Goal: Information Seeking & Learning: Learn about a topic

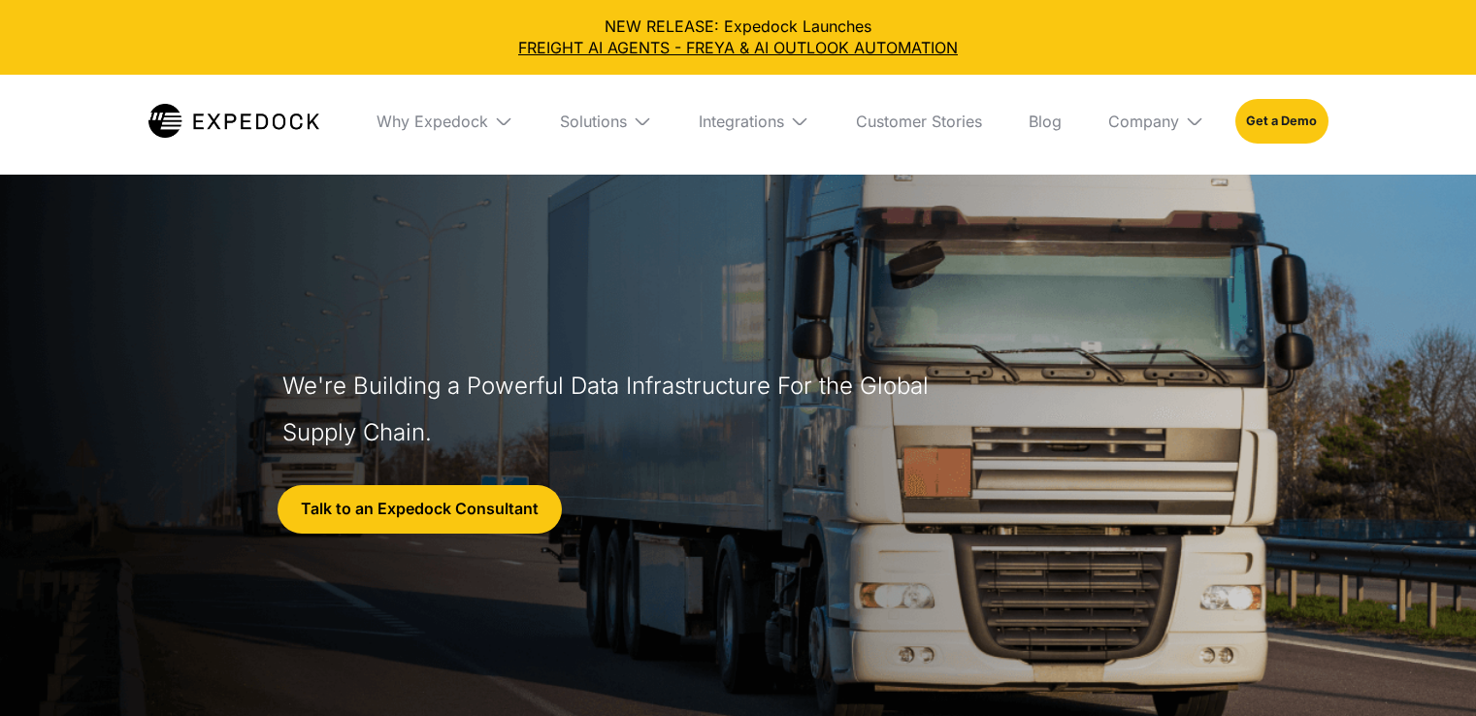
select select
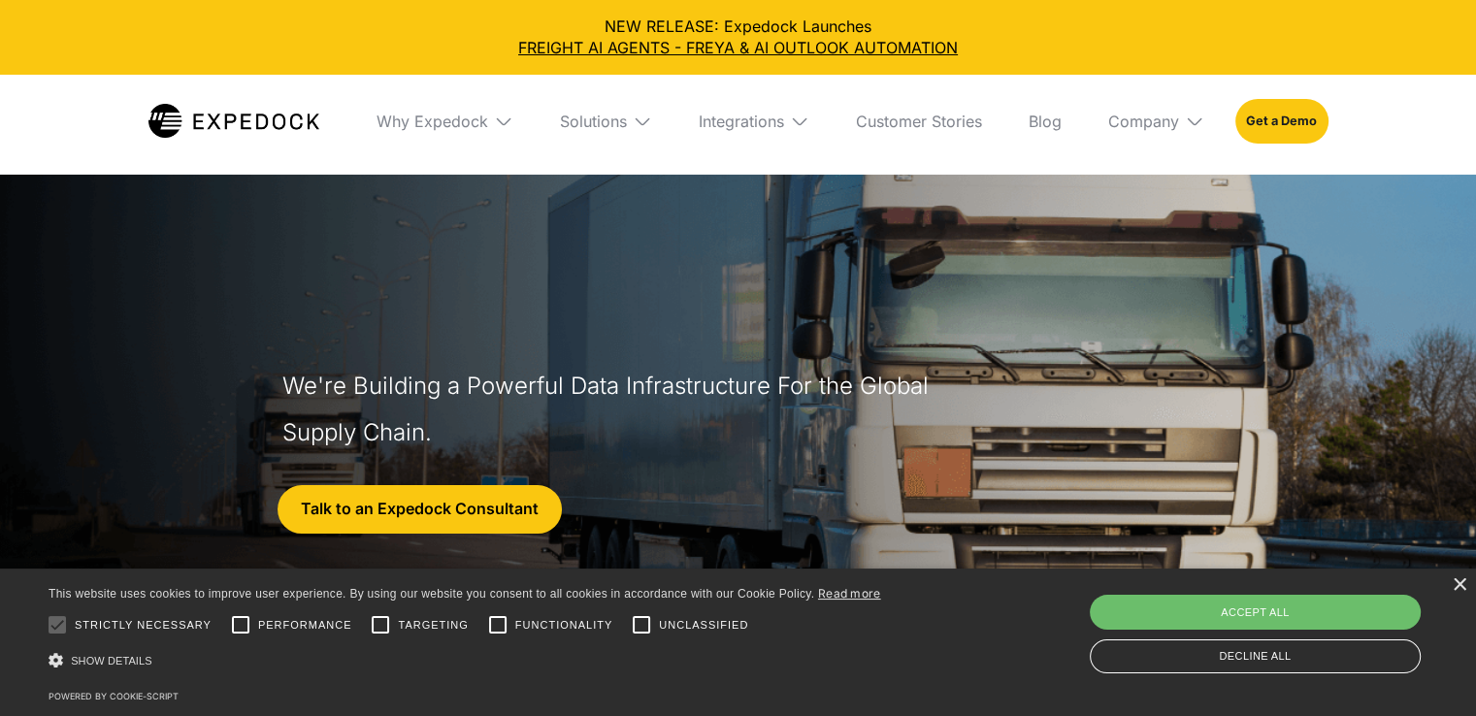
click at [436, 140] on div "Why Expedock" at bounding box center [445, 121] width 168 height 93
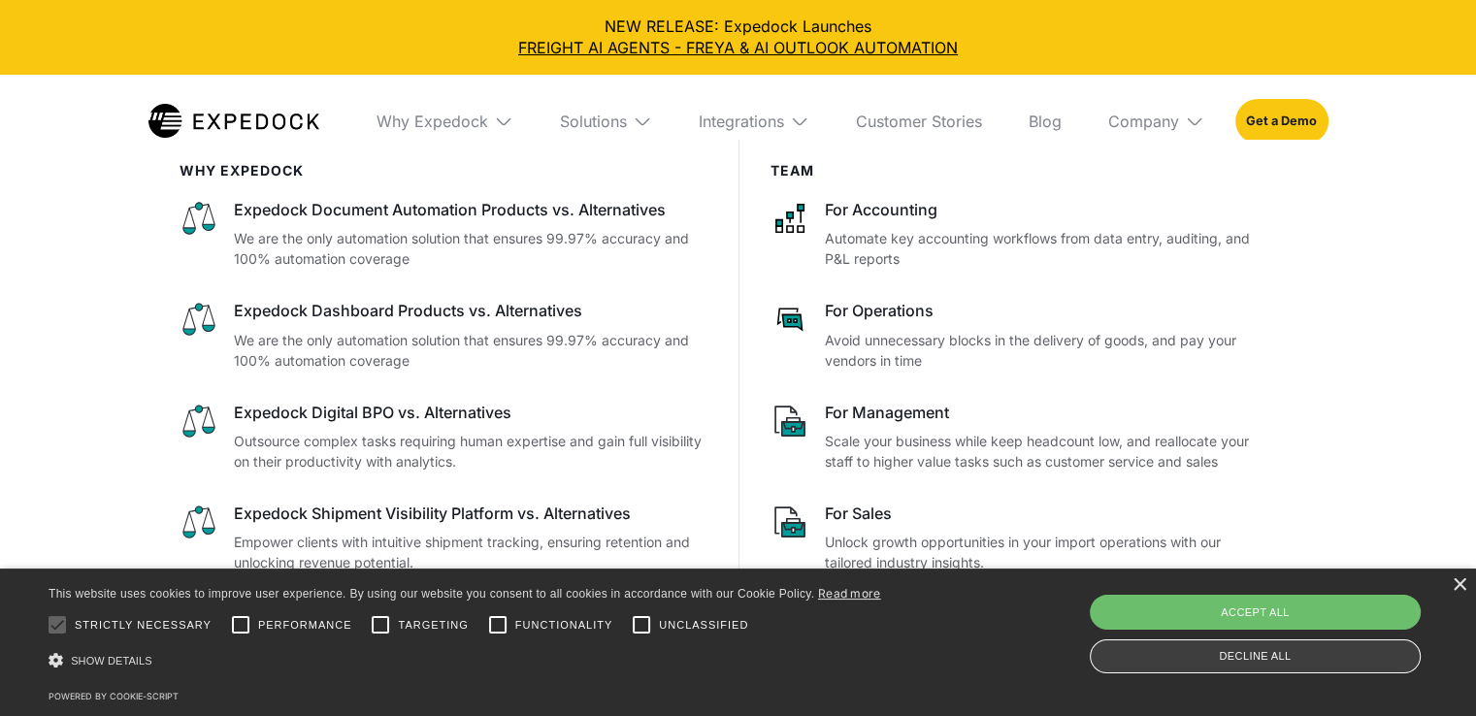
click at [1162, 670] on div "Decline all" at bounding box center [1255, 657] width 331 height 34
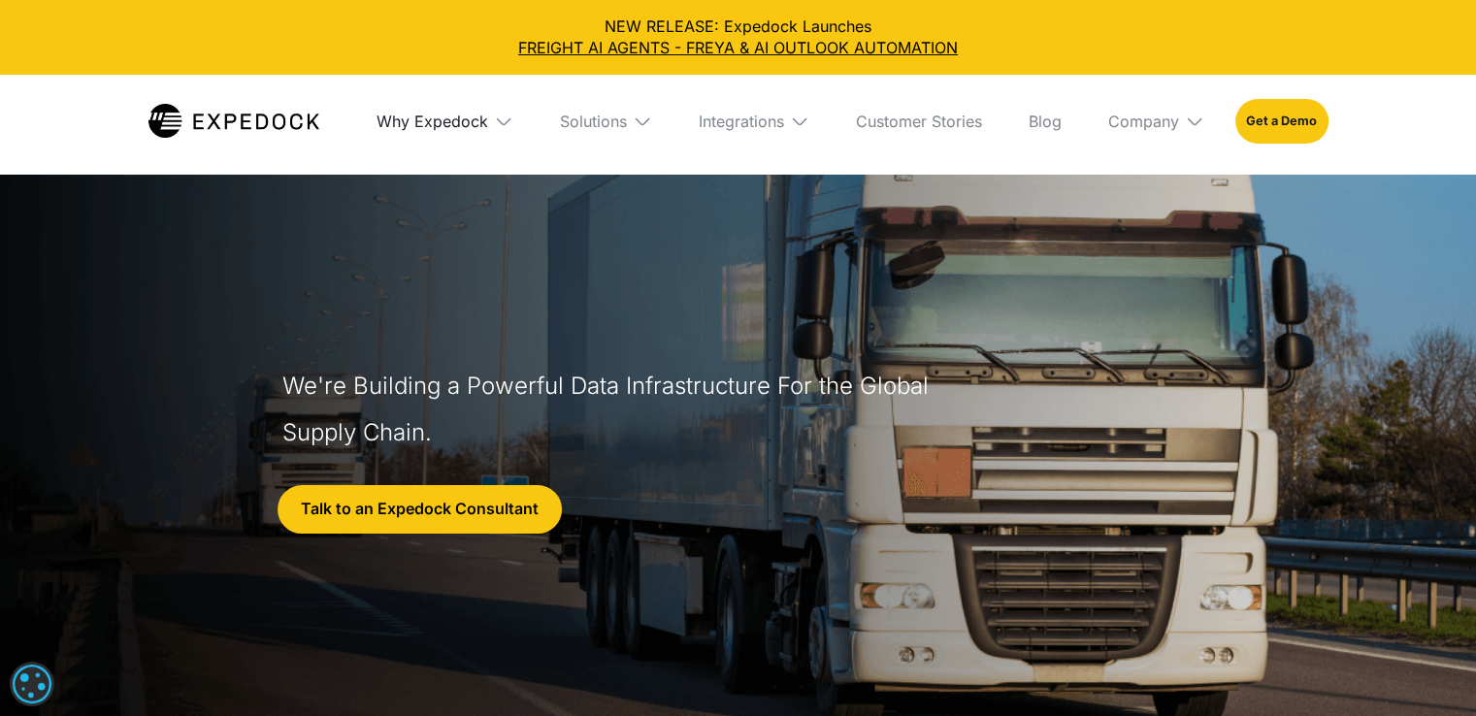
click at [435, 114] on div "Why Expedock" at bounding box center [433, 121] width 112 height 19
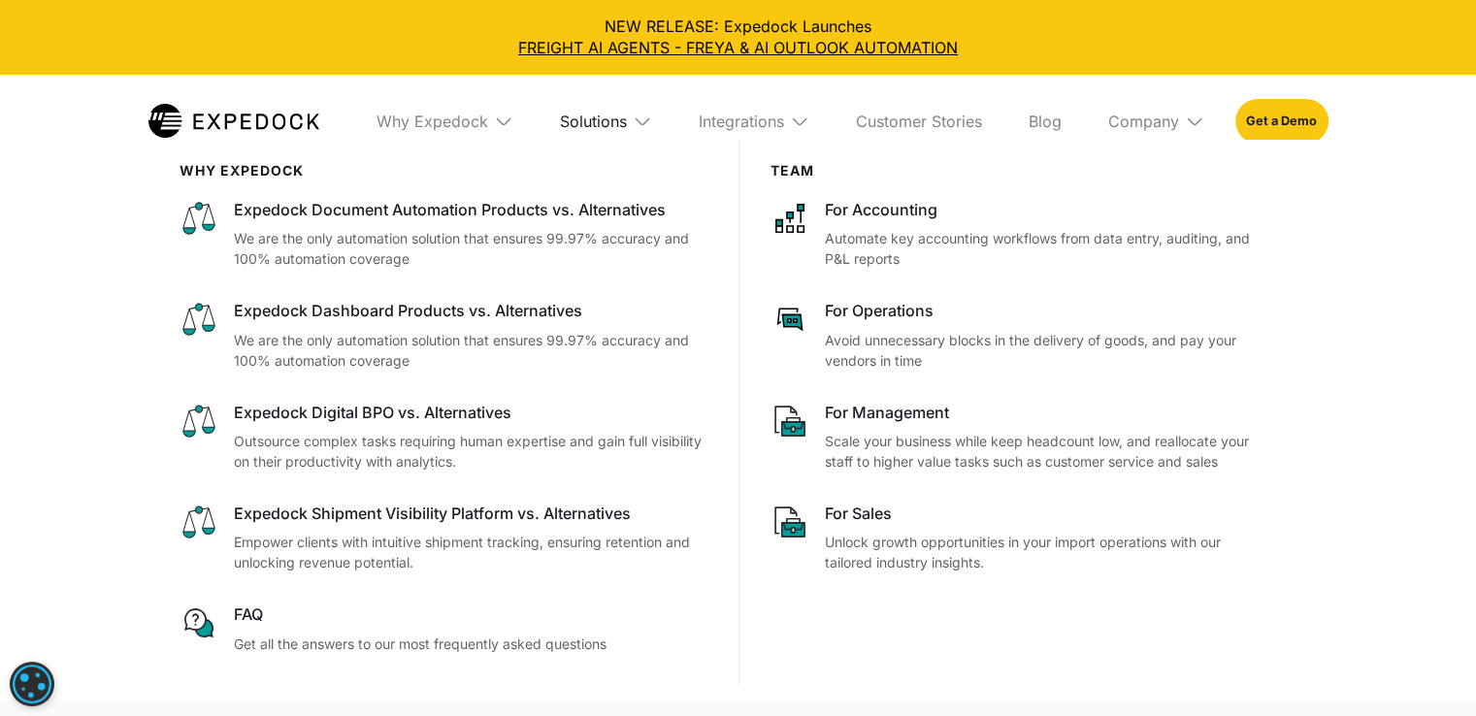
click at [594, 117] on div "Solutions" at bounding box center [593, 121] width 67 height 19
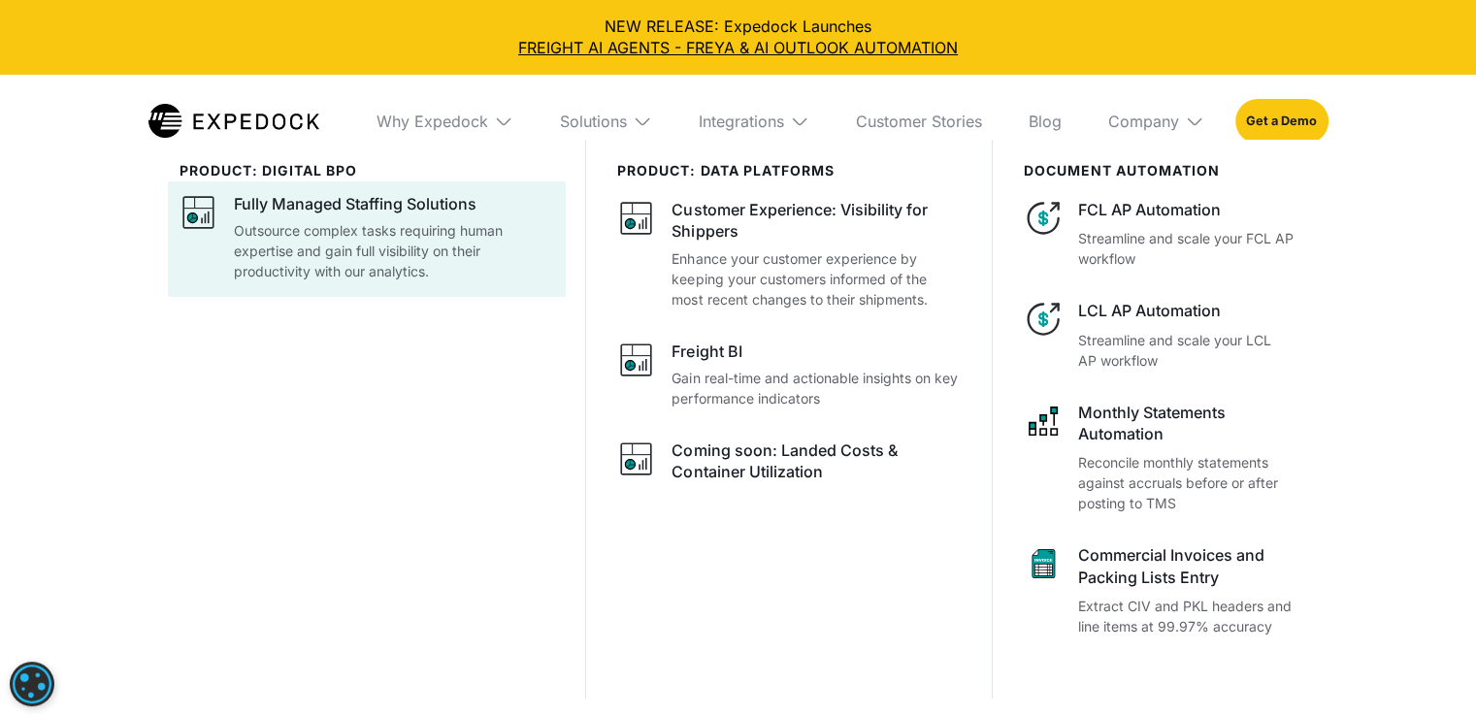
click at [461, 261] on p "Outsource complex tasks requiring human expertise and gain full visibility on t…" at bounding box center [394, 250] width 321 height 61
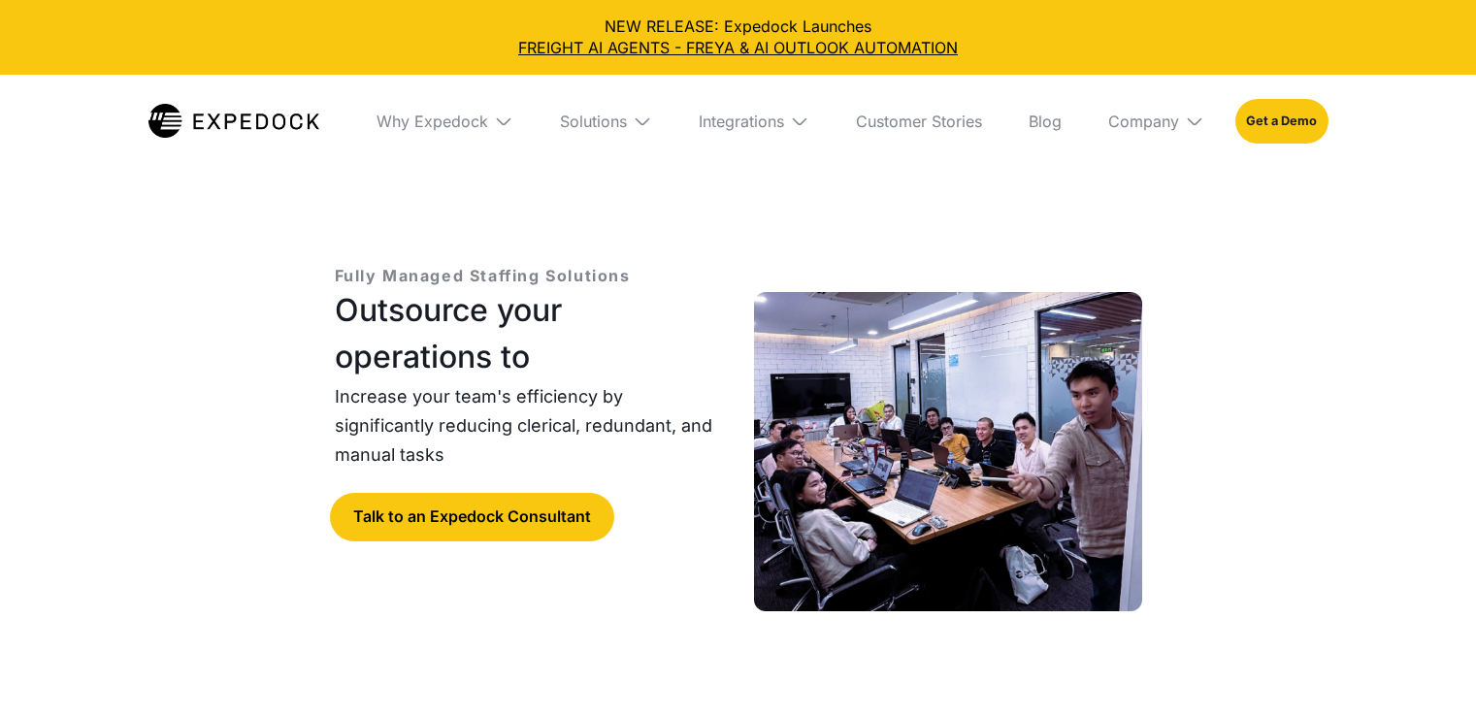
select select
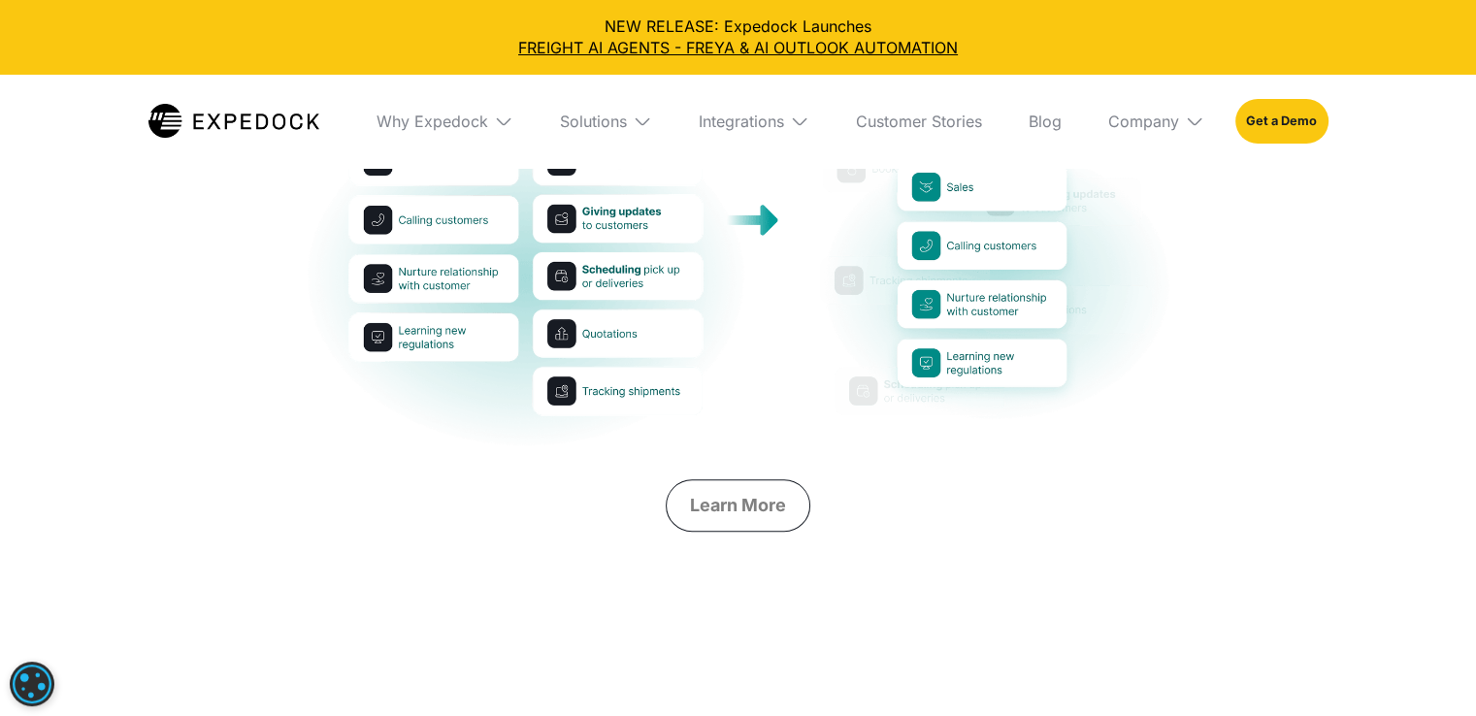
scroll to position [1165, 0]
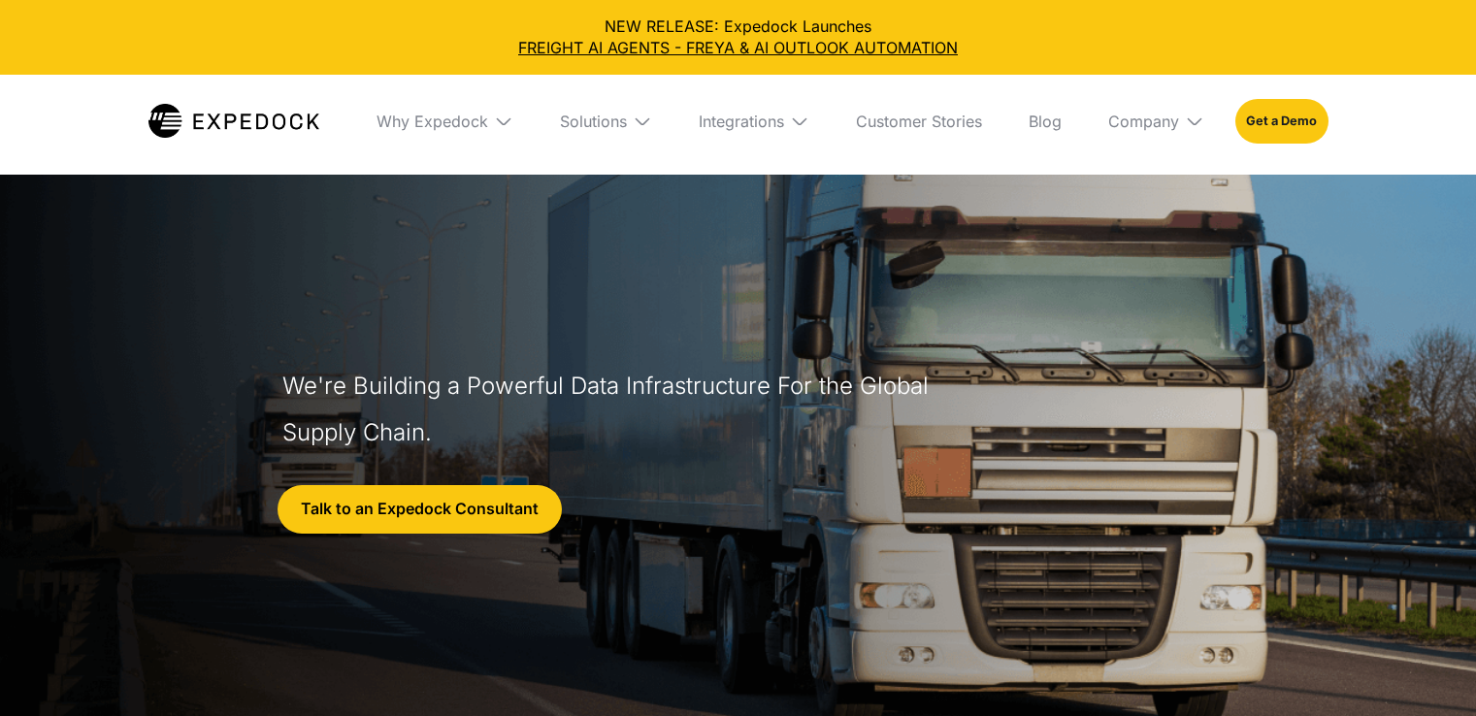
select select
click at [748, 119] on div "Integrations" at bounding box center [741, 121] width 85 height 19
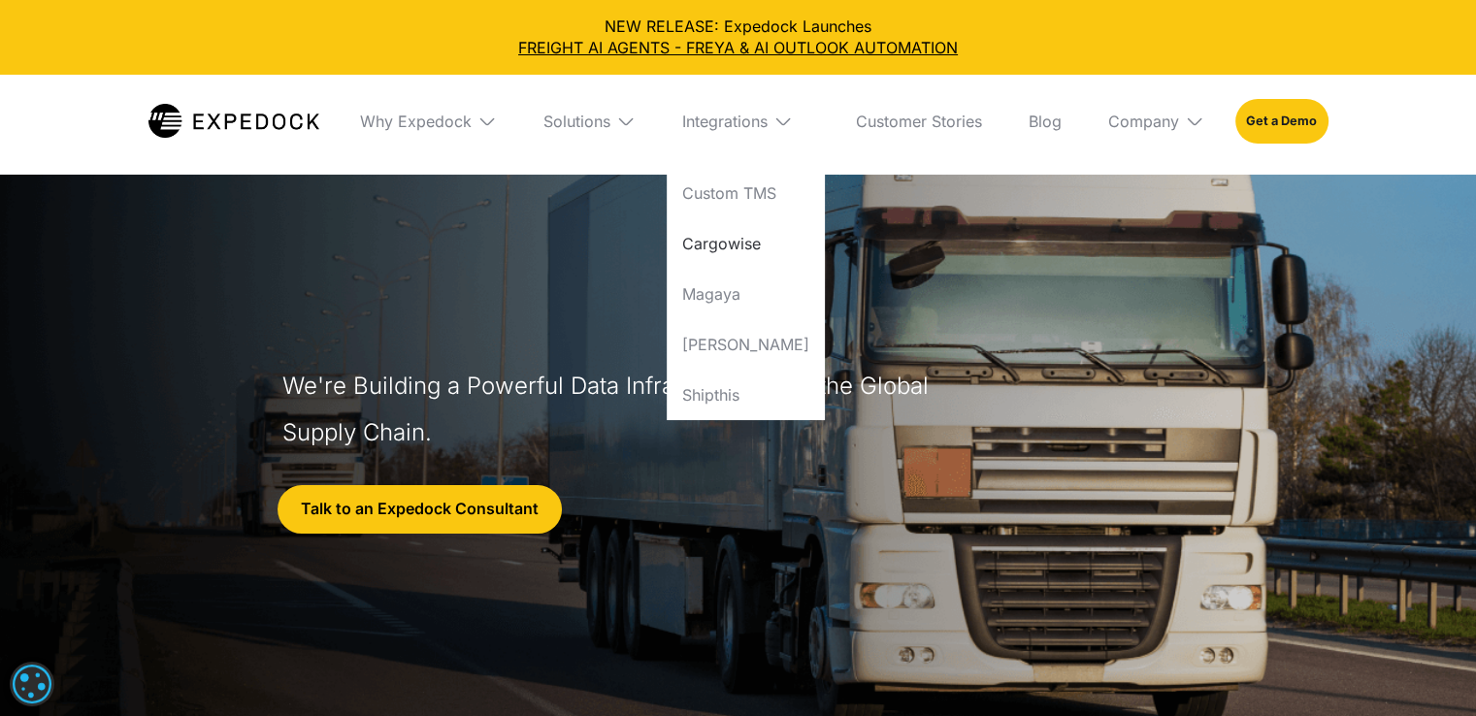
click at [757, 242] on link "Cargowise" at bounding box center [746, 243] width 158 height 50
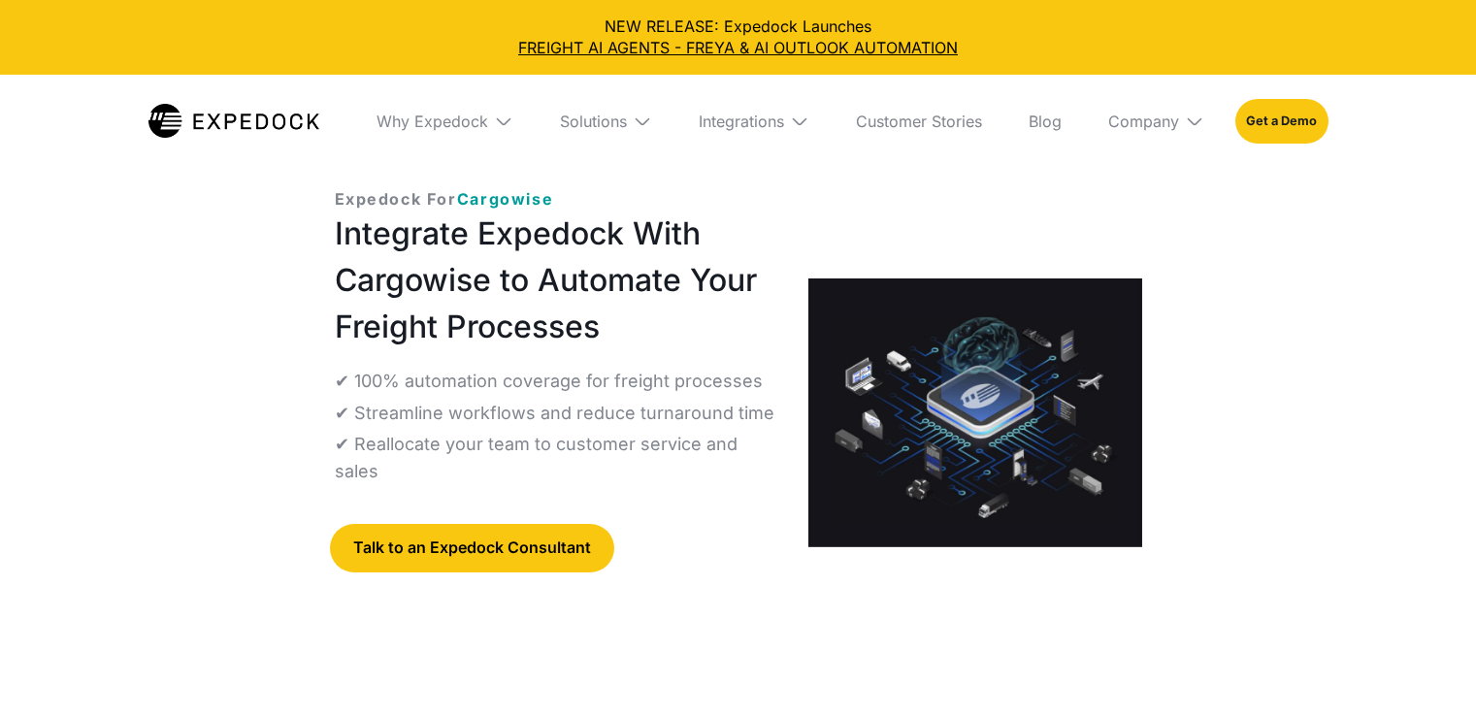
select select
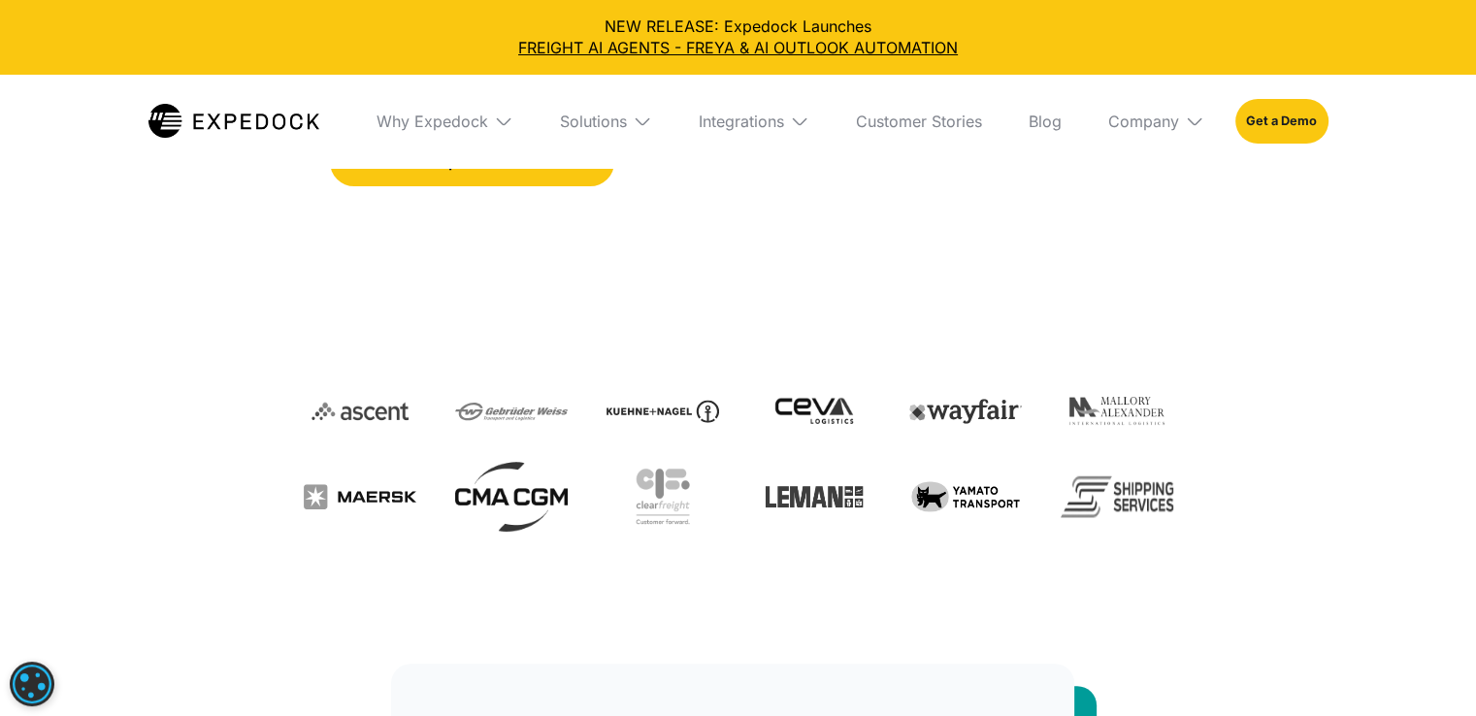
scroll to position [427, 0]
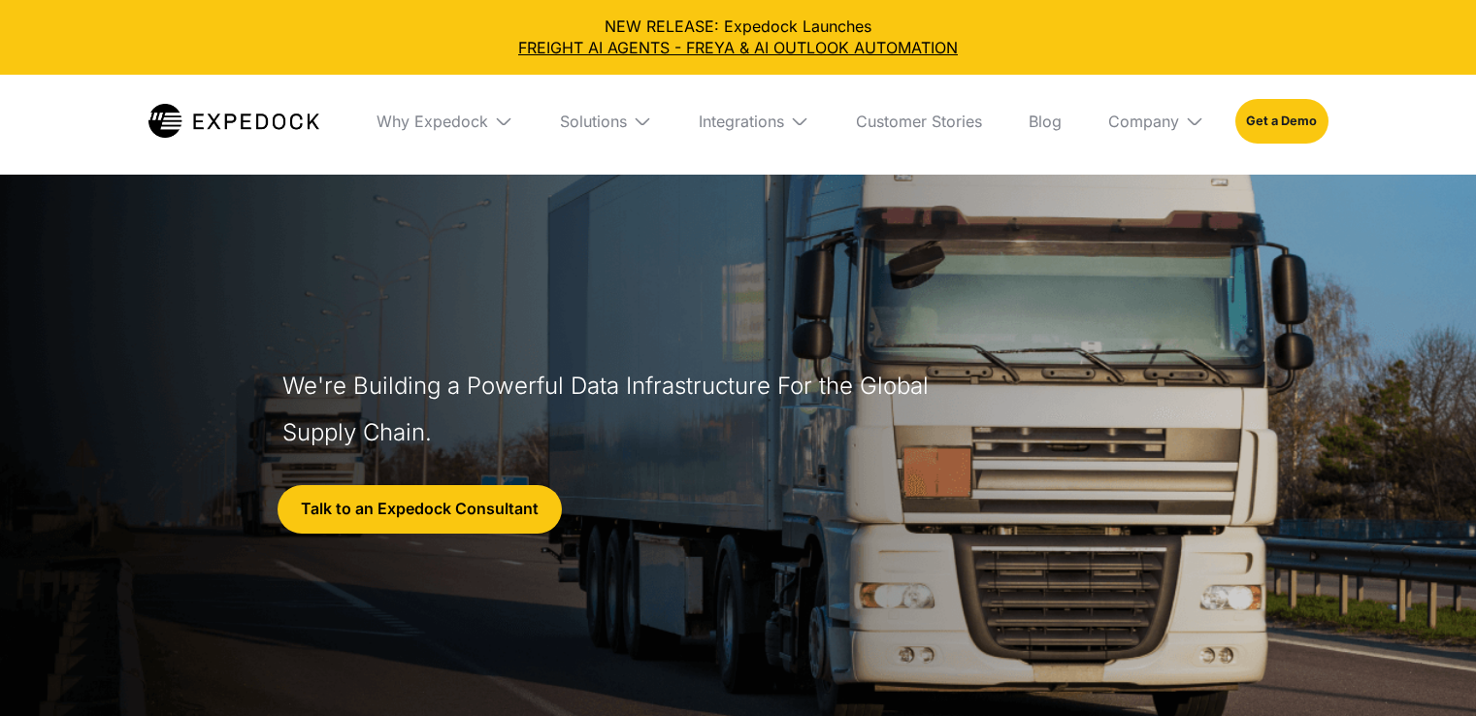
select select
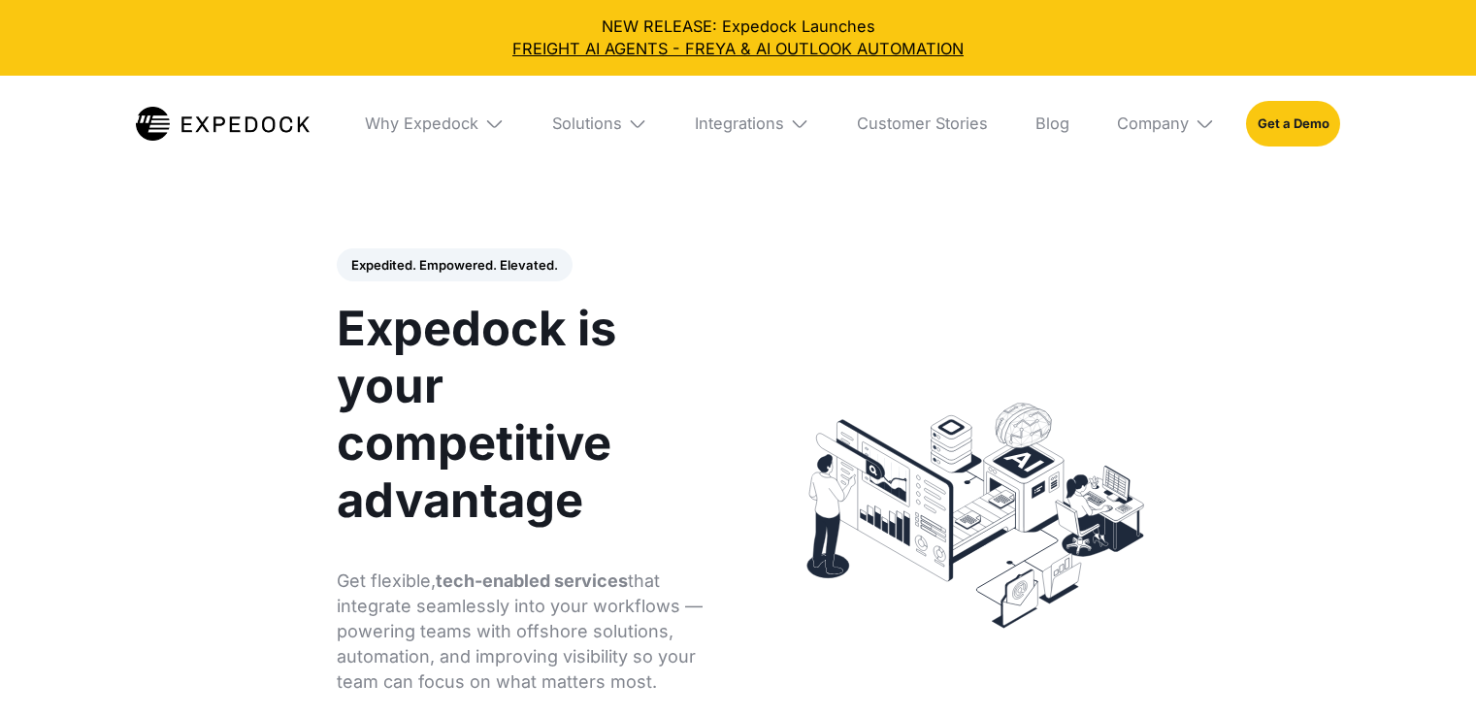
select select
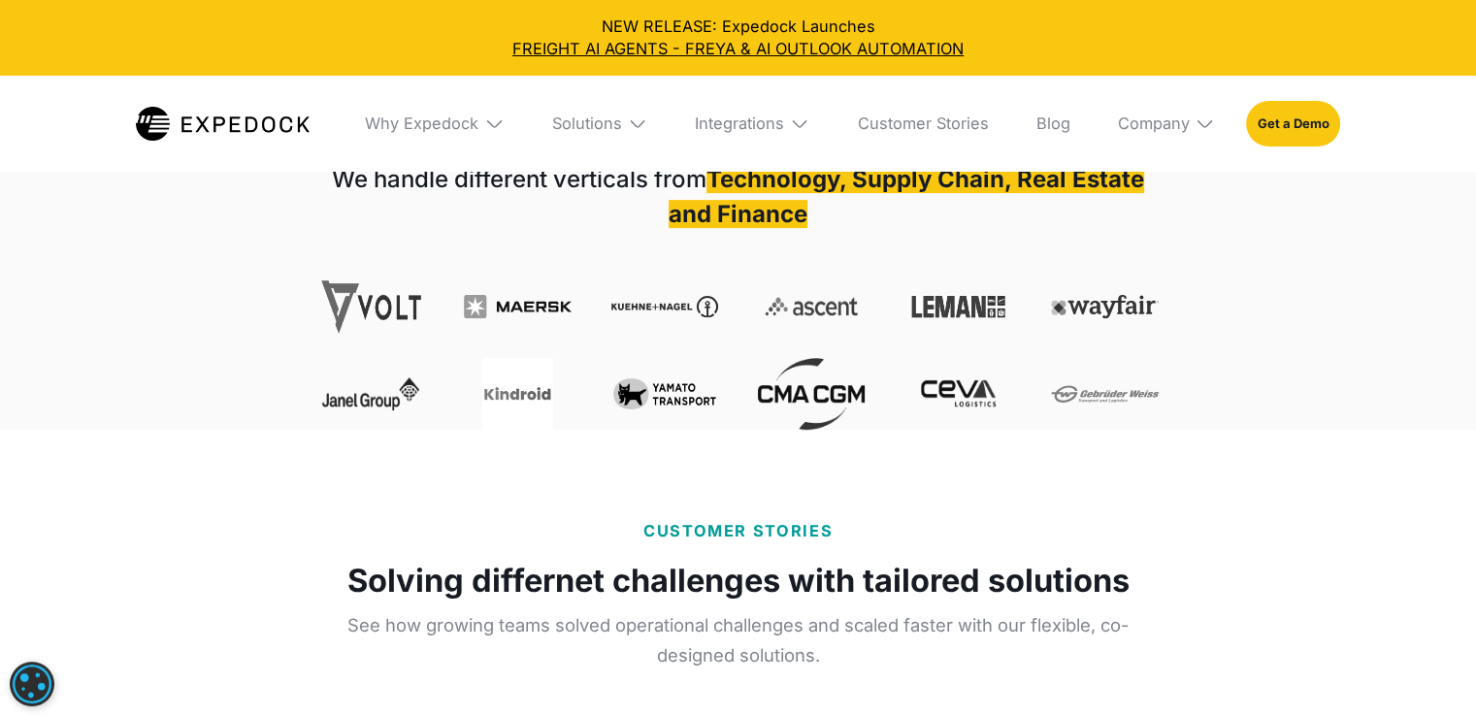
scroll to position [776, 0]
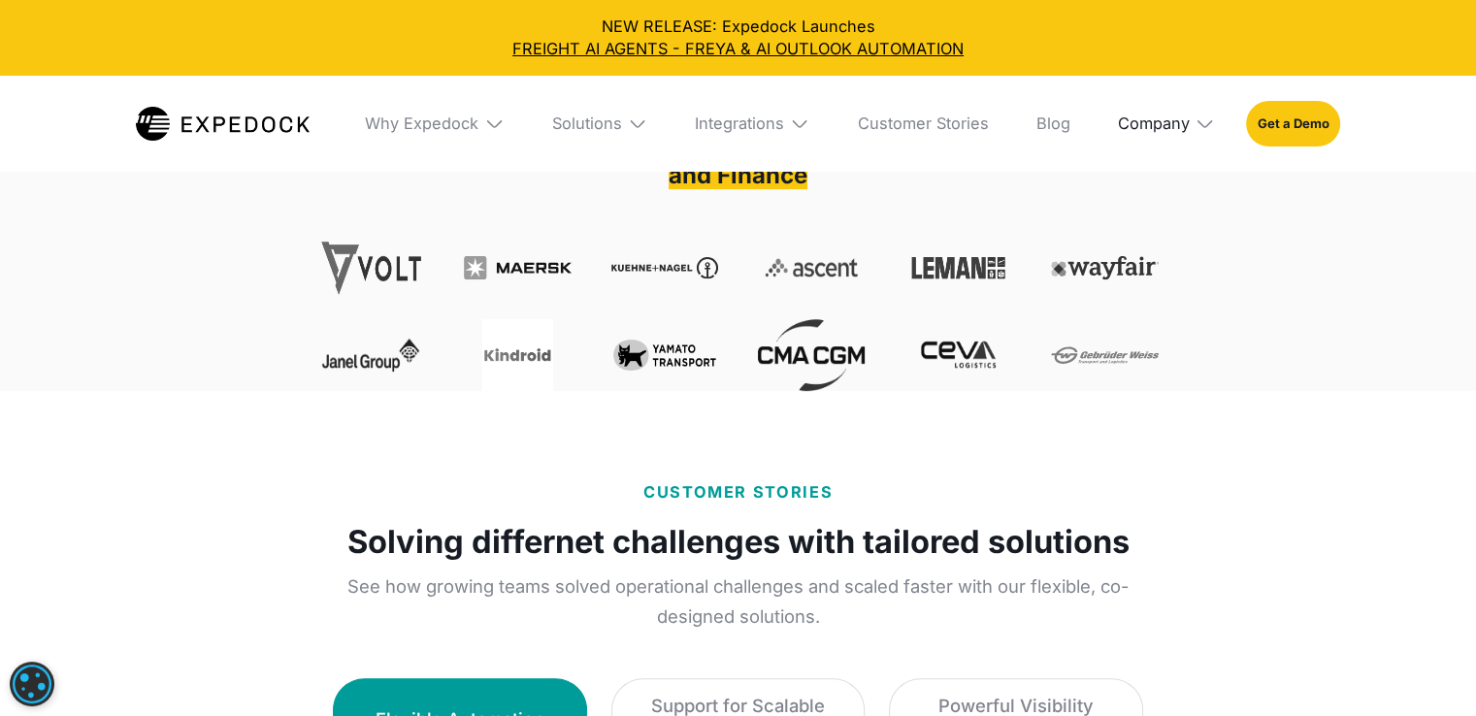
click at [1141, 133] on div "Company" at bounding box center [1153, 123] width 72 height 19
click at [1160, 309] on link "Careers" at bounding box center [1166, 300] width 129 height 51
click at [1329, 283] on div "We handle different verticals from Technology, Supply Chain, Real Estate and Fi…" at bounding box center [738, 228] width 1476 height 326
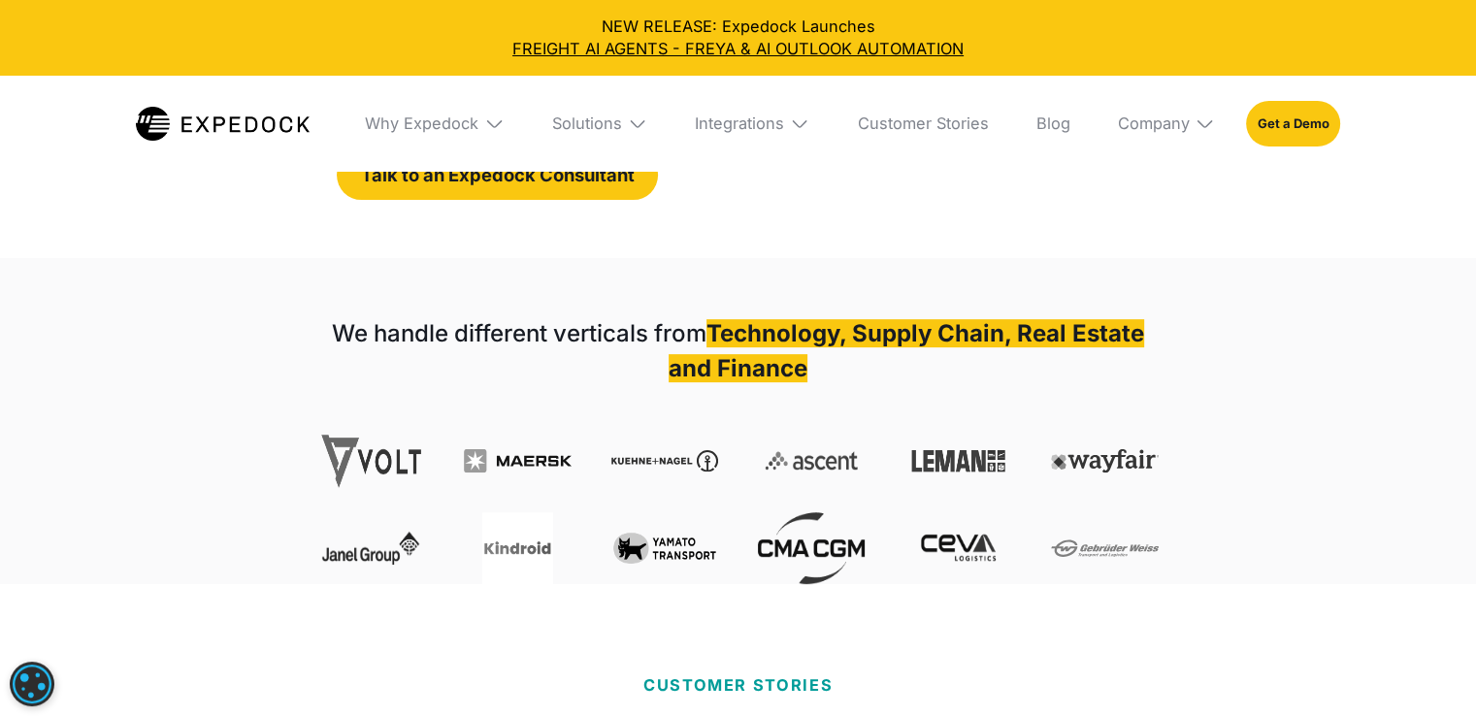
scroll to position [621, 0]
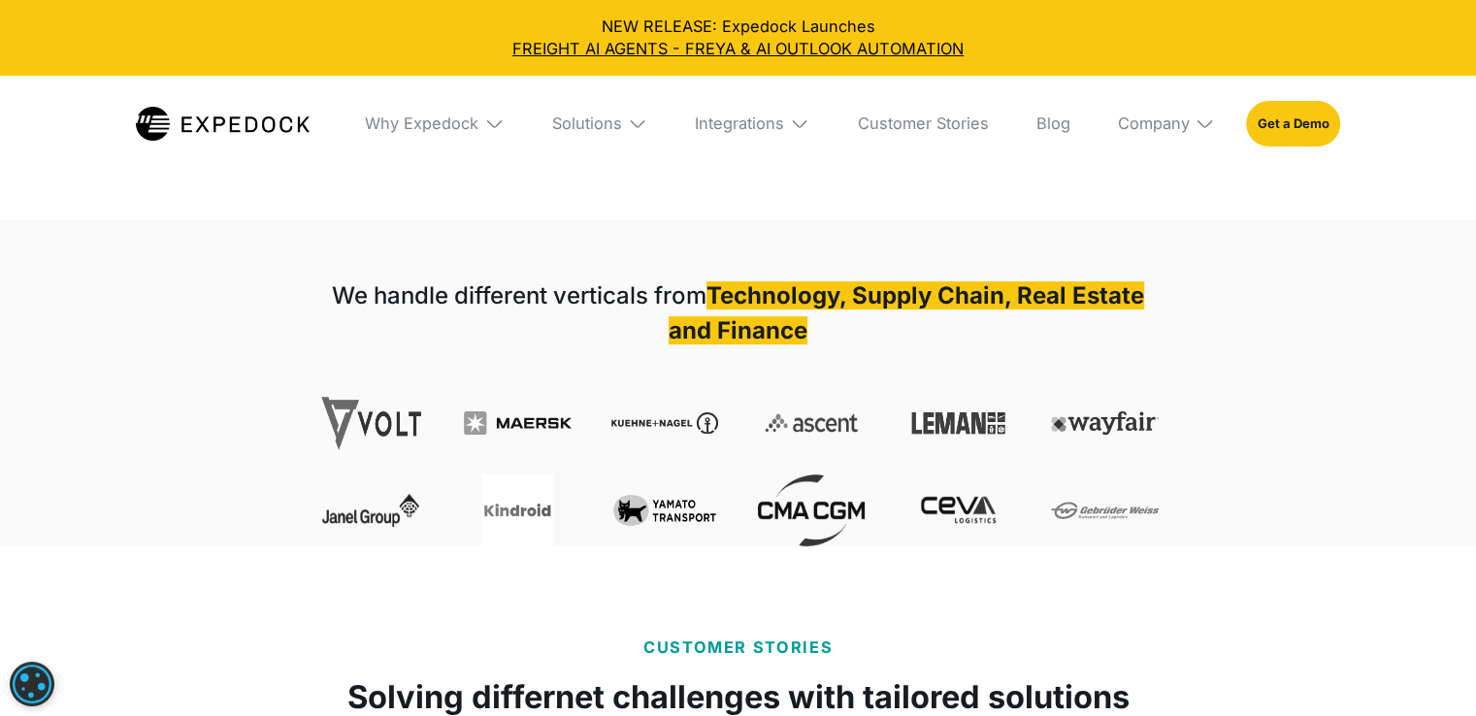
click at [928, 443] on img at bounding box center [958, 423] width 107 height 72
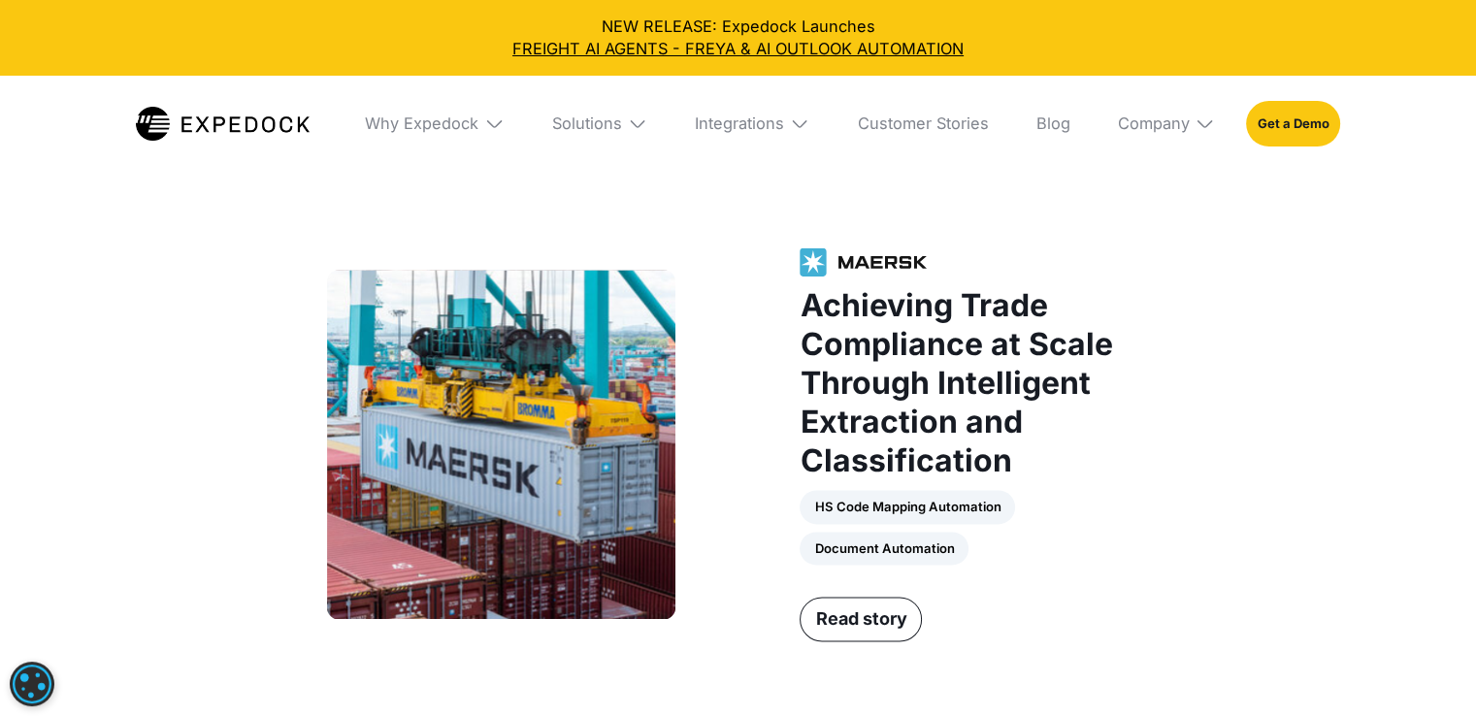
scroll to position [2446, 0]
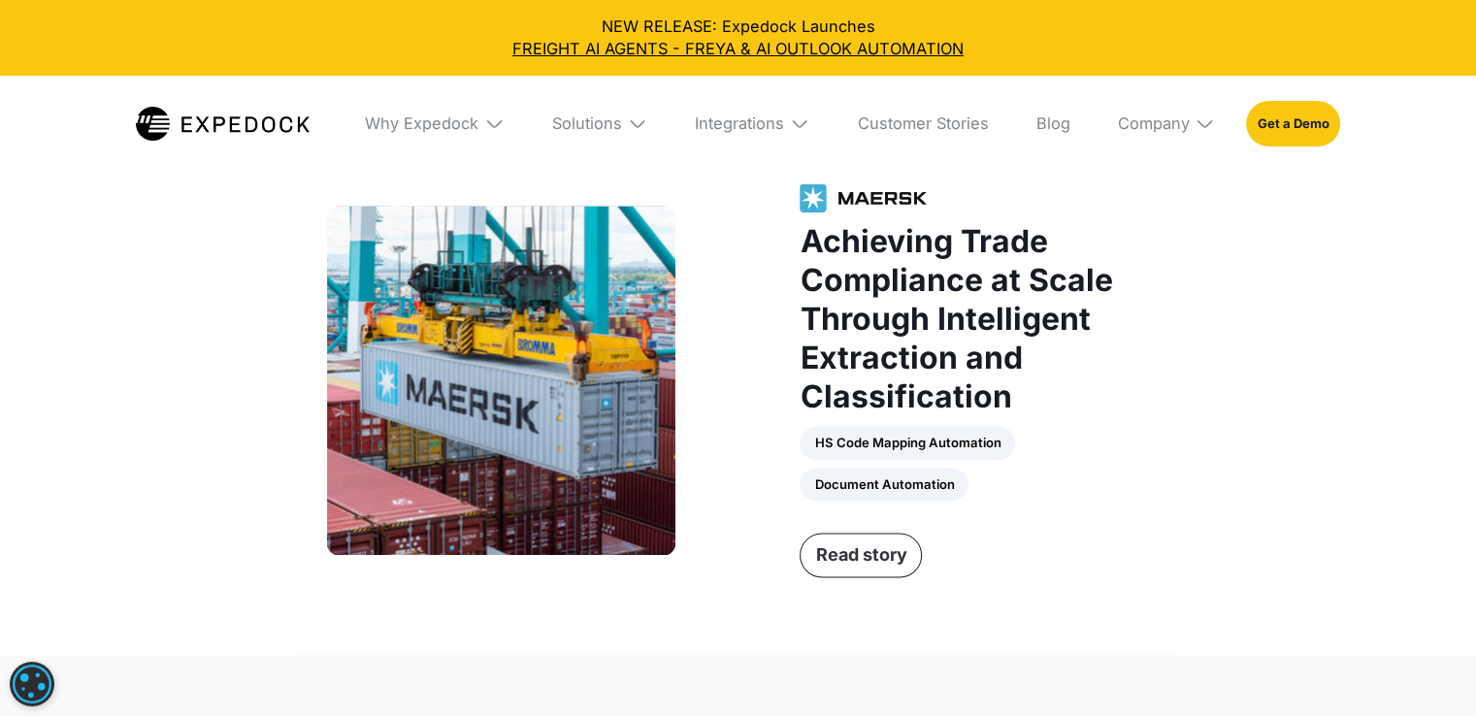
click at [871, 552] on link "Read story" at bounding box center [861, 555] width 122 height 45
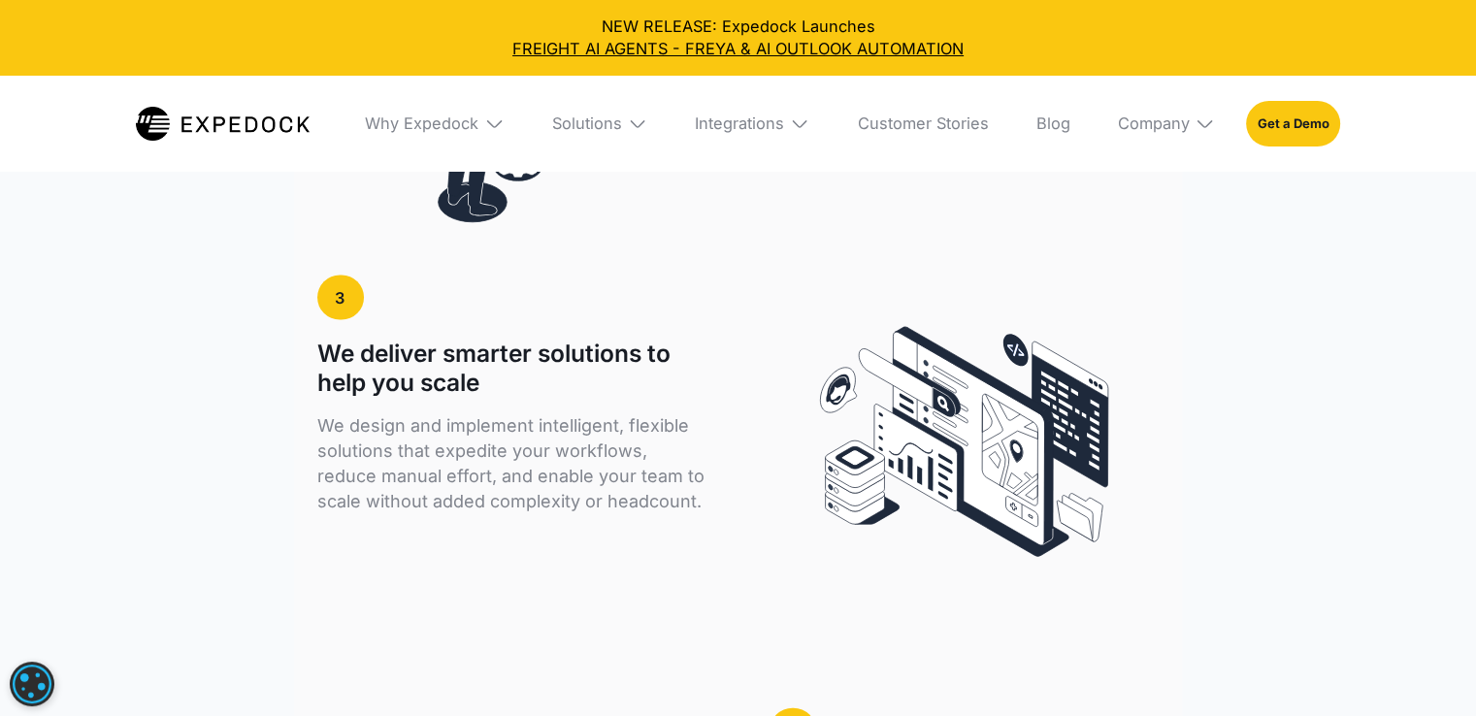
scroll to position [4037, 0]
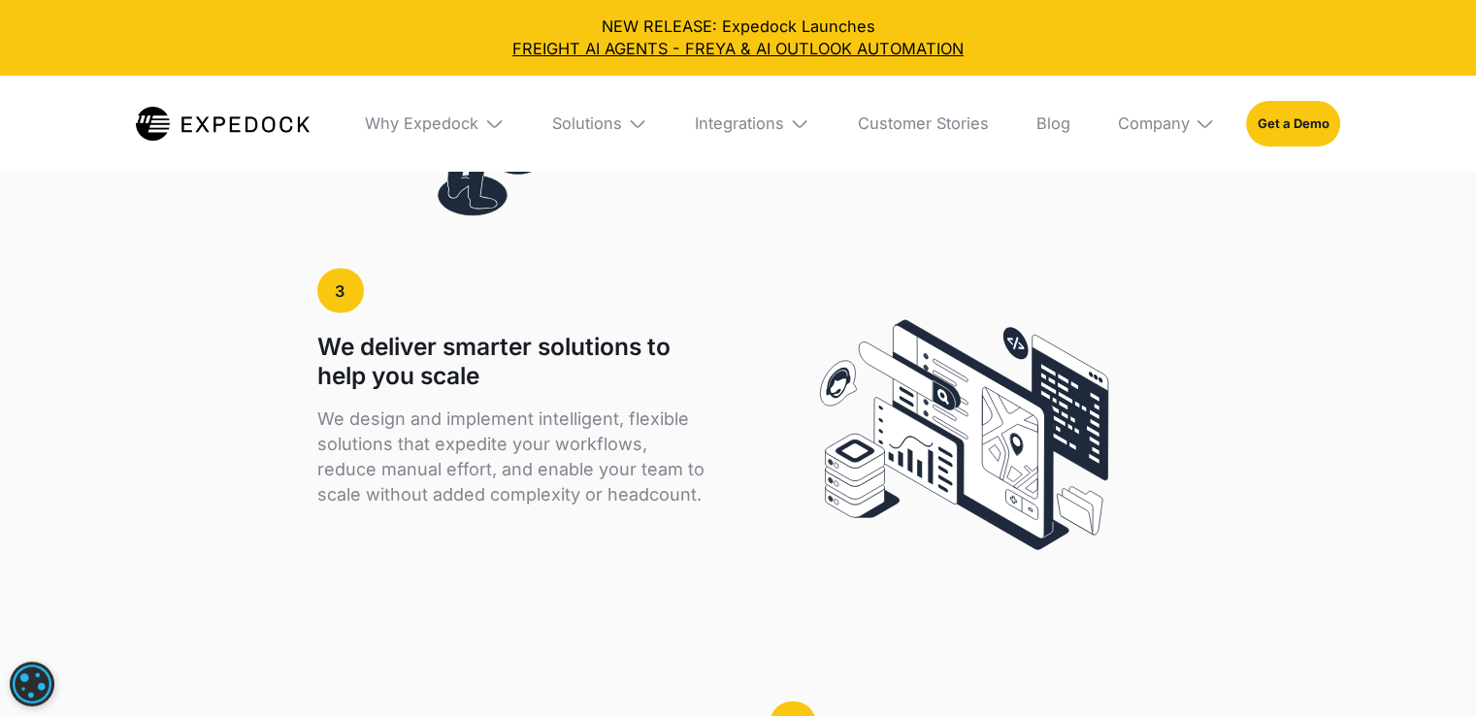
click at [757, 283] on div "3 We deliver smarter solutions to help you scale We design and implement intell…" at bounding box center [737, 435] width 841 height 354
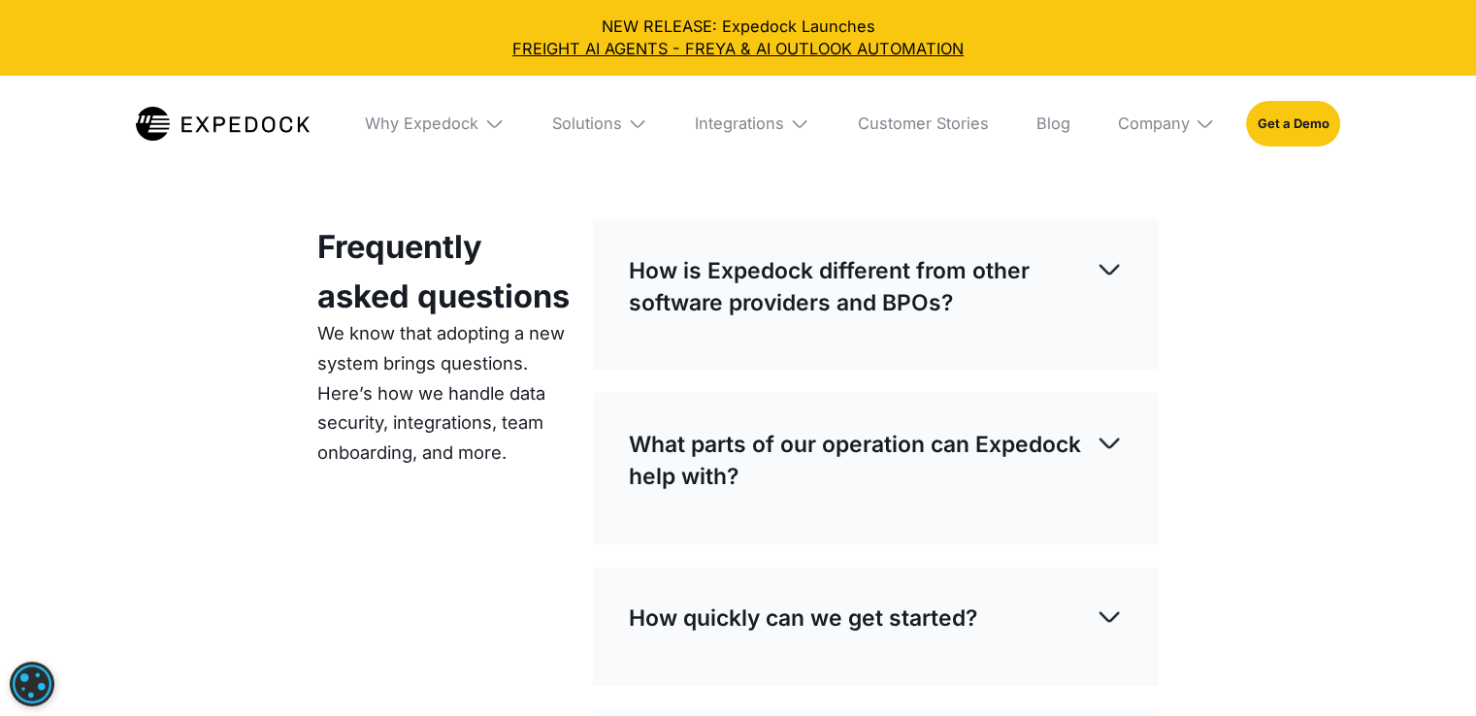
scroll to position [5474, 0]
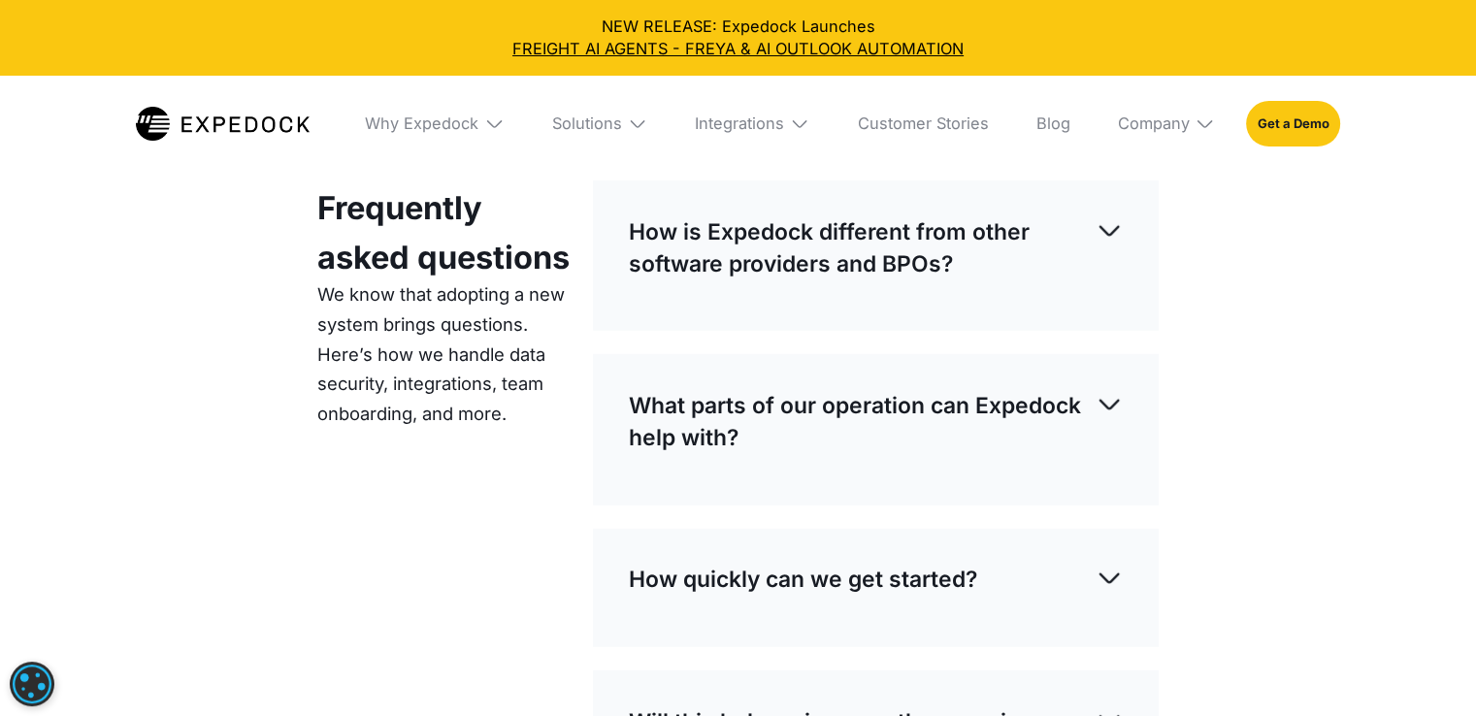
click at [907, 329] on div "How is Expedock different from other software providers and BPOs? Unlike generi…" at bounding box center [876, 256] width 566 height 150
click at [1085, 261] on p "How is Expedock different from other software providers and BPOs?" at bounding box center [862, 247] width 467 height 63
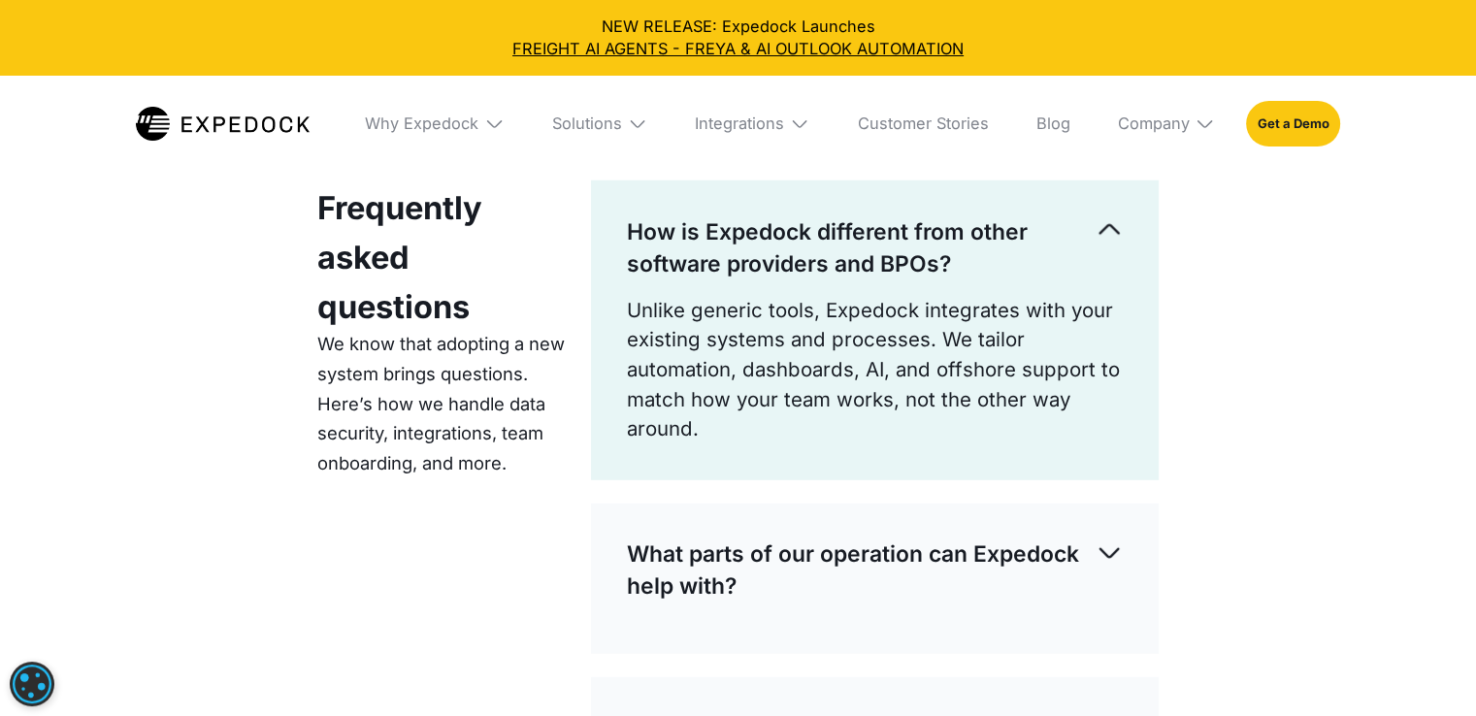
click at [1085, 261] on p "How is Expedock different from other software providers and BPOs?" at bounding box center [861, 247] width 469 height 63
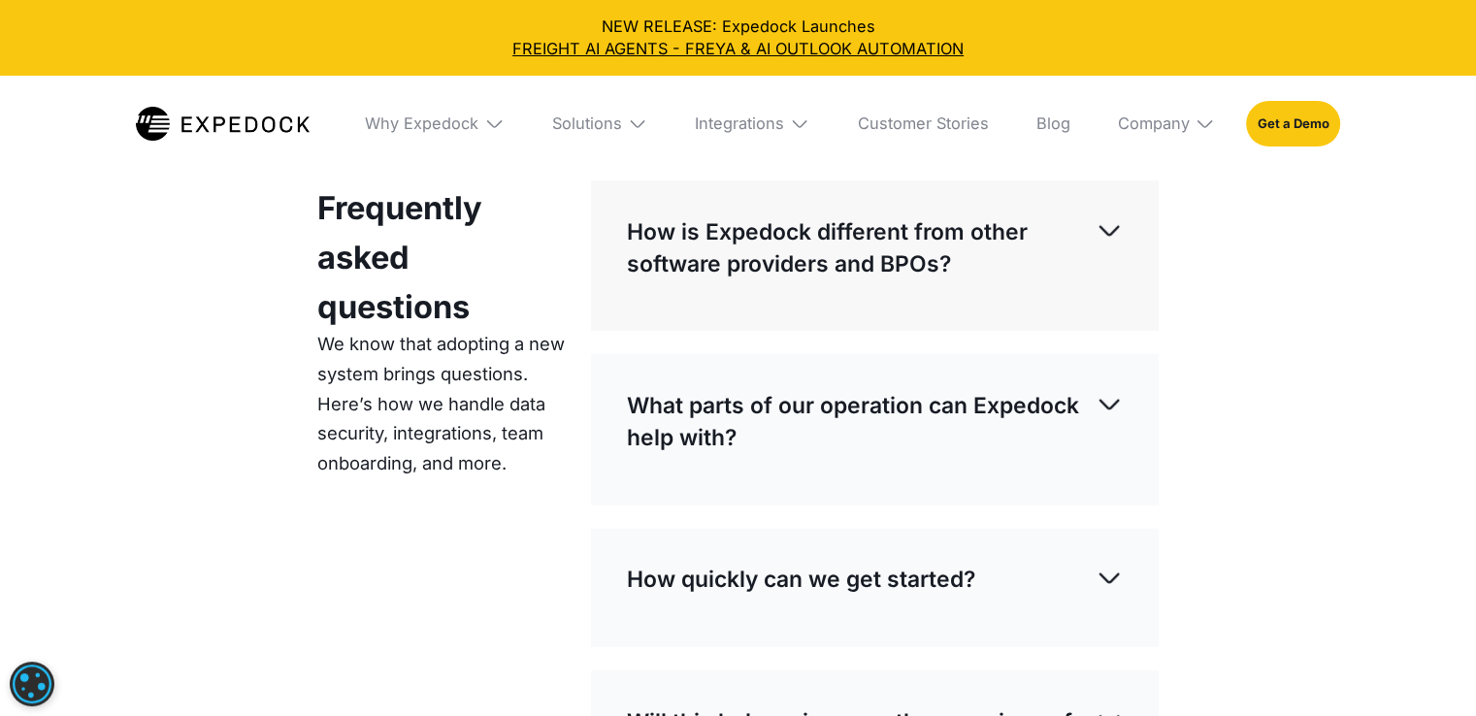
click at [1028, 430] on p "What parts of our operation can Expedock help with?" at bounding box center [861, 421] width 469 height 63
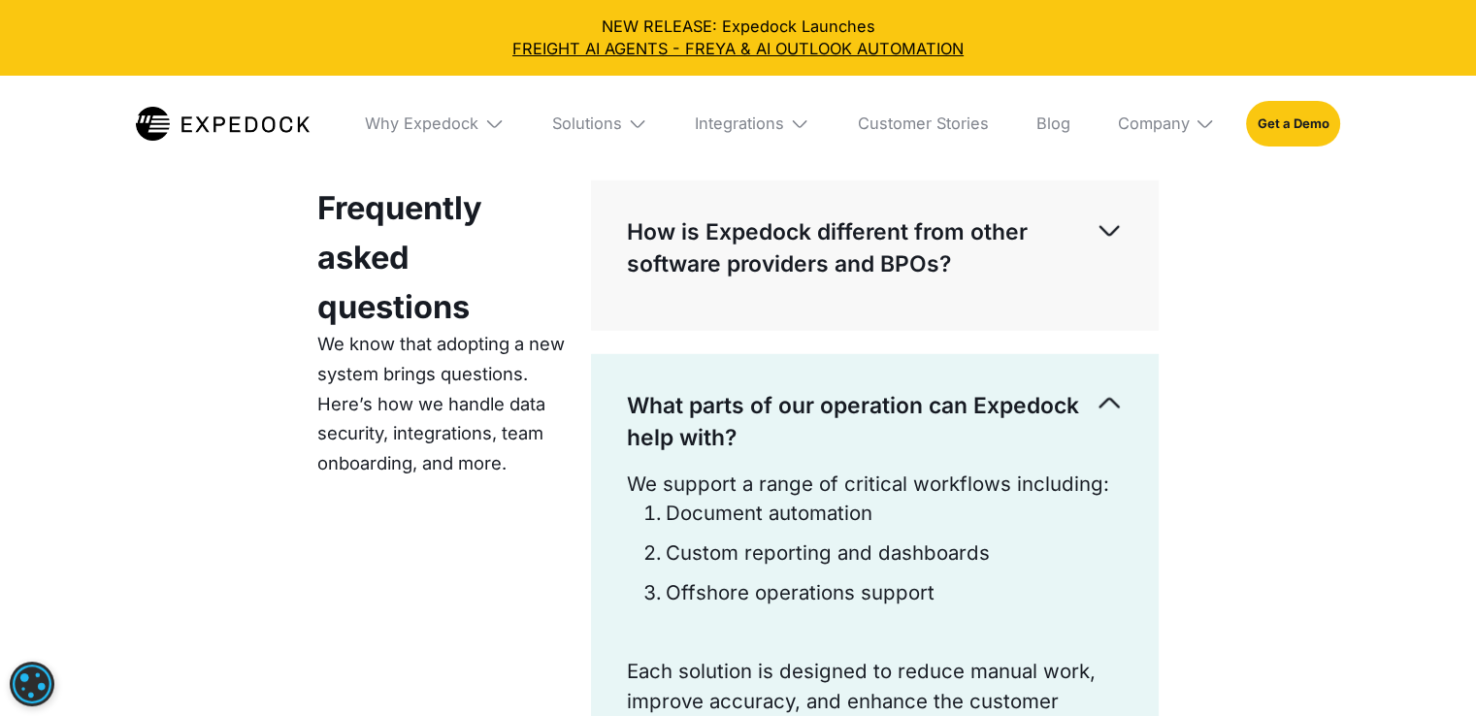
click at [1172, 393] on div "Frequently asked questions We know that adopting a new system brings questions.…" at bounding box center [738, 675] width 888 height 1107
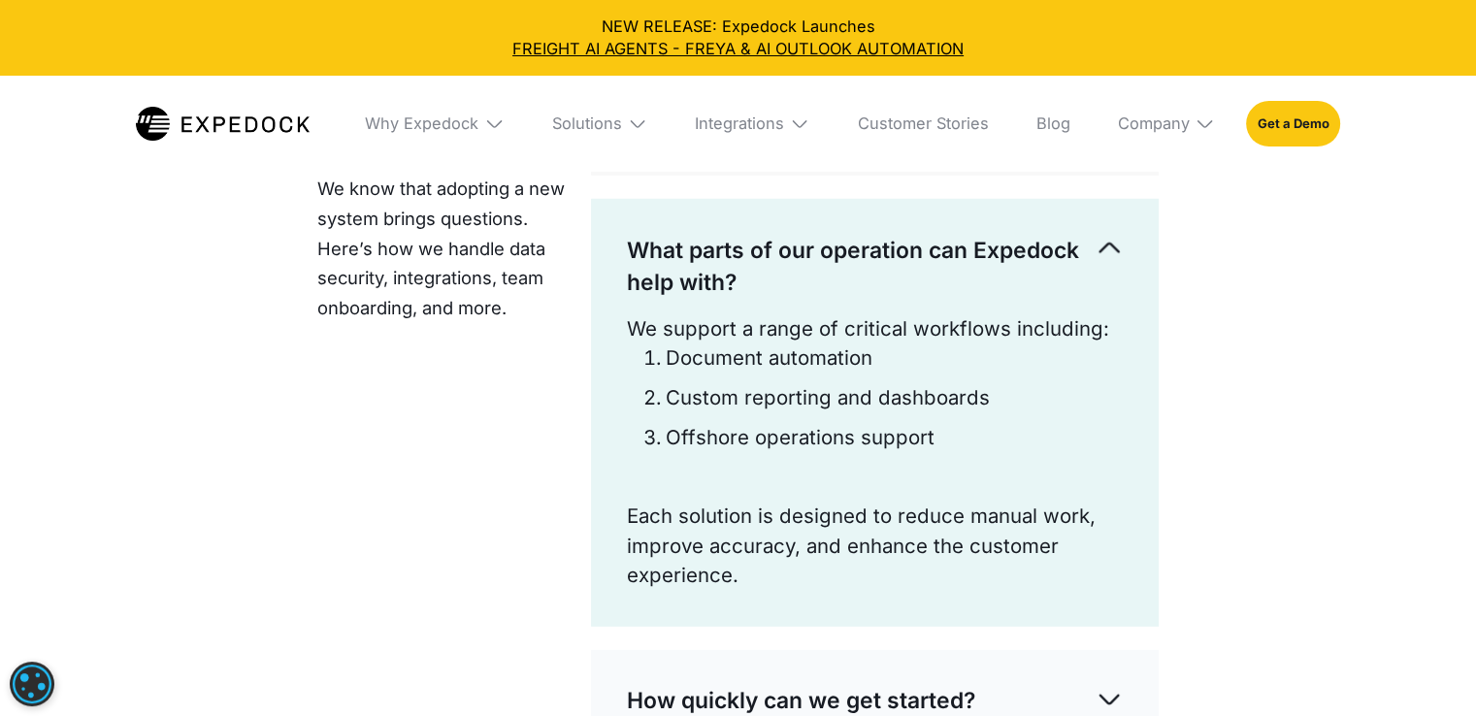
scroll to position [5668, 0]
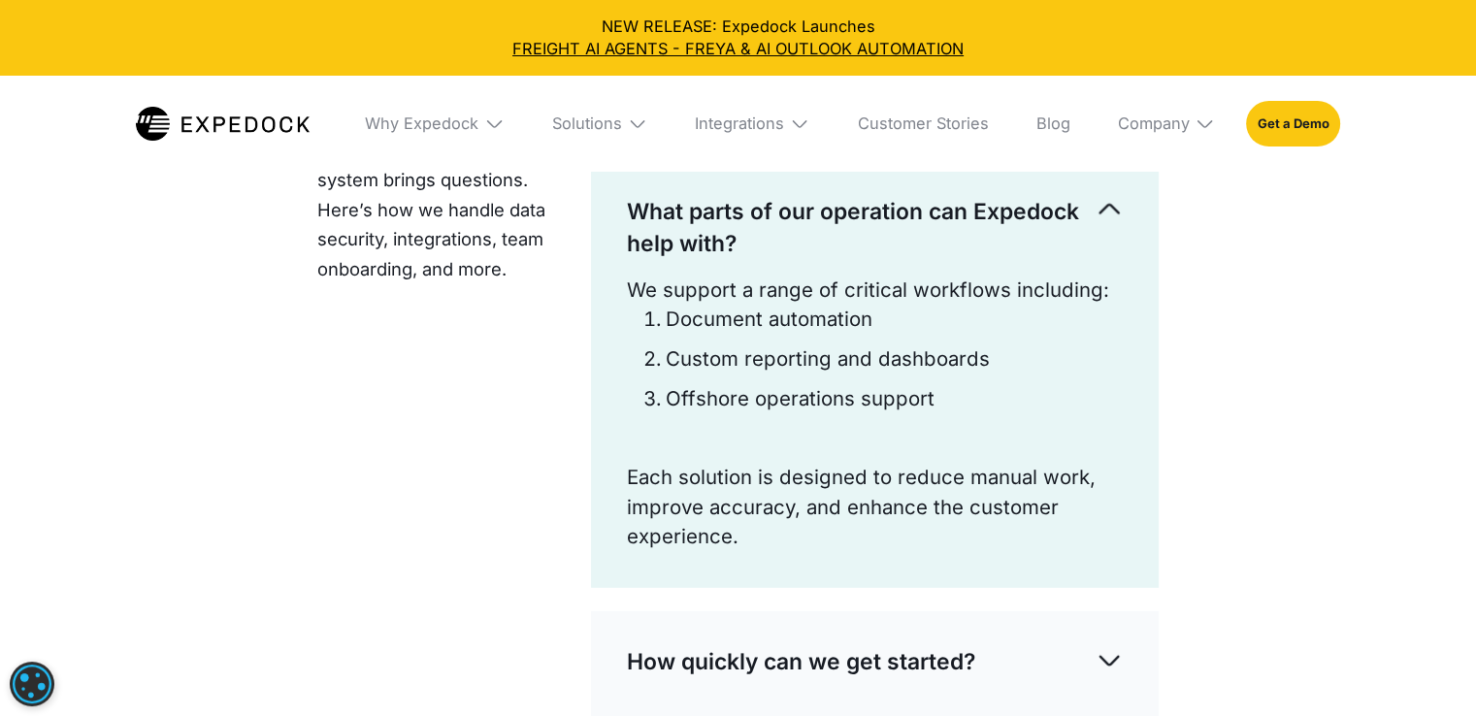
click at [1105, 222] on img at bounding box center [1110, 210] width 28 height 28
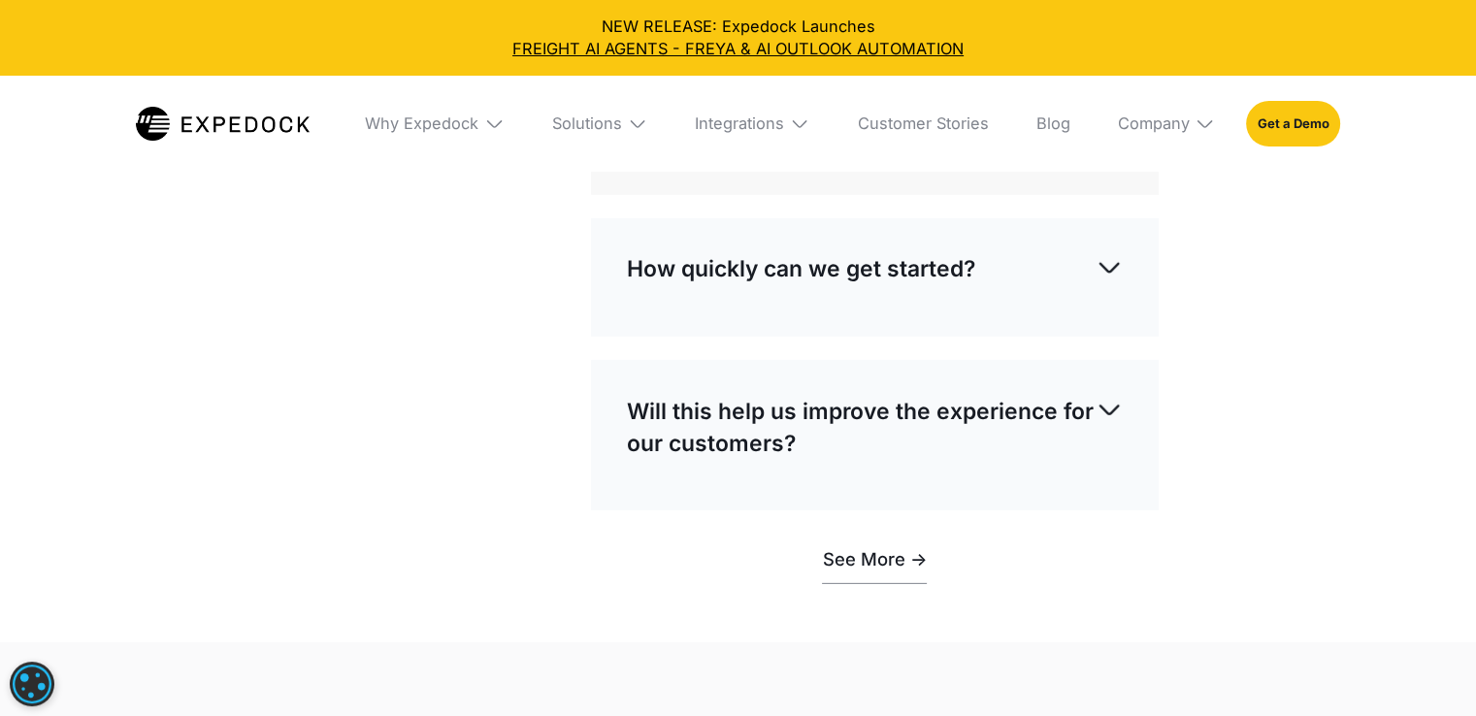
scroll to position [5823, 0]
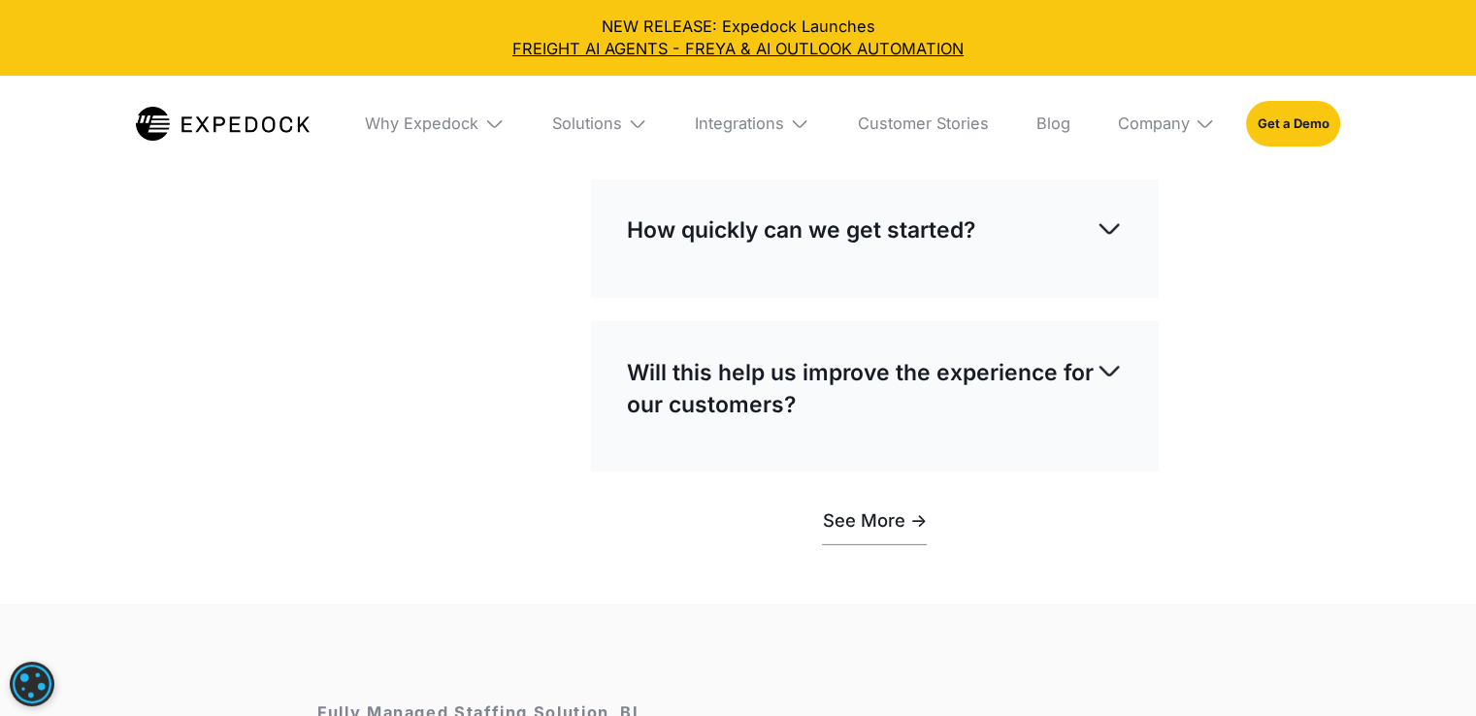
click at [1105, 222] on div "How quickly can we get started?" at bounding box center [875, 230] width 496 height 63
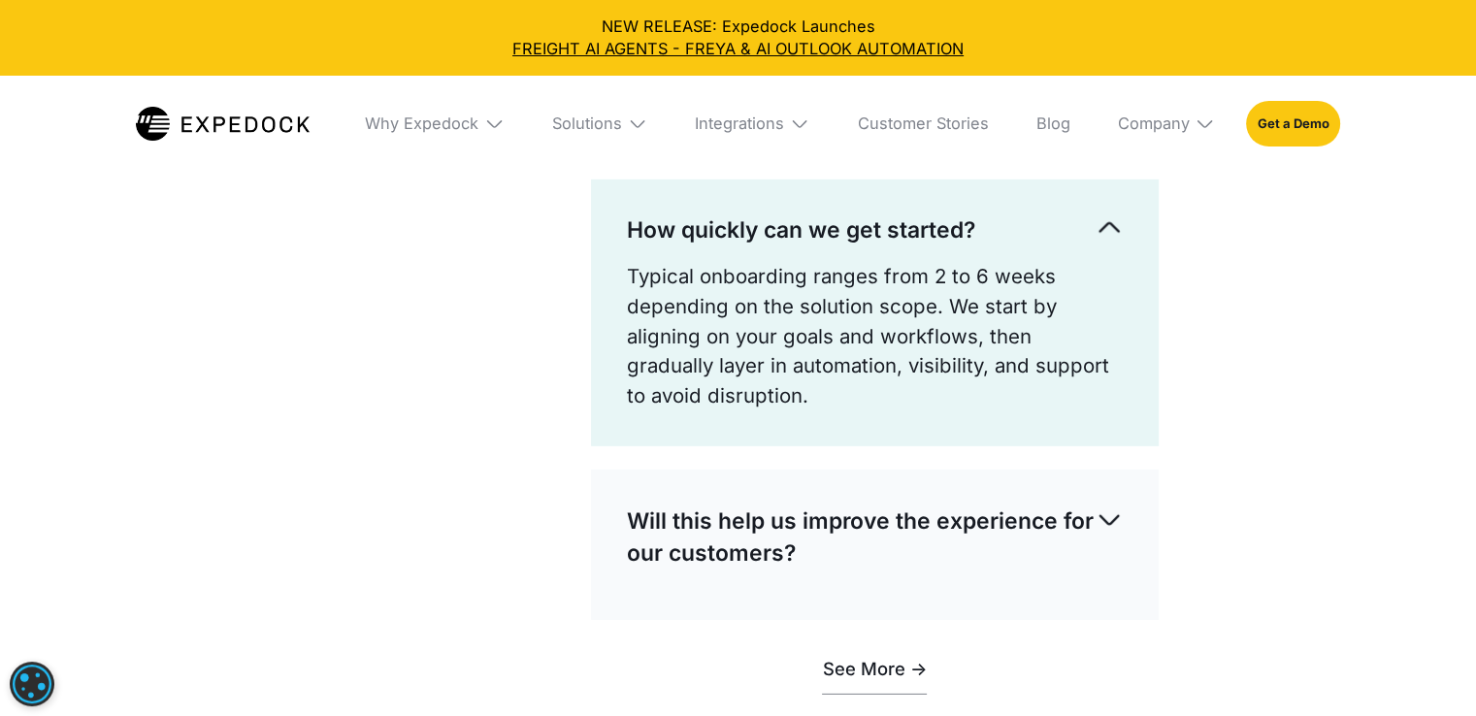
click at [1105, 222] on div "How quickly can we get started?" at bounding box center [875, 230] width 496 height 63
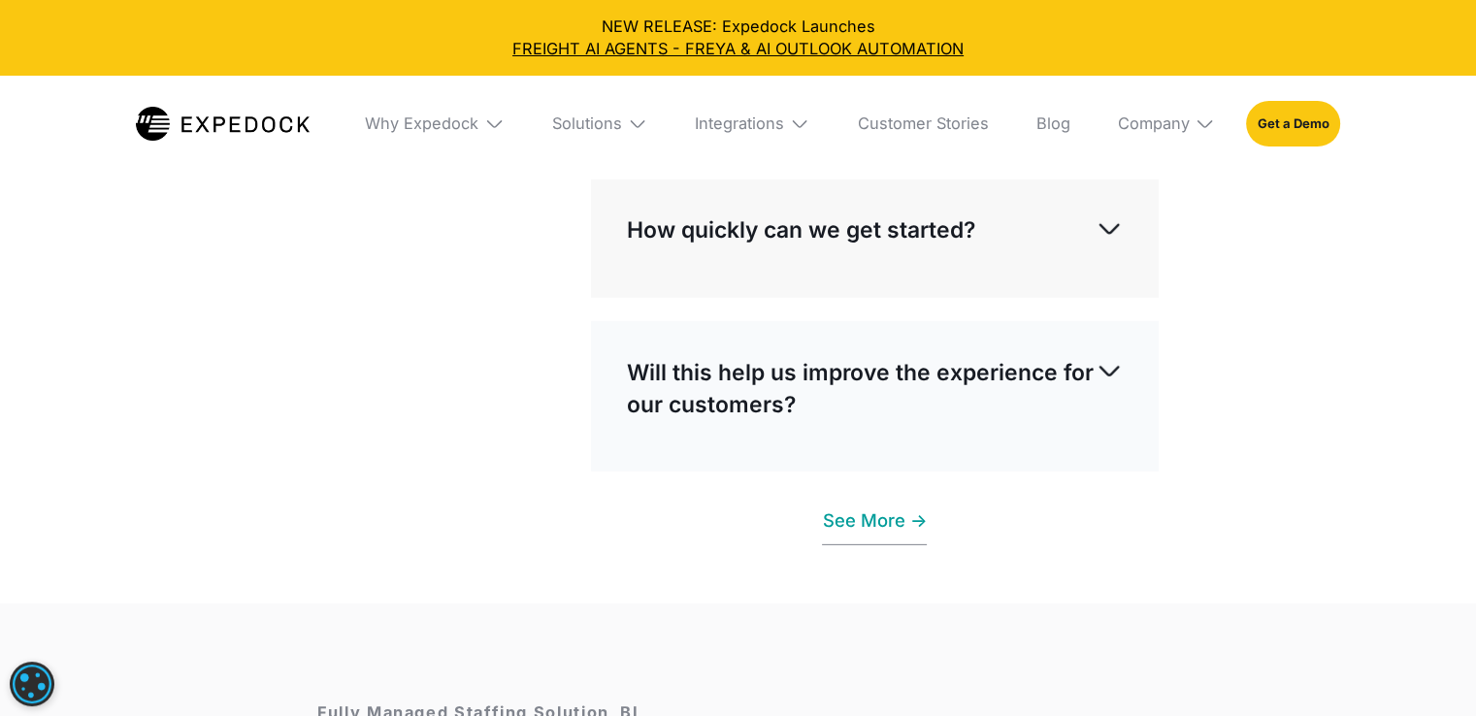
click at [870, 533] on link "See More ->" at bounding box center [874, 520] width 105 height 50
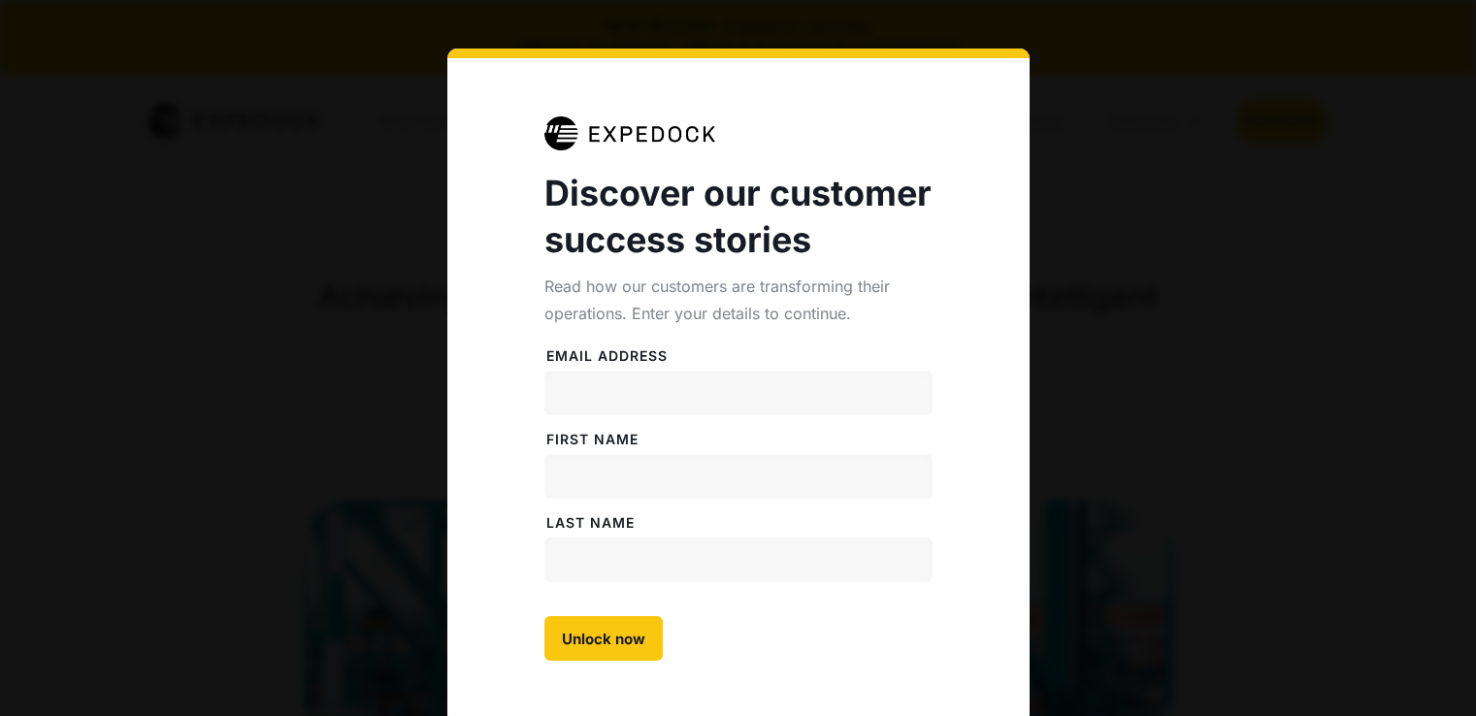
select select
click at [1292, 15] on div "Discover our customer success stories Read how our customers are transforming t…" at bounding box center [738, 435] width 1476 height 870
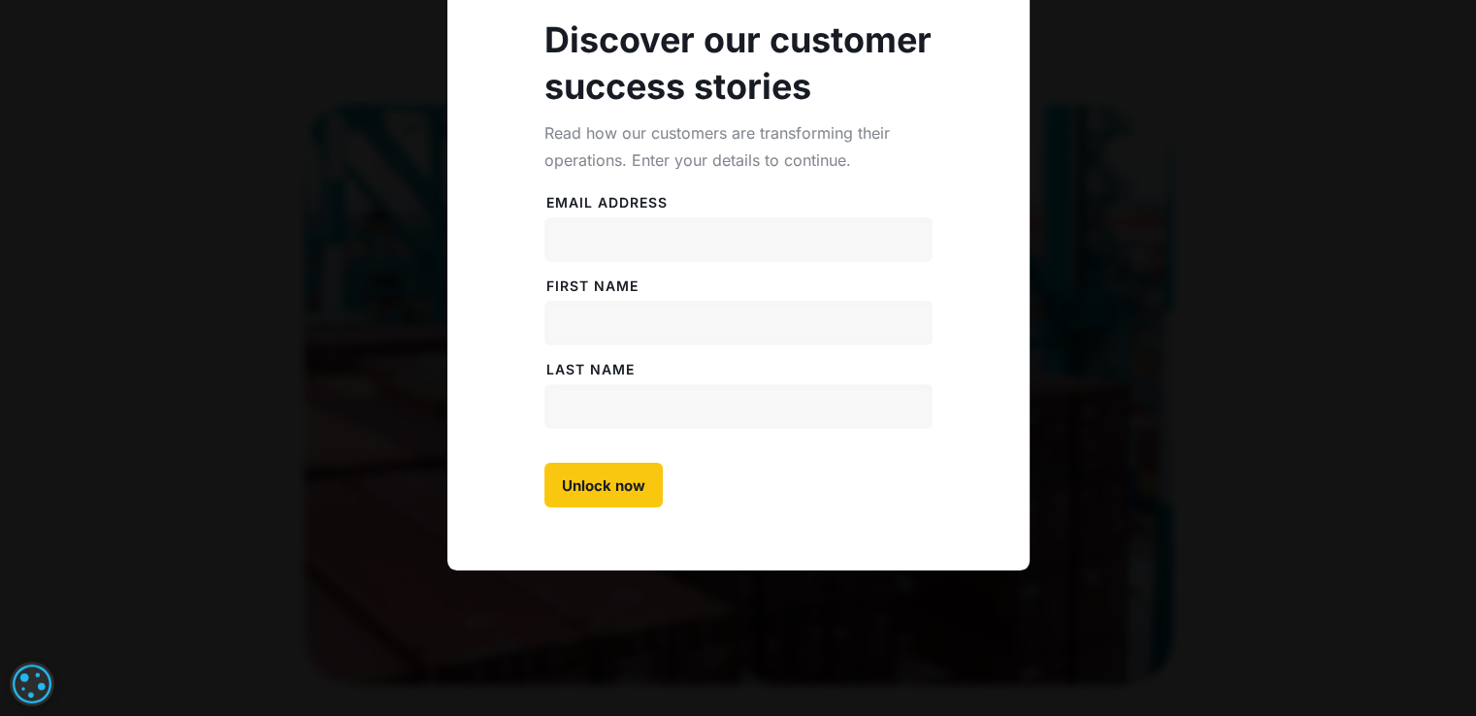
scroll to position [505, 0]
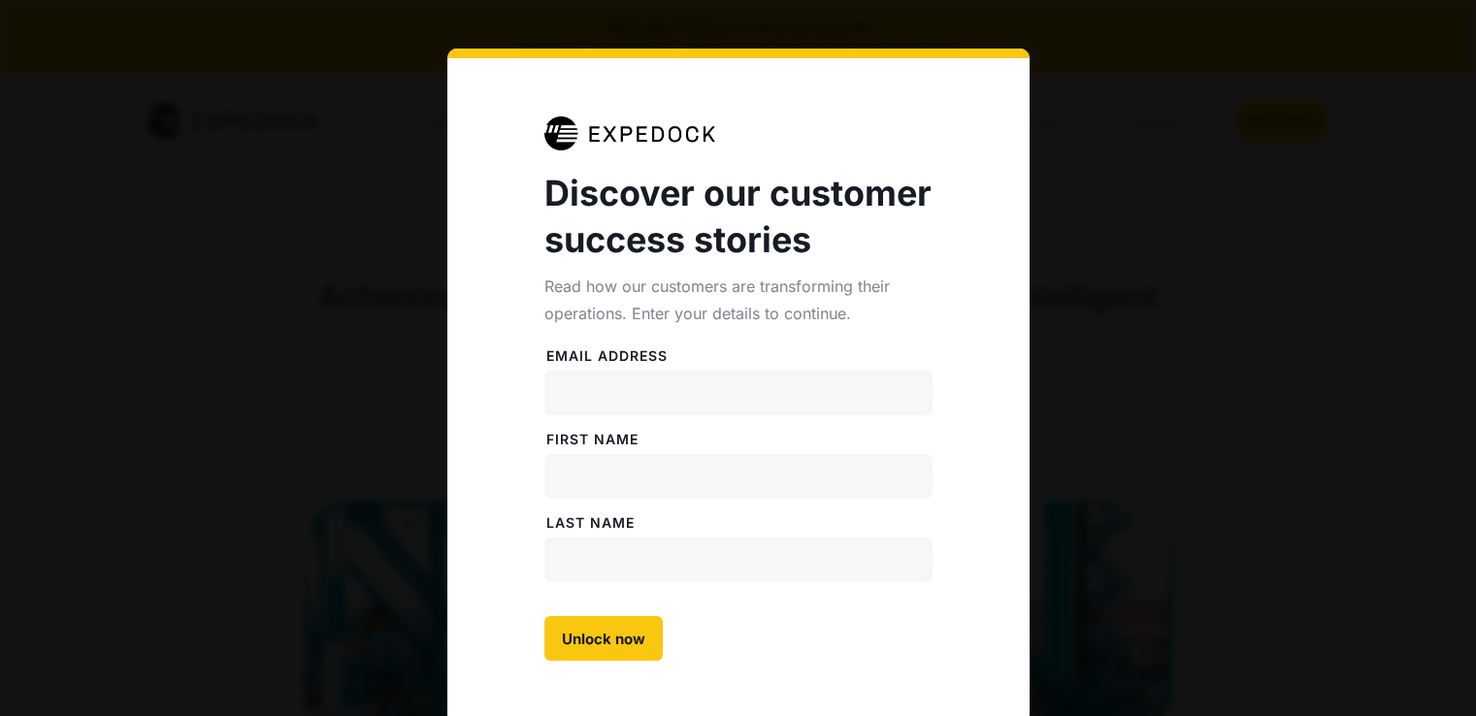
select select
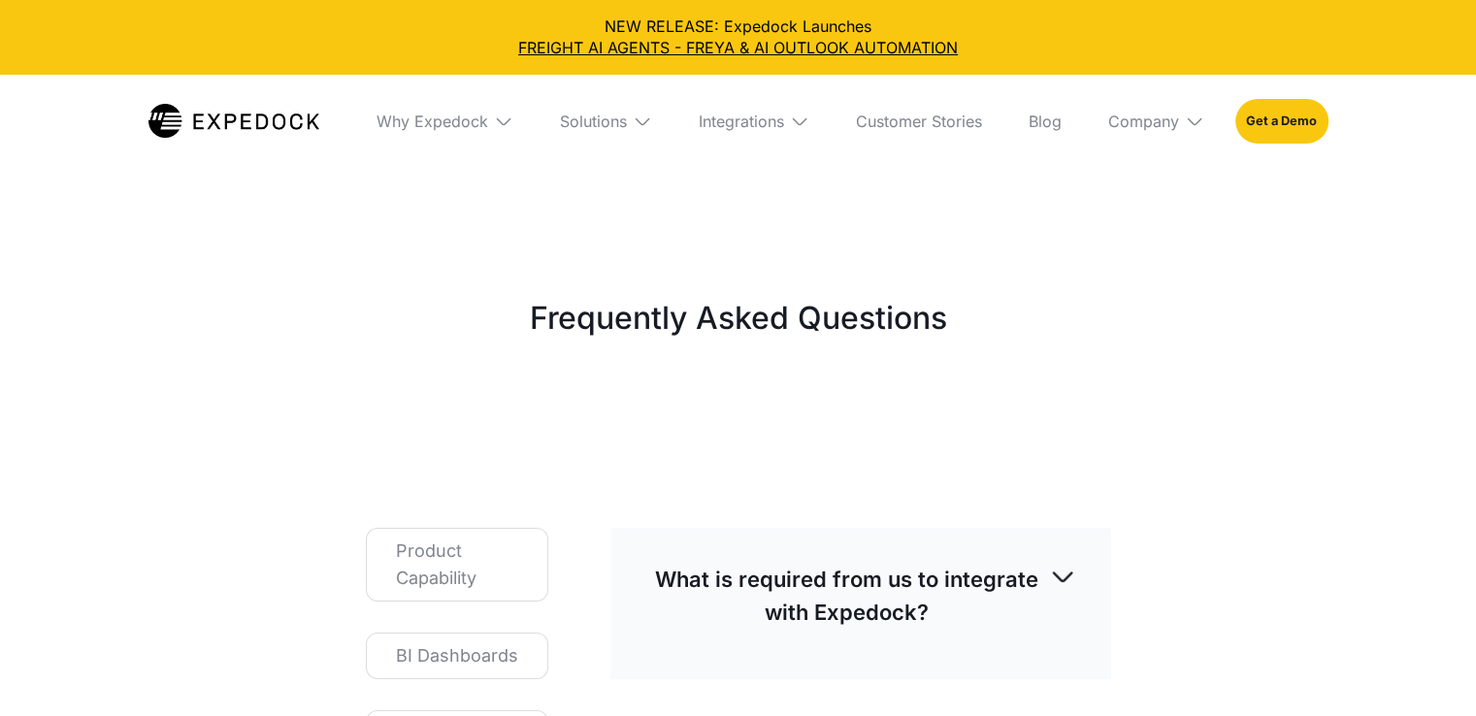
select select
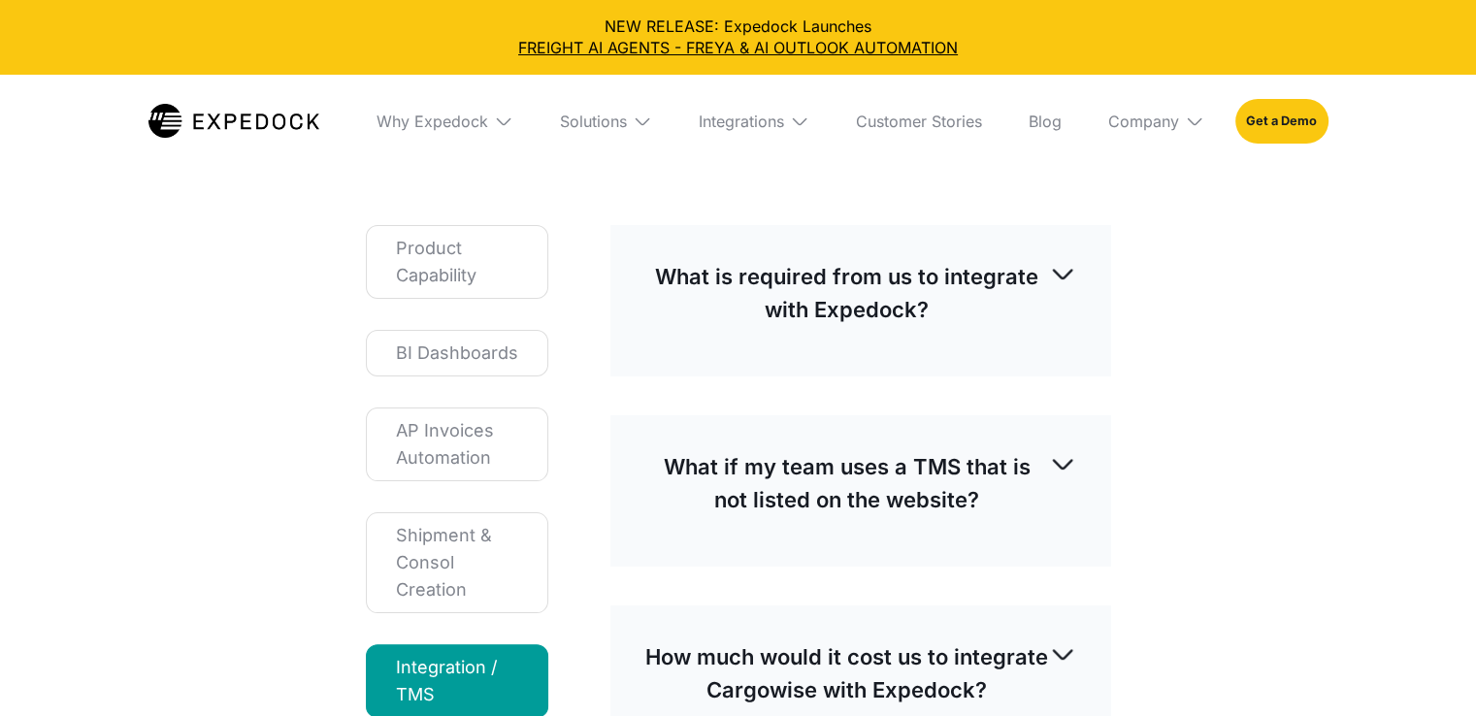
scroll to position [311, 0]
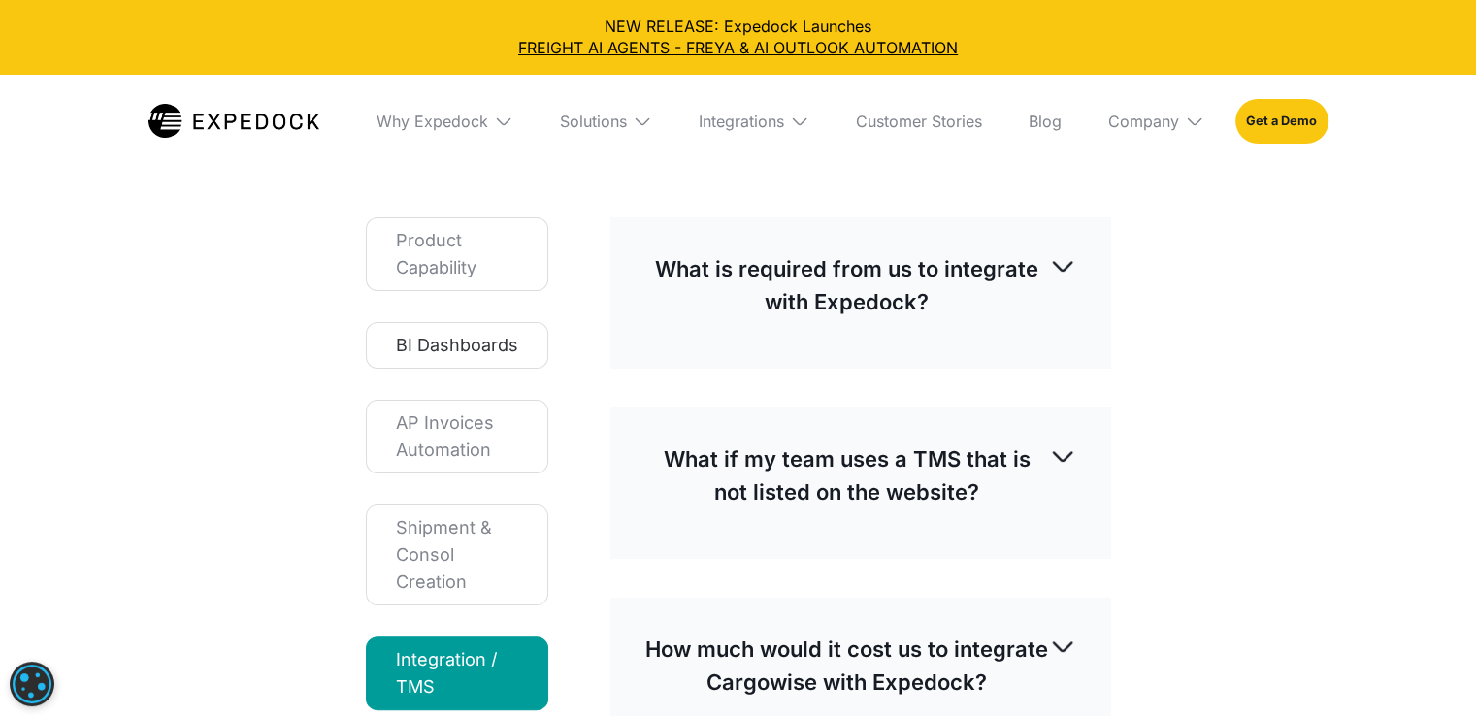
click at [467, 340] on div "BI Dashboards" at bounding box center [457, 345] width 122 height 27
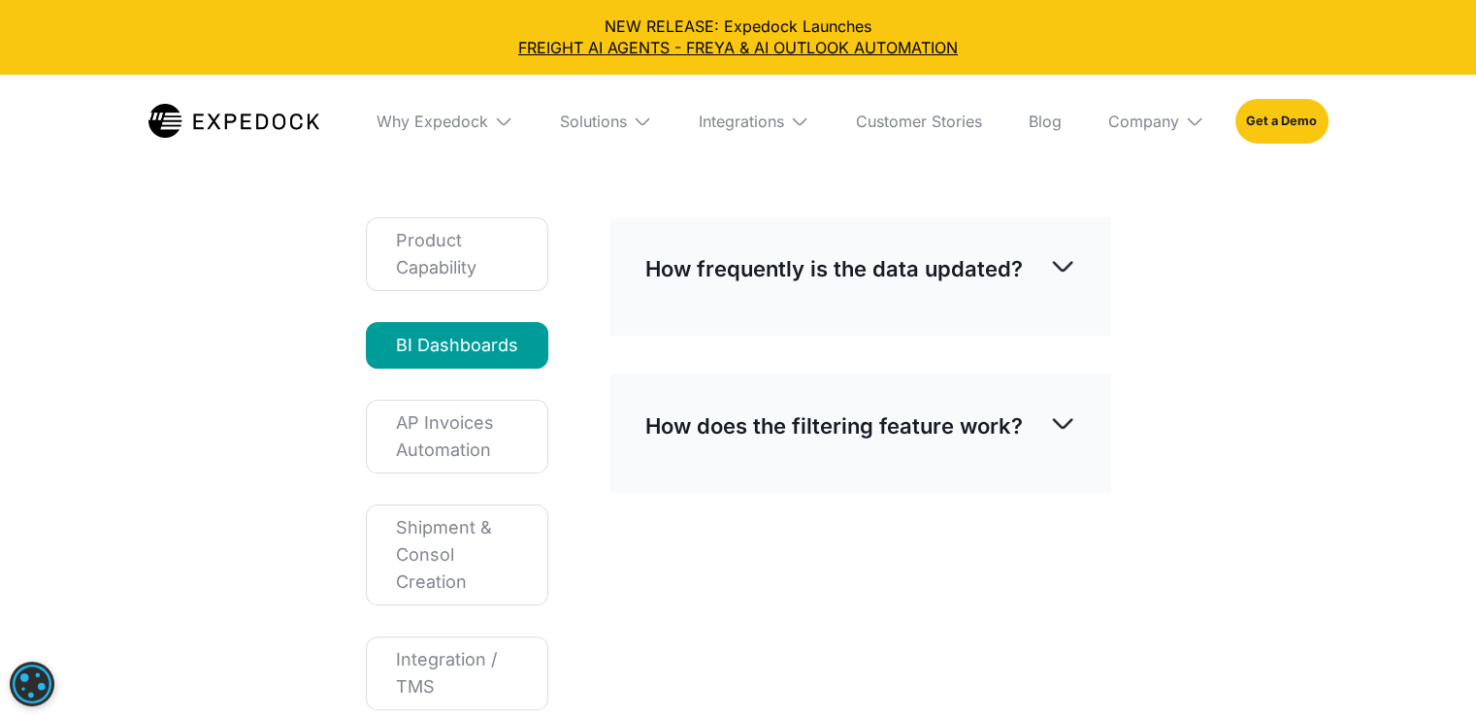
click at [693, 289] on div "How frequently is the data updated?" at bounding box center [860, 269] width 431 height 64
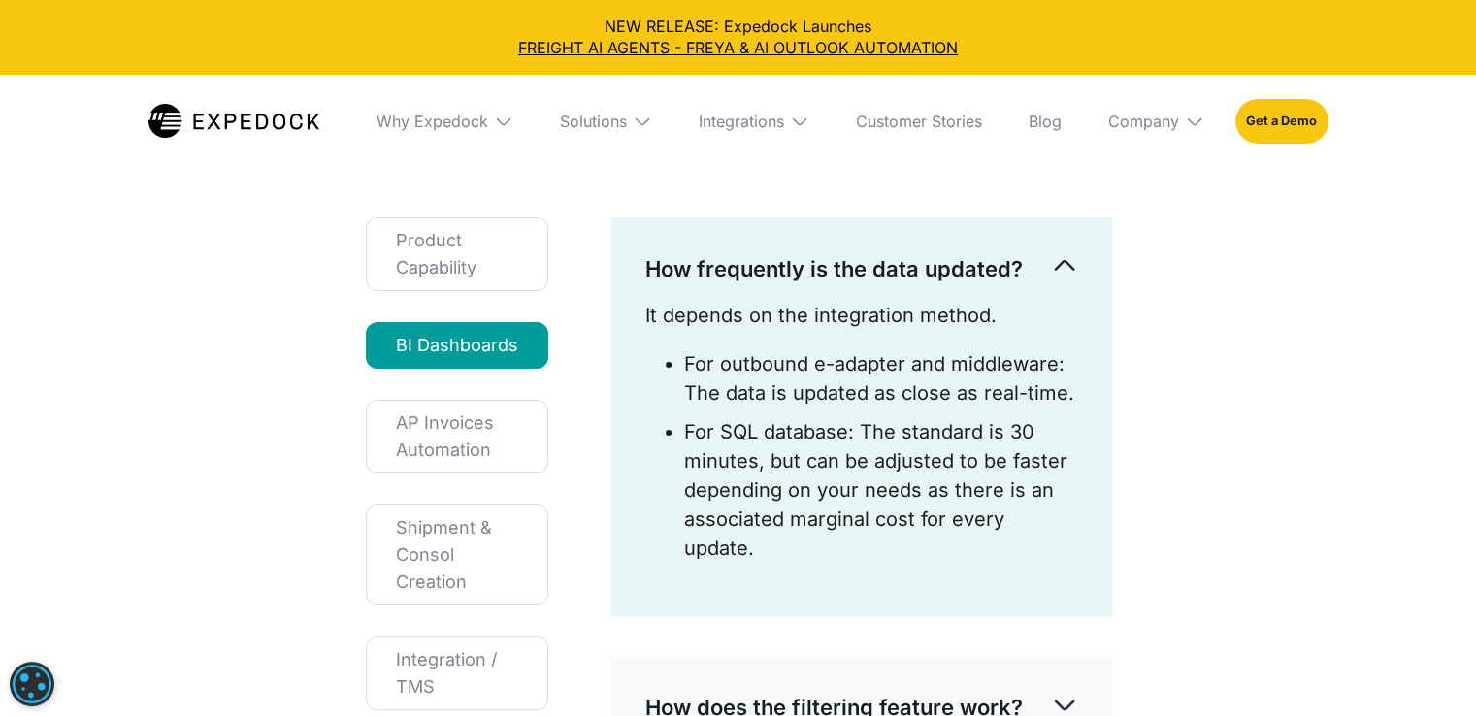
click at [693, 289] on div "How frequently is the data updated?" at bounding box center [861, 269] width 433 height 64
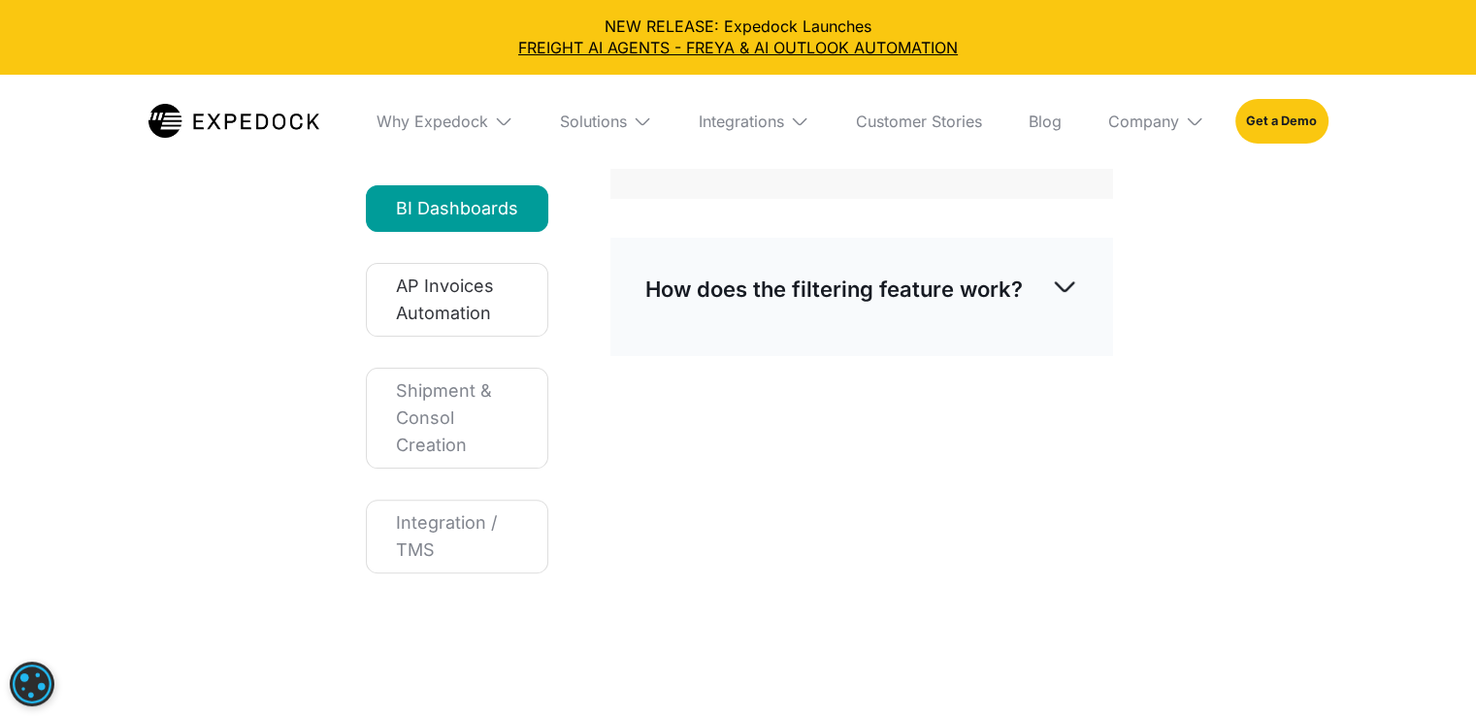
scroll to position [466, 0]
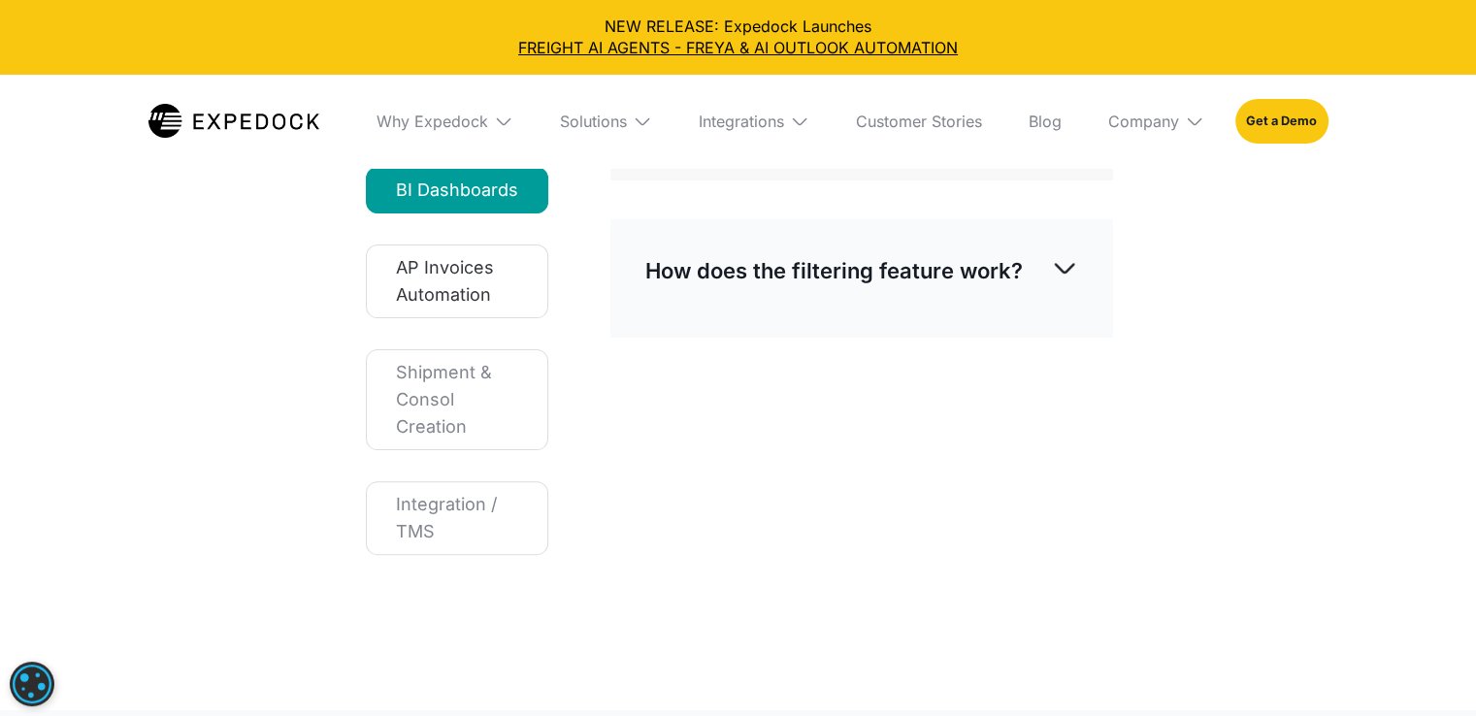
click at [477, 433] on div "Shipment & Consol Creation" at bounding box center [457, 400] width 122 height 82
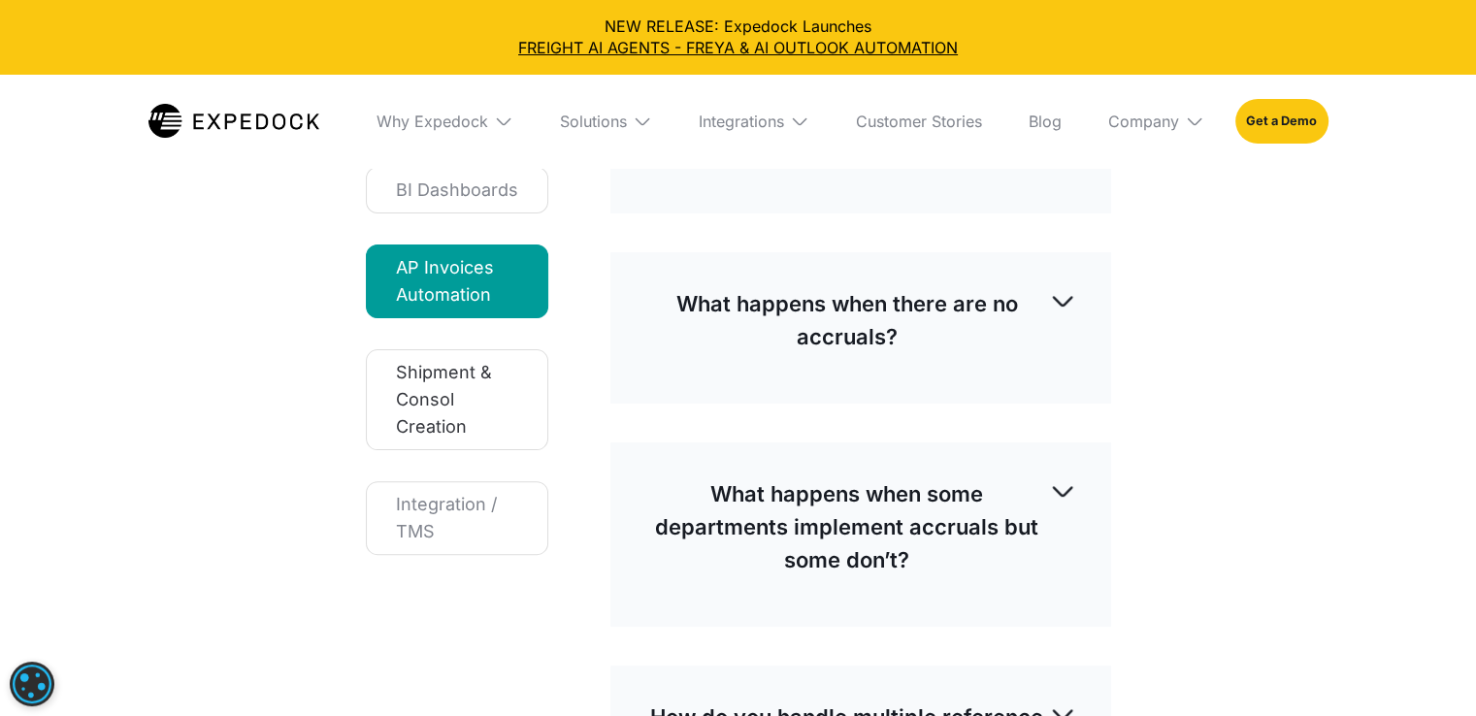
click at [498, 381] on div "Shipment & Consol Creation" at bounding box center [457, 400] width 122 height 82
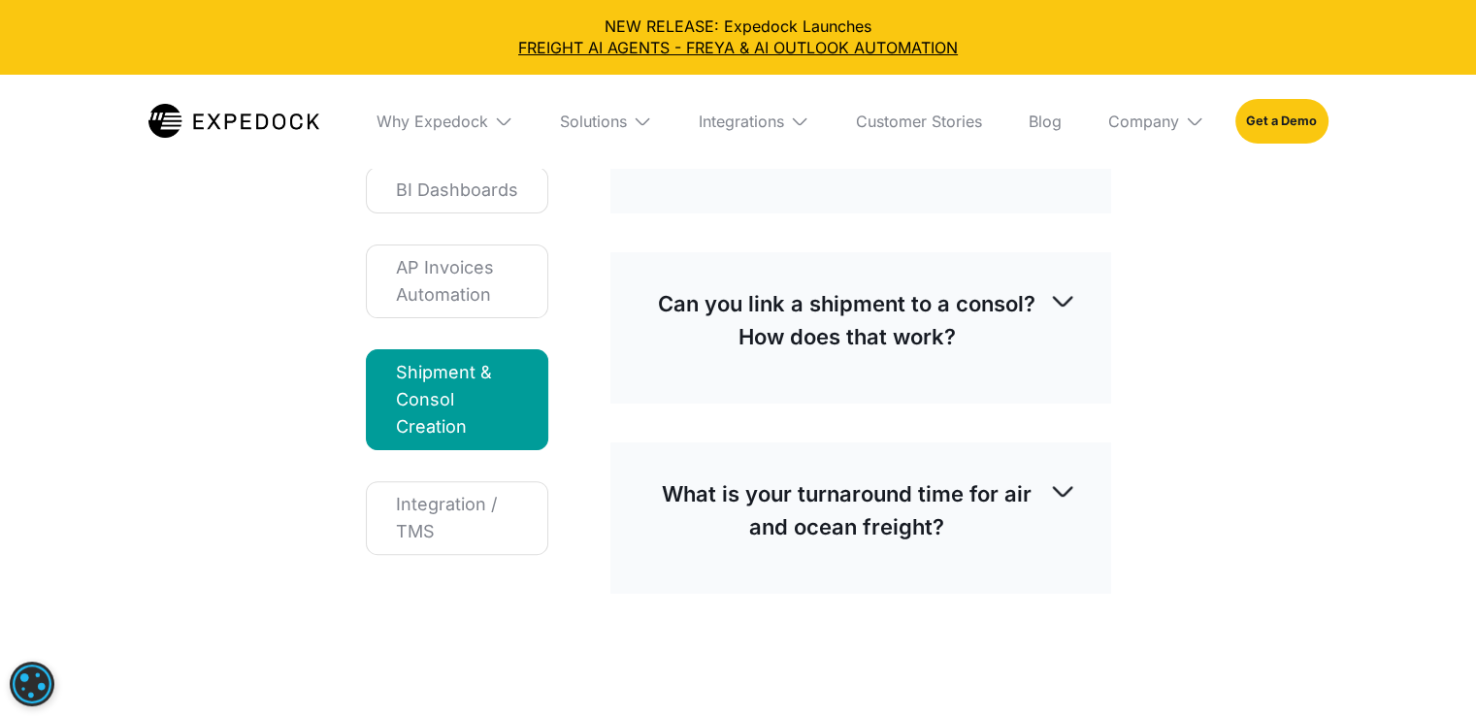
click at [1231, 370] on div "Frequently Asked Questions Product Capability BI Dashboards AP Invoices Automat…" at bounding box center [738, 211] width 1476 height 1075
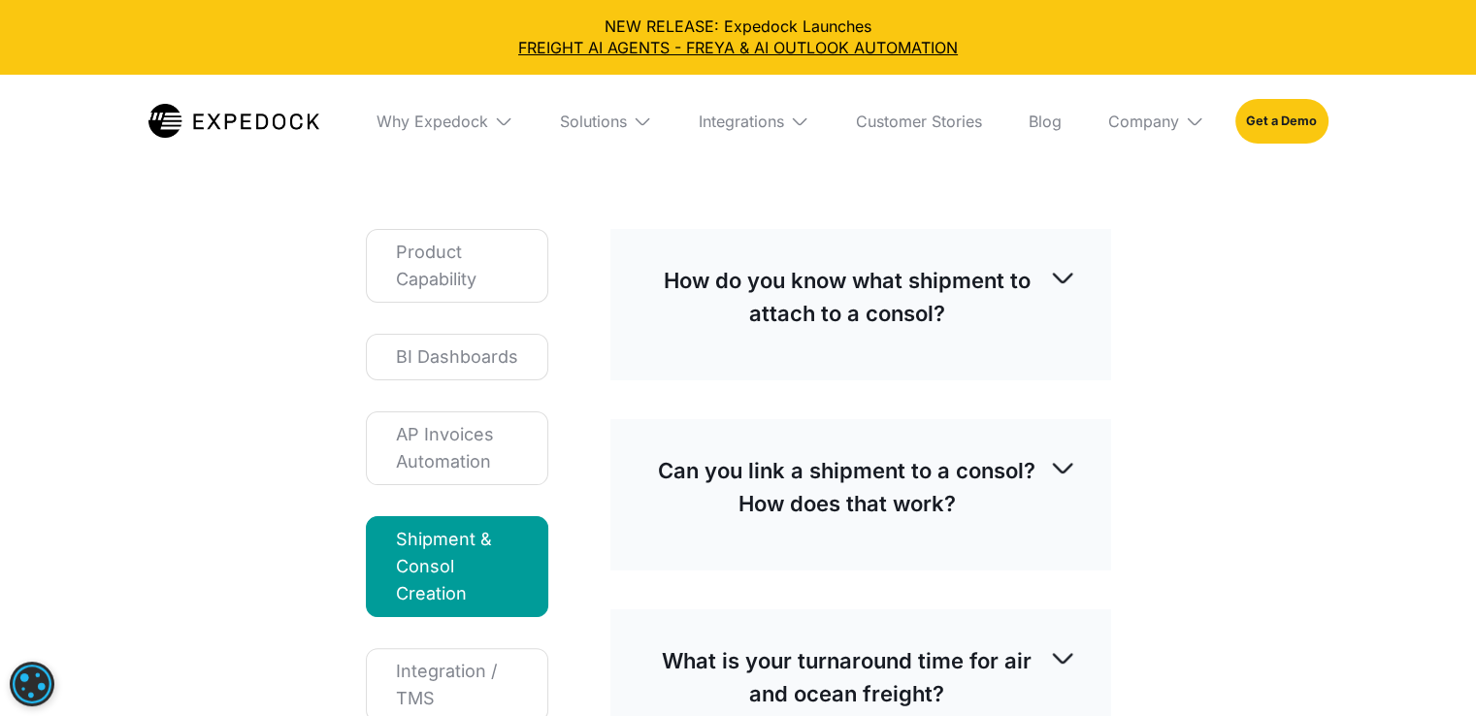
scroll to position [272, 0]
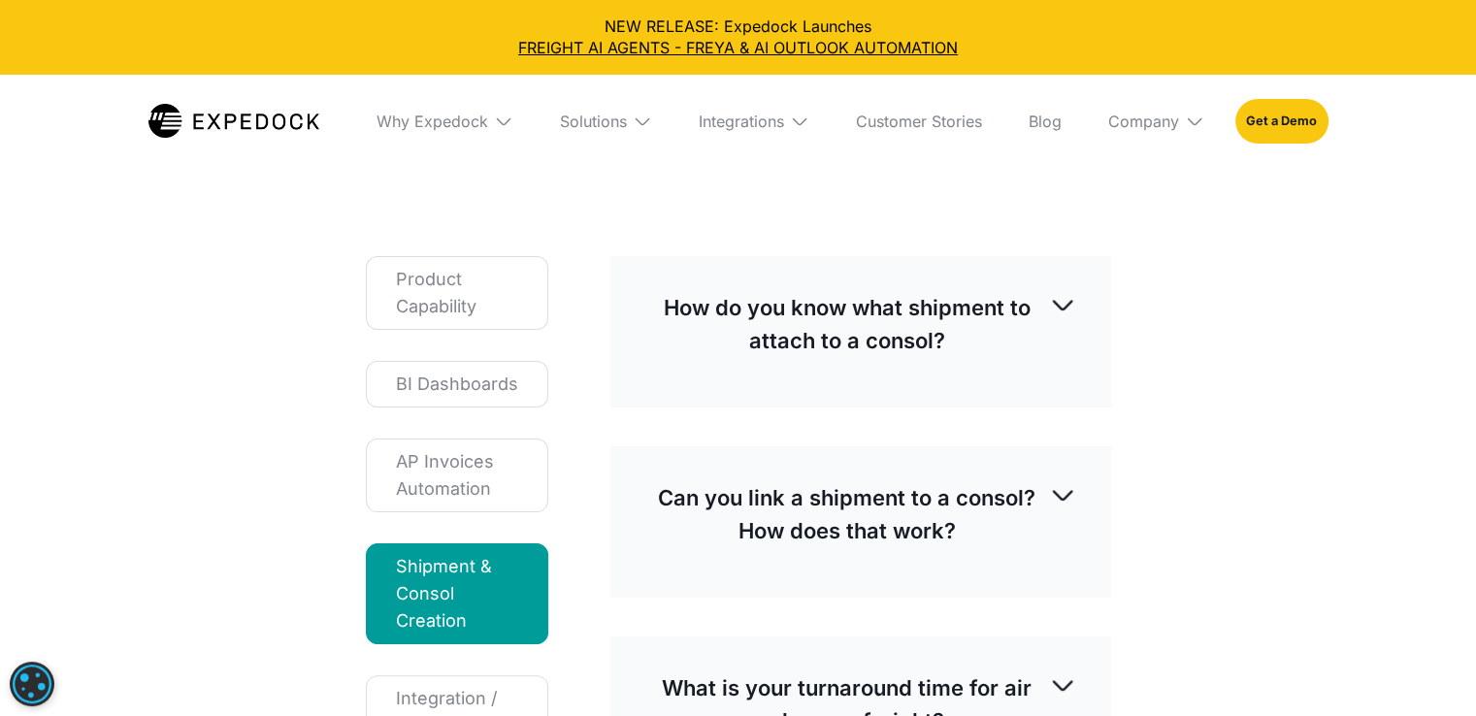
click at [986, 357] on div "How do you know what shipment to attach to a consol?" at bounding box center [860, 324] width 431 height 97
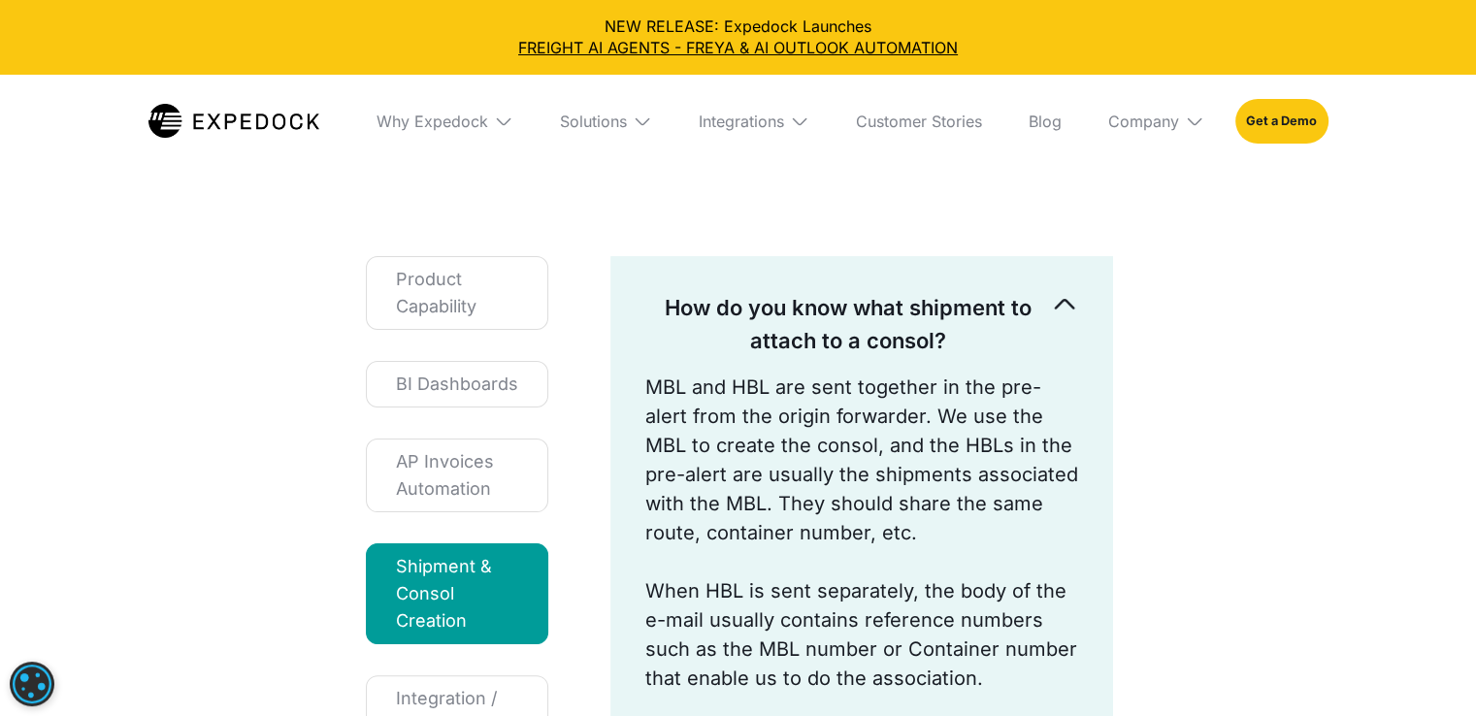
click at [1234, 433] on div "Frequently Asked Questions Product Capability BI Dashboards AP Invoices Automat…" at bounding box center [738, 566] width 1476 height 1396
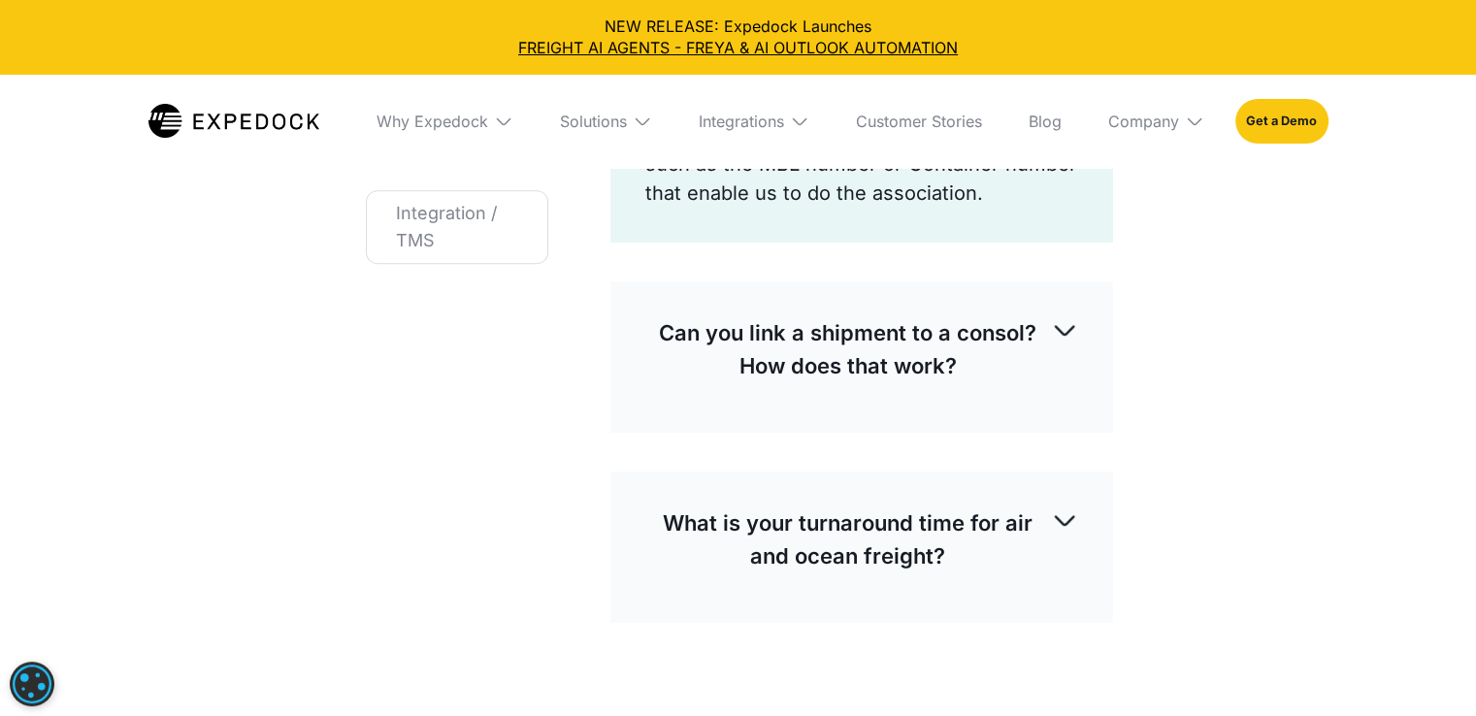
scroll to position [776, 0]
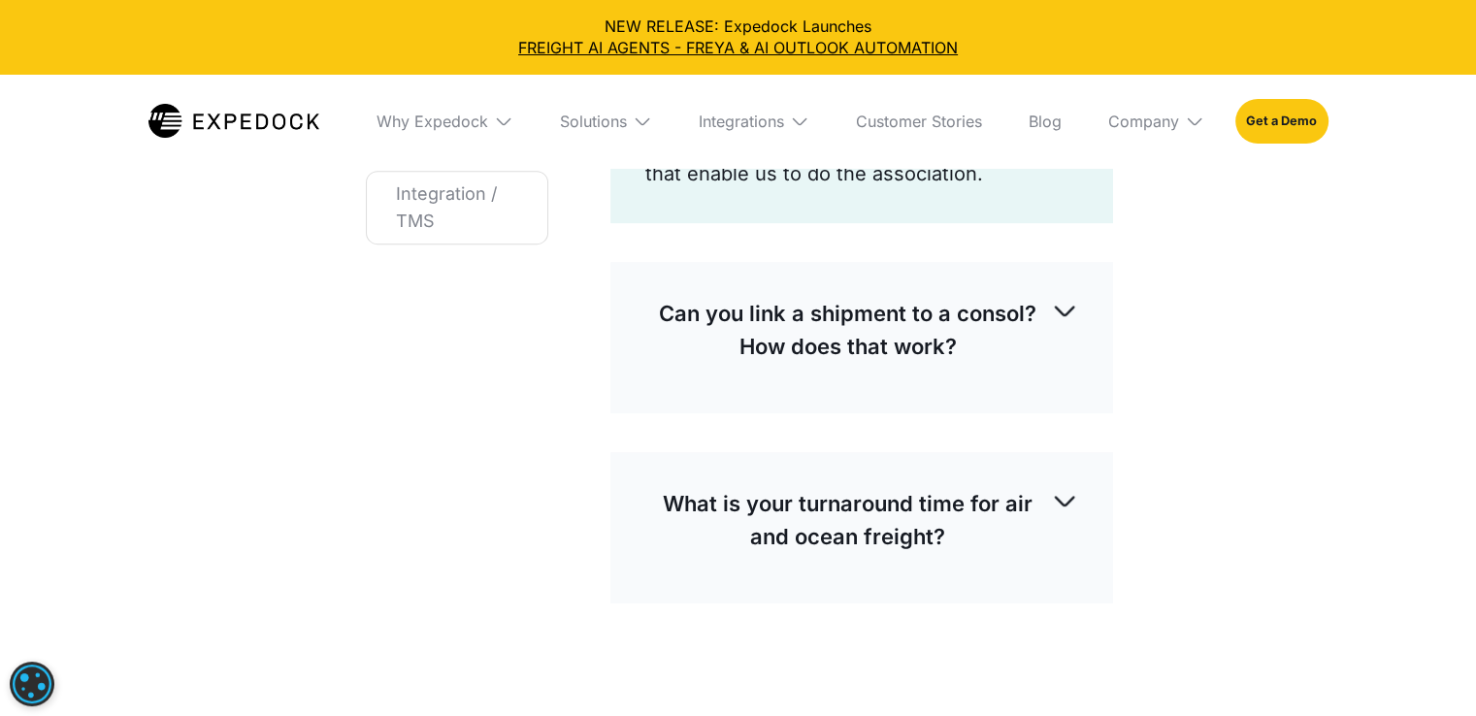
click at [916, 300] on p "Can you link a shipment to a consol? How does that work?" at bounding box center [848, 330] width 406 height 66
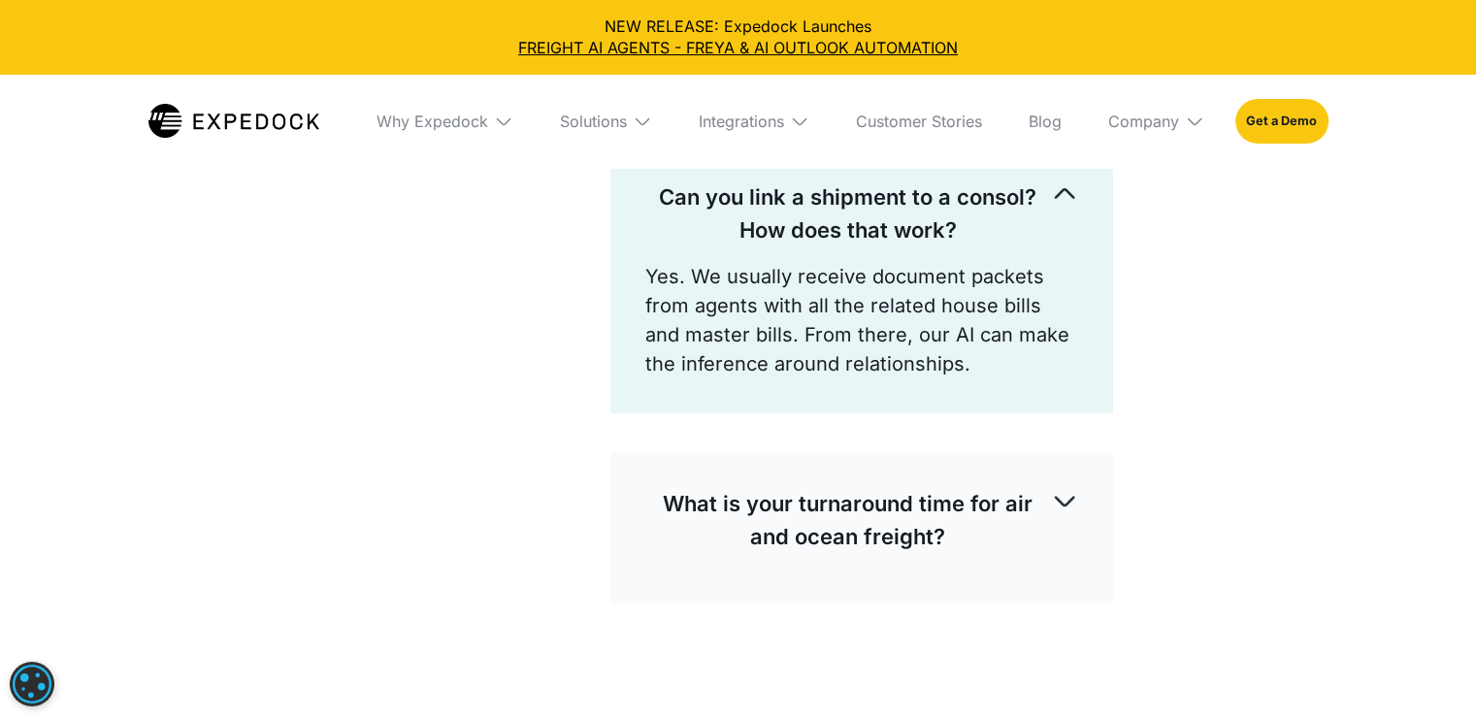
scroll to position [932, 0]
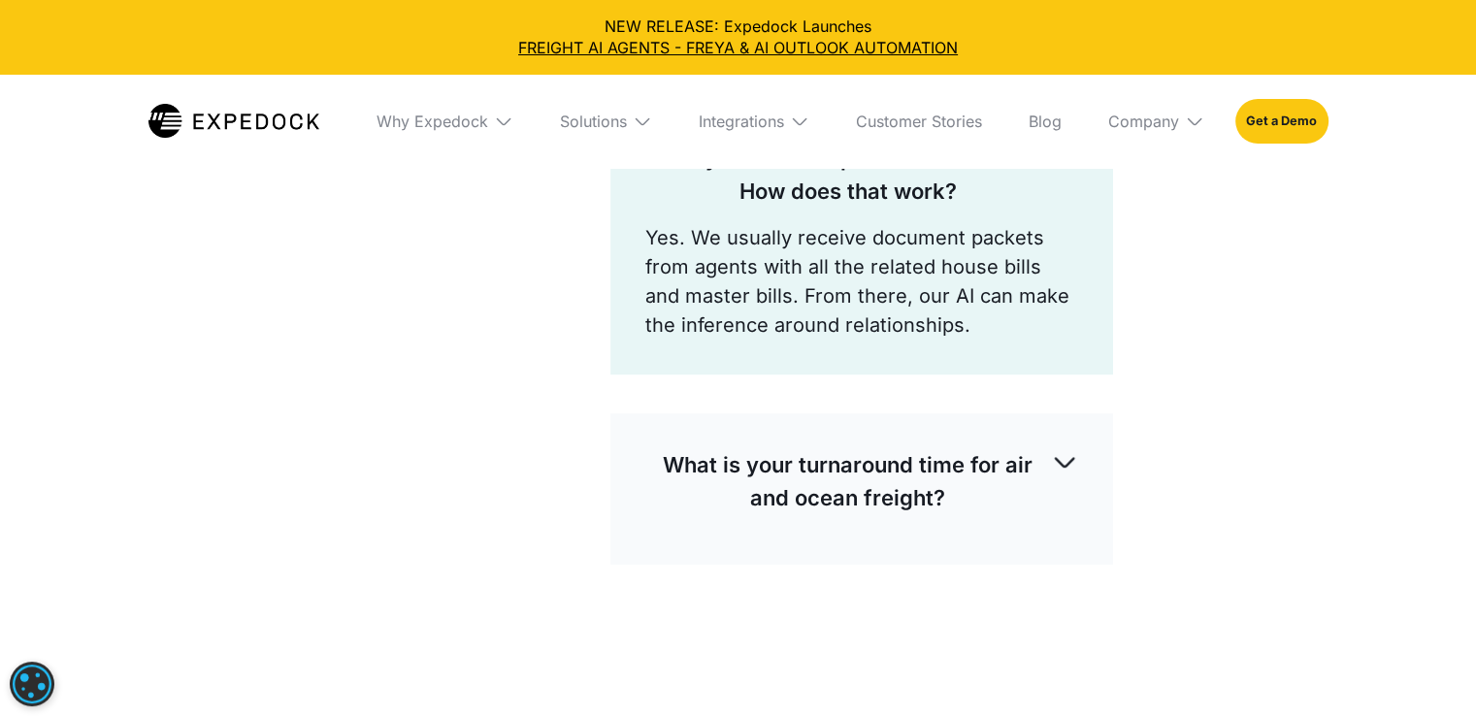
click at [1040, 461] on p "What is your turnaround time for air and ocean freight?" at bounding box center [848, 481] width 406 height 66
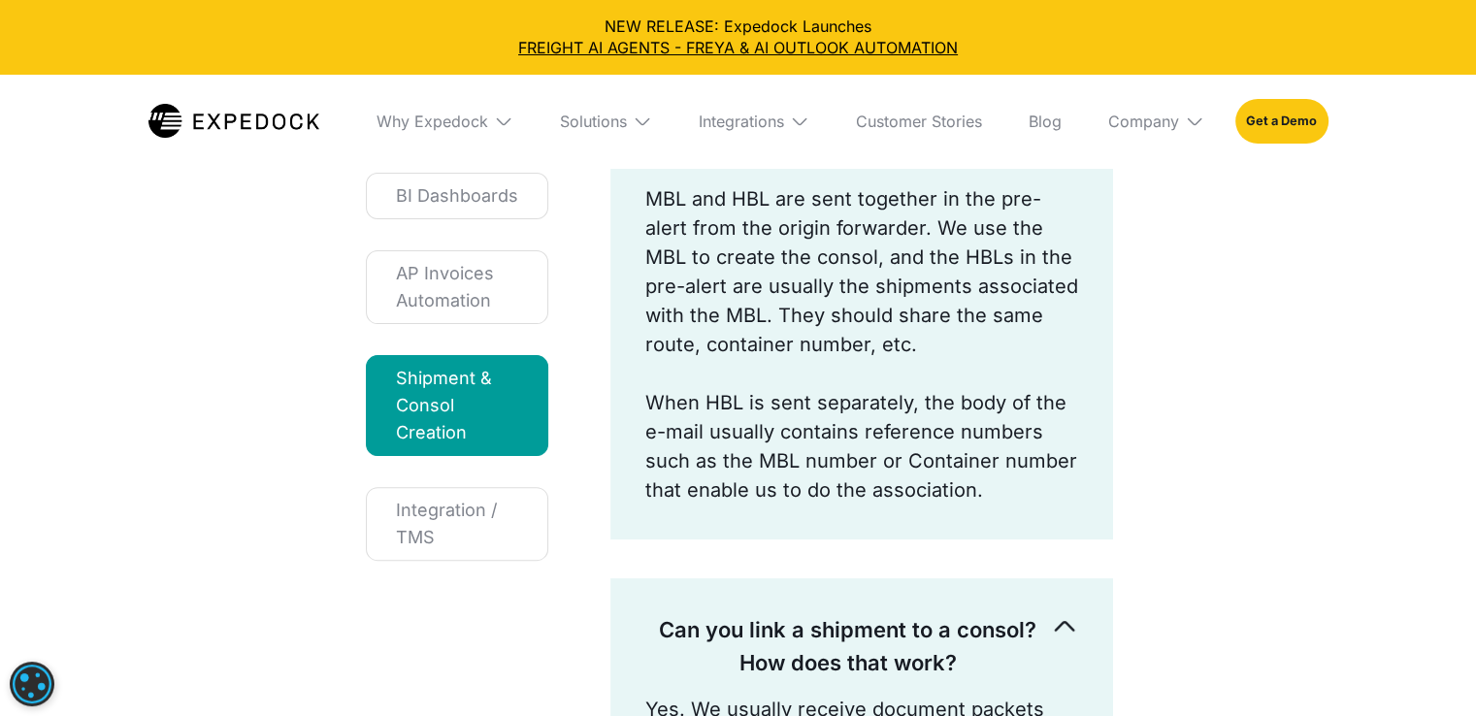
scroll to position [483, 0]
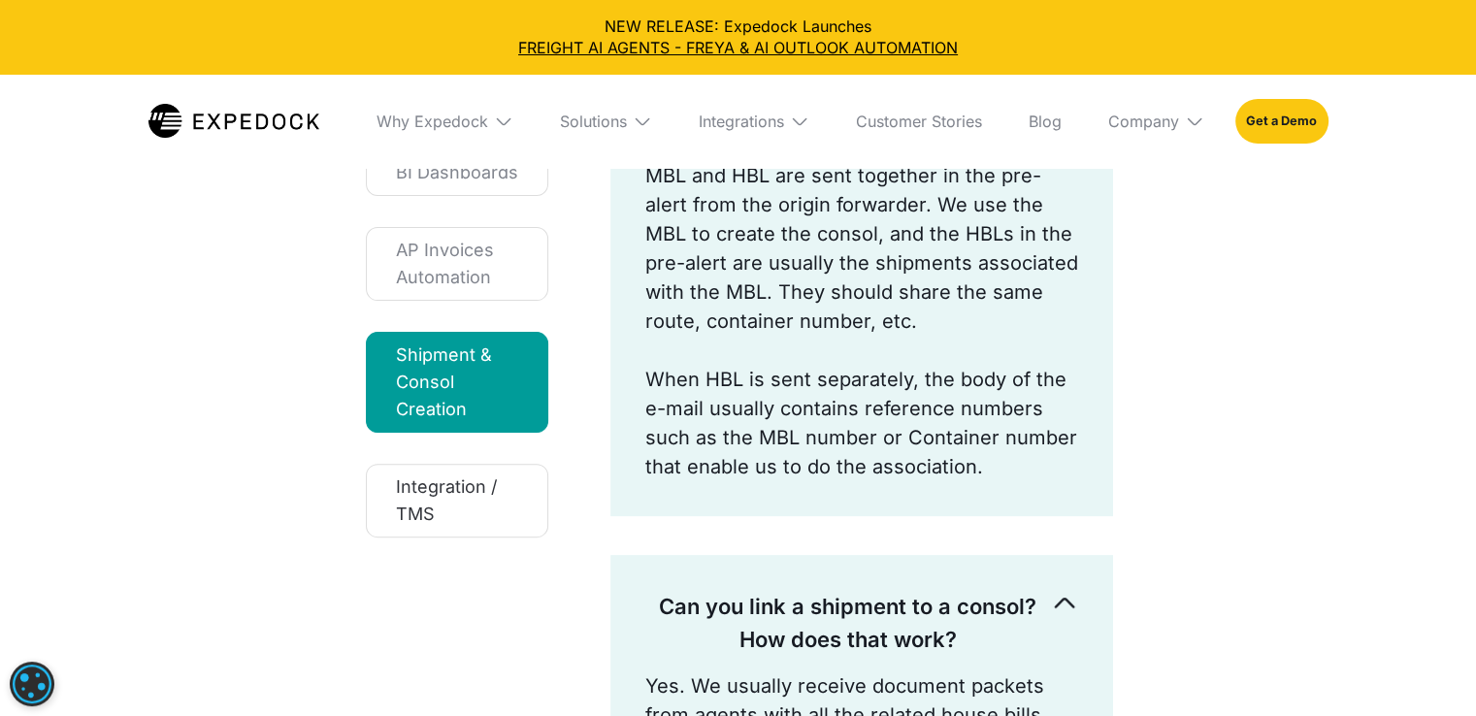
click at [409, 498] on div "Integration / TMS" at bounding box center [457, 501] width 122 height 54
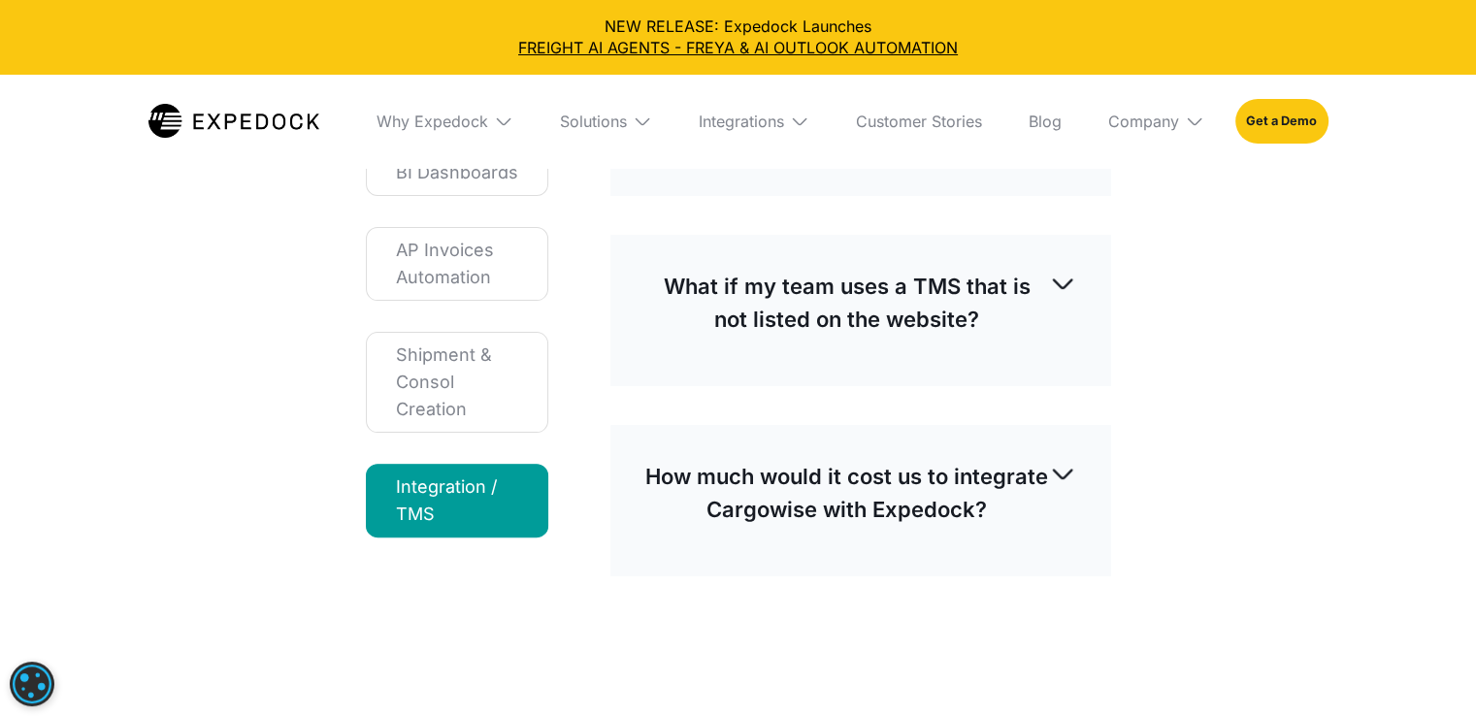
click at [1158, 351] on div "Product Capability BI Dashboards AP Invoices Automation Shipment & Consol Creat…" at bounding box center [739, 311] width 870 height 656
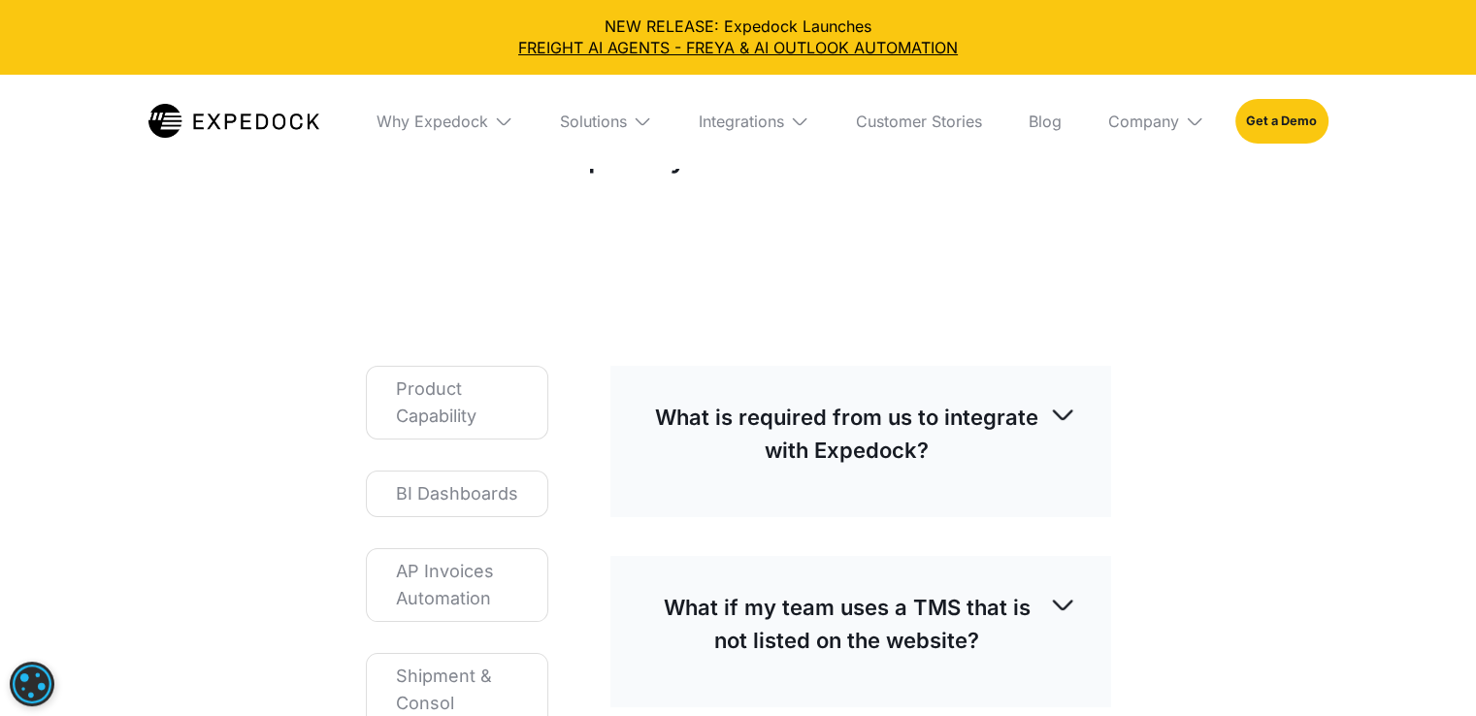
scroll to position [134, 0]
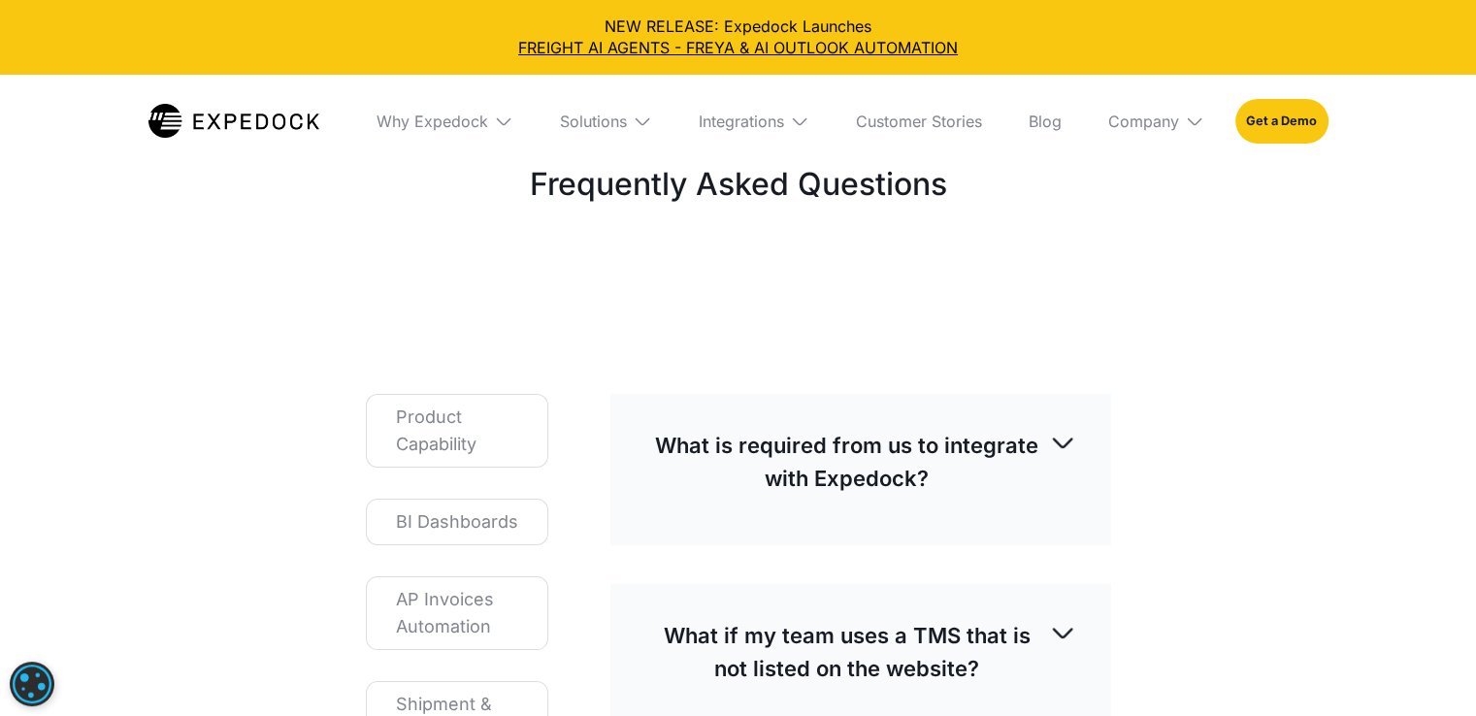
click at [929, 440] on p "What is required from us to integrate with Expedock?" at bounding box center [847, 462] width 404 height 66
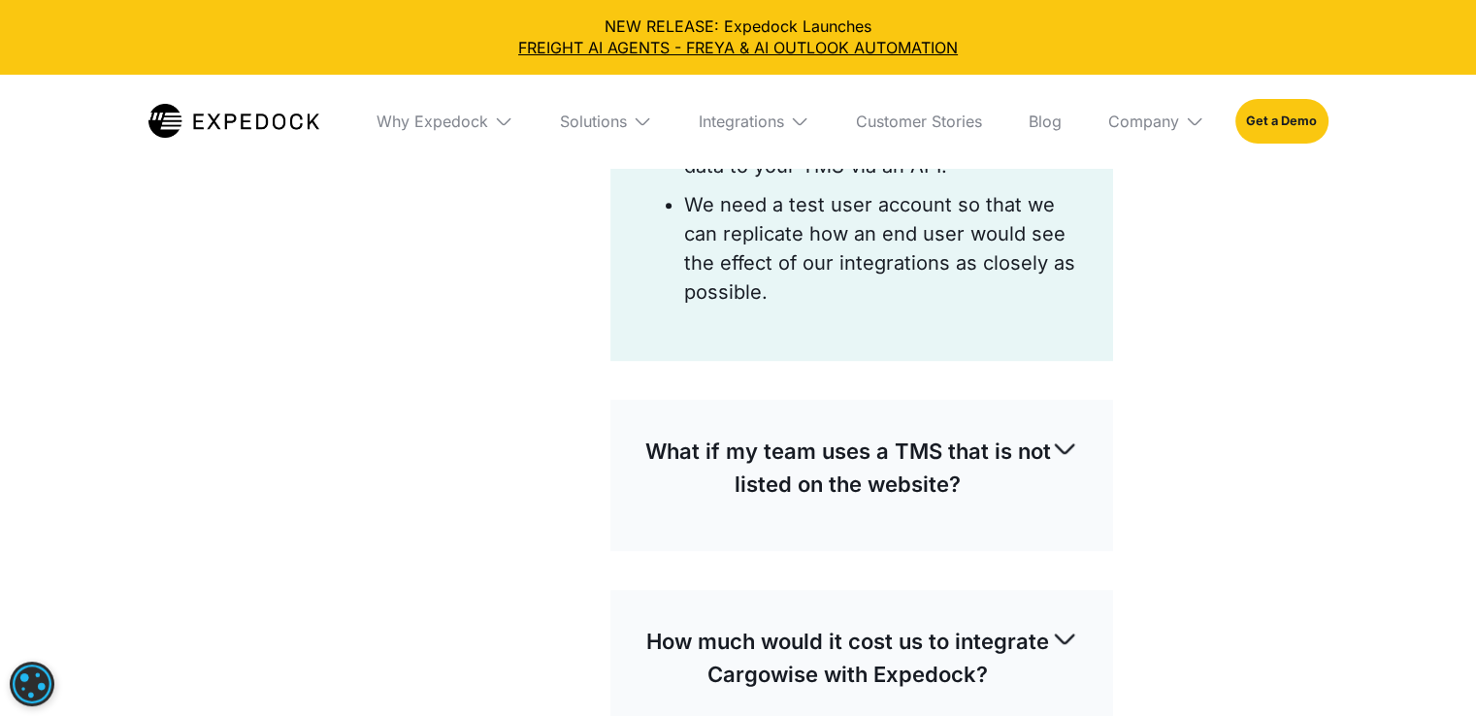
scroll to position [1182, 0]
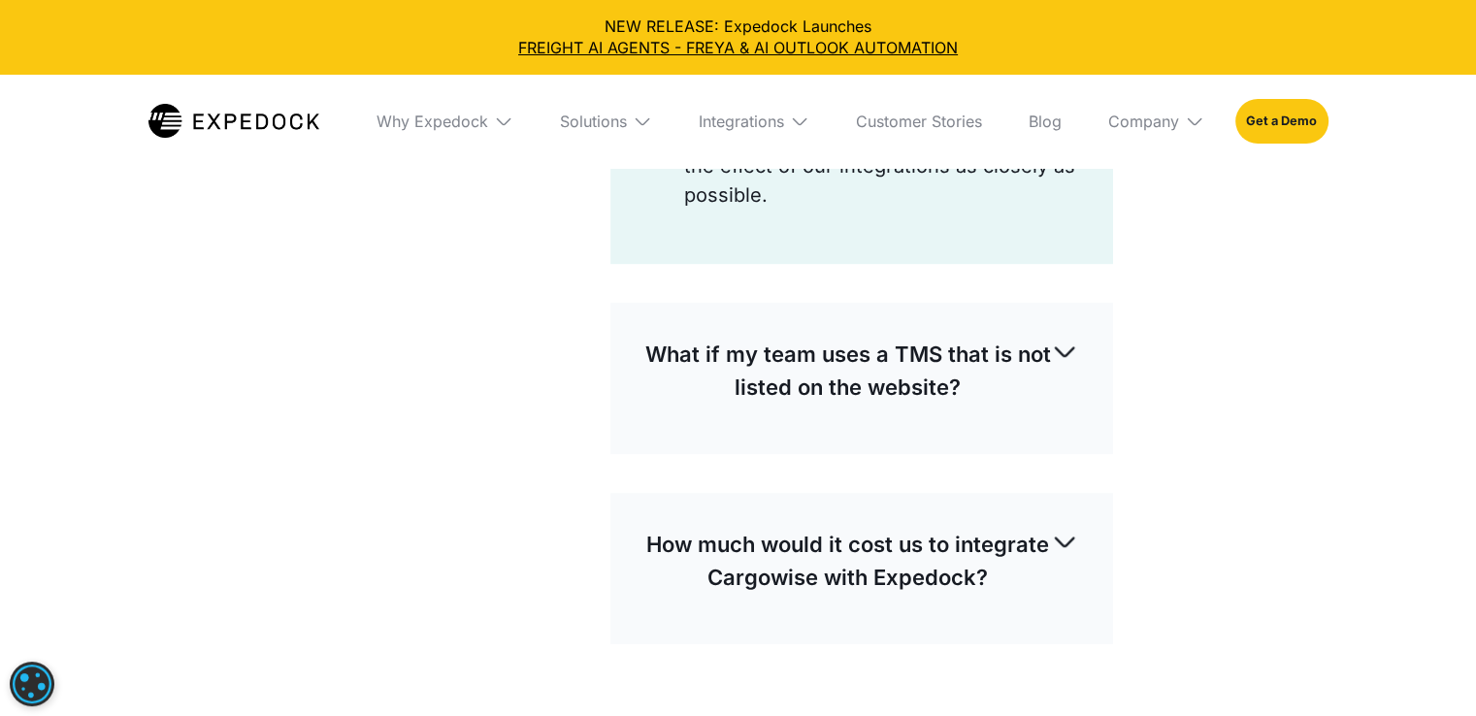
click at [929, 440] on div "What if my team uses a TMS that is not listed on the website? Our API enables y…" at bounding box center [861, 378] width 503 height 151
click at [979, 366] on p "What if my team uses a TMS that is not listed on the website?" at bounding box center [848, 371] width 406 height 66
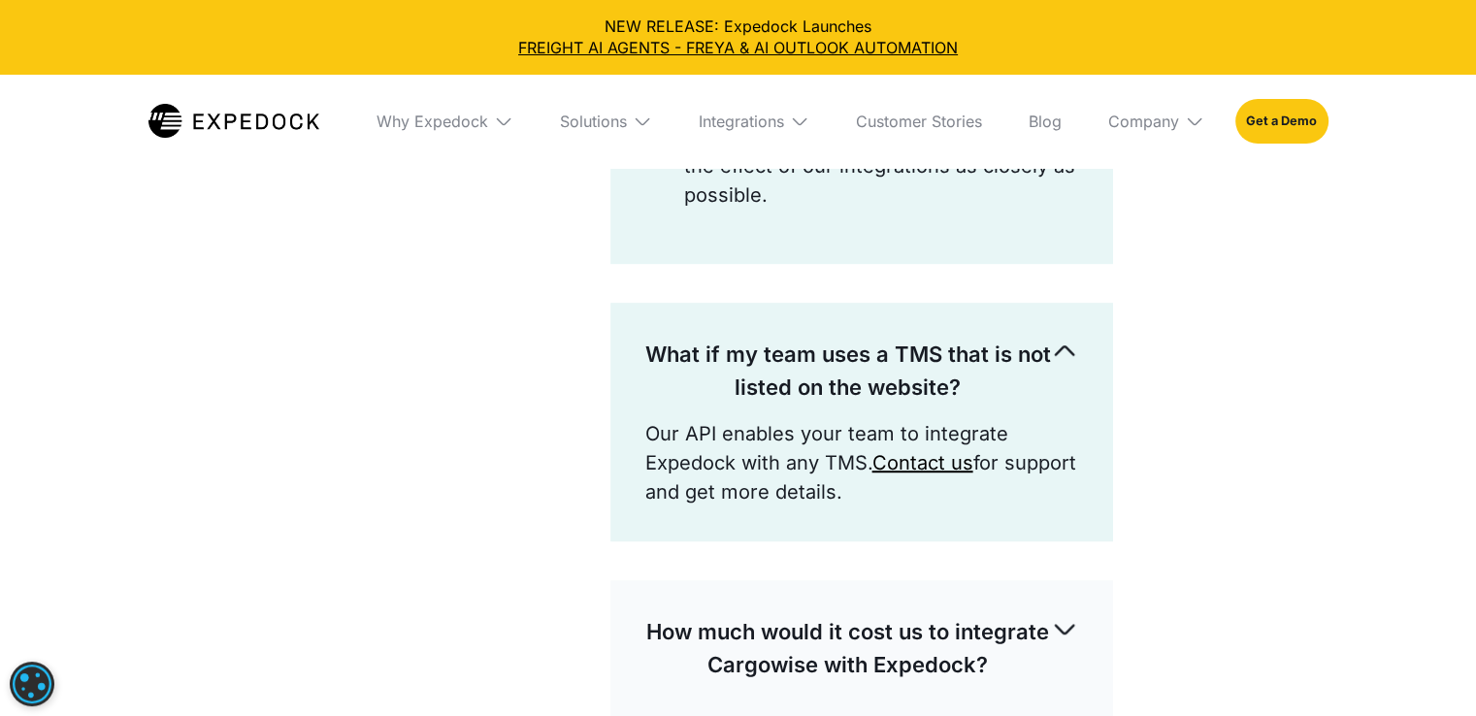
click at [979, 366] on p "What if my team uses a TMS that is not listed on the website?" at bounding box center [848, 371] width 406 height 66
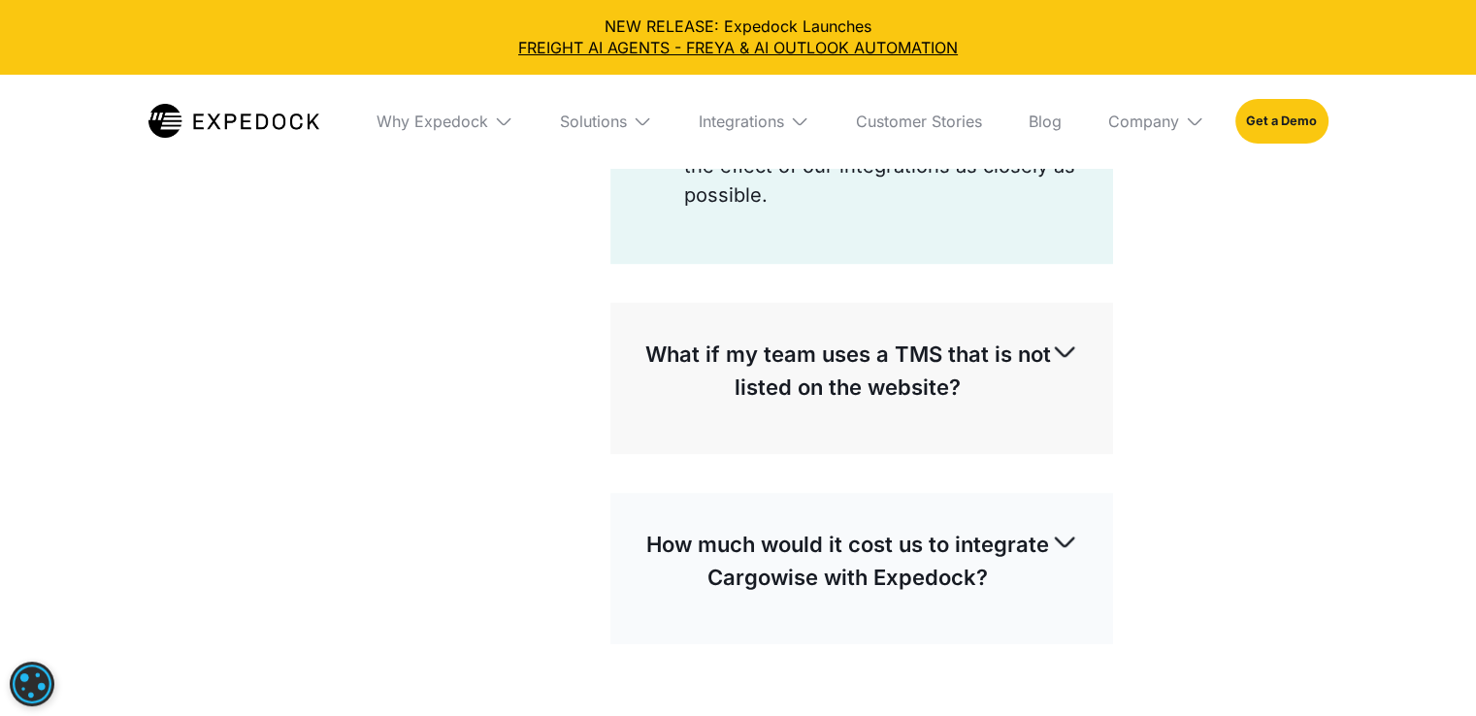
click at [939, 539] on p "How much would it cost us to integrate Cargowise with Expedock?" at bounding box center [848, 561] width 406 height 66
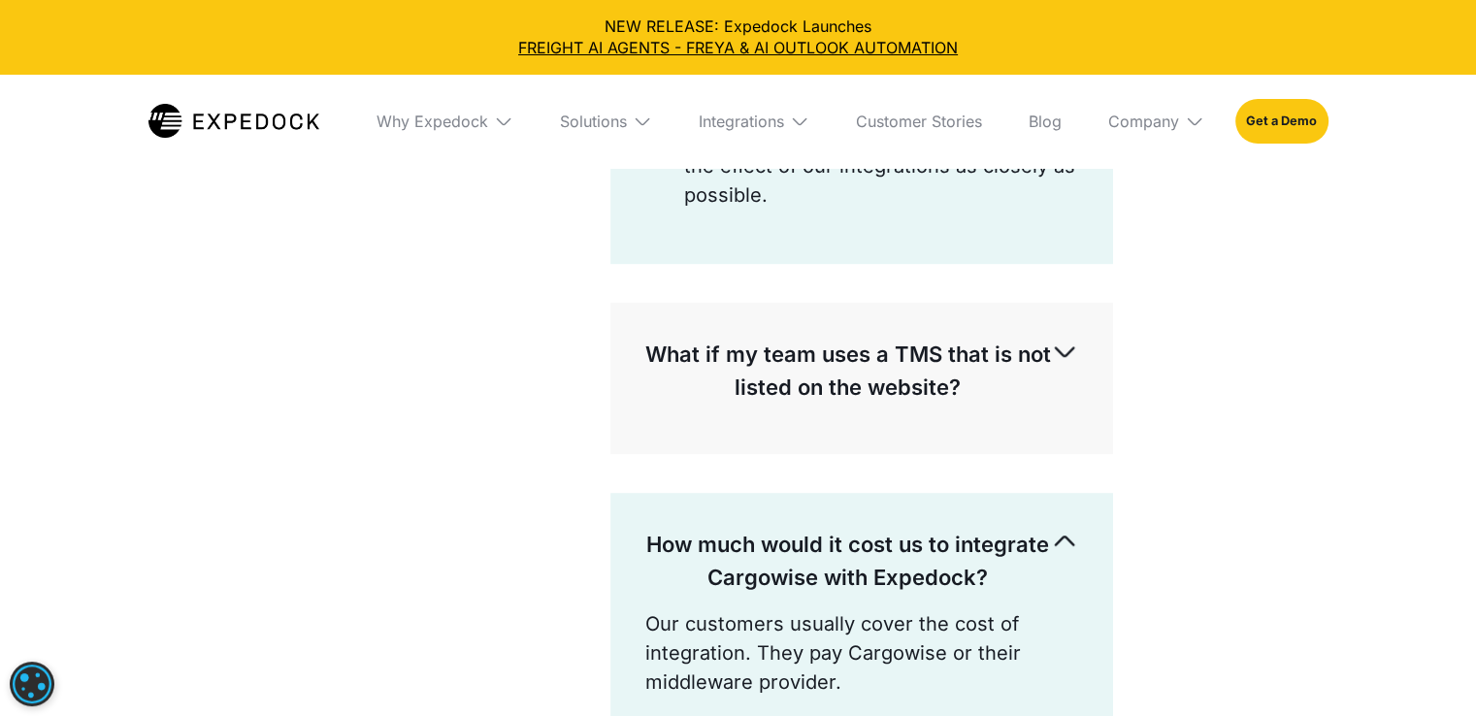
click at [1234, 338] on div "Frequently Asked Questions Product Capability BI Dashboards AP Invoices Automat…" at bounding box center [738, 170] width 1476 height 2424
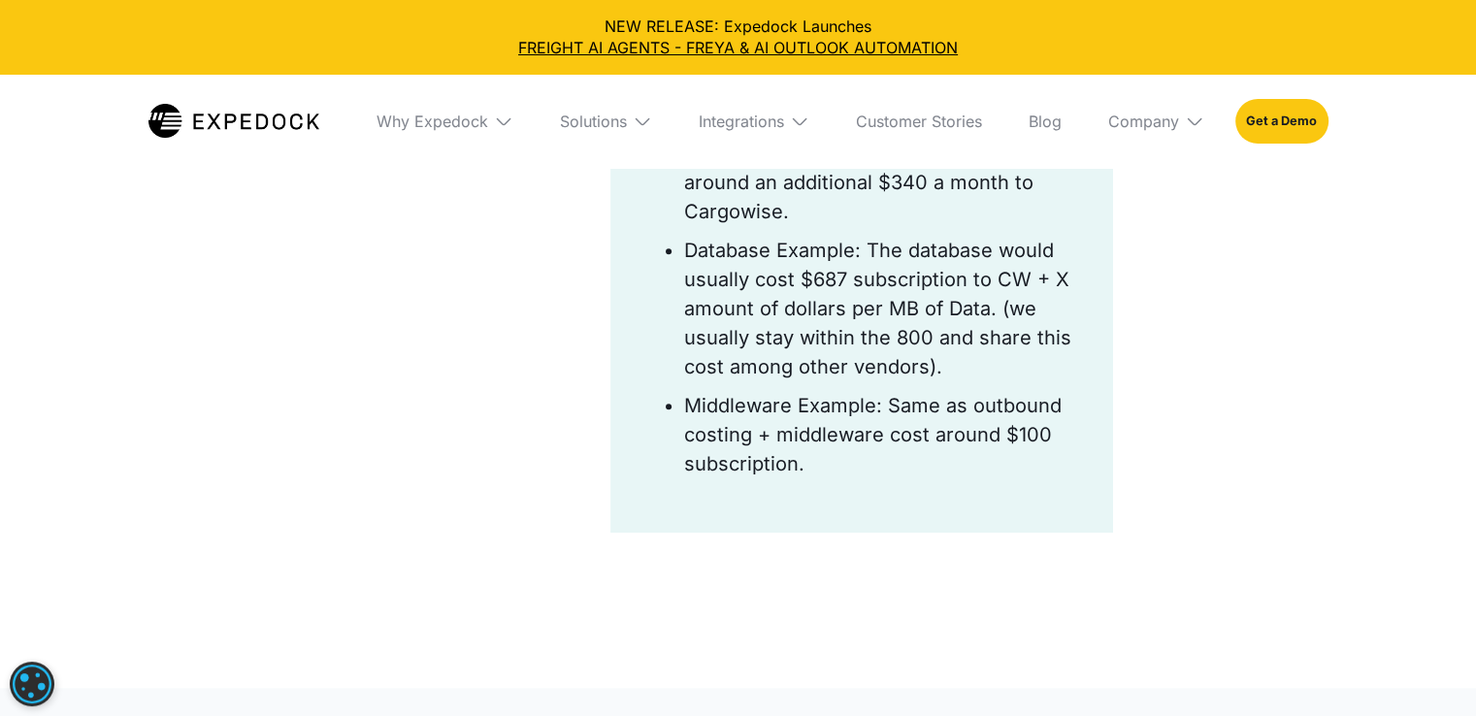
scroll to position [1881, 0]
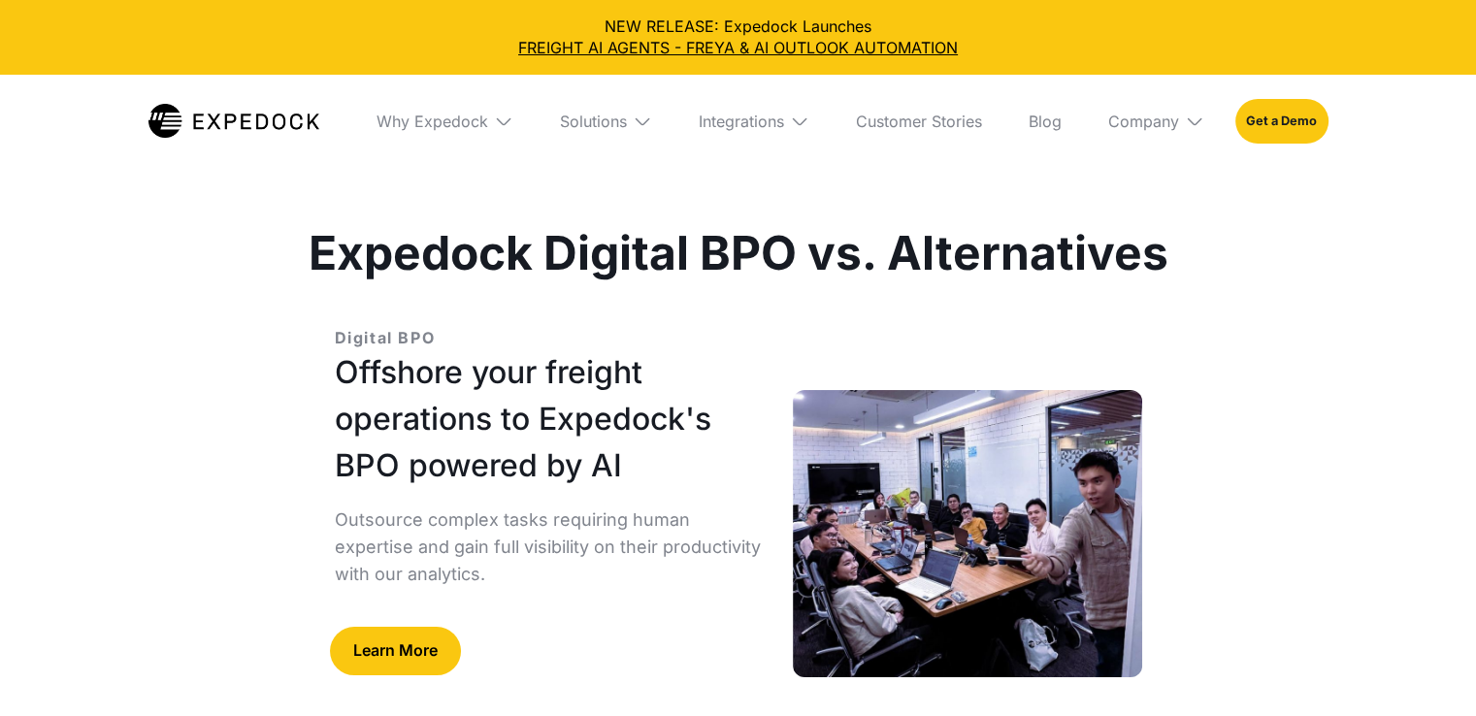
scroll to position [11, 0]
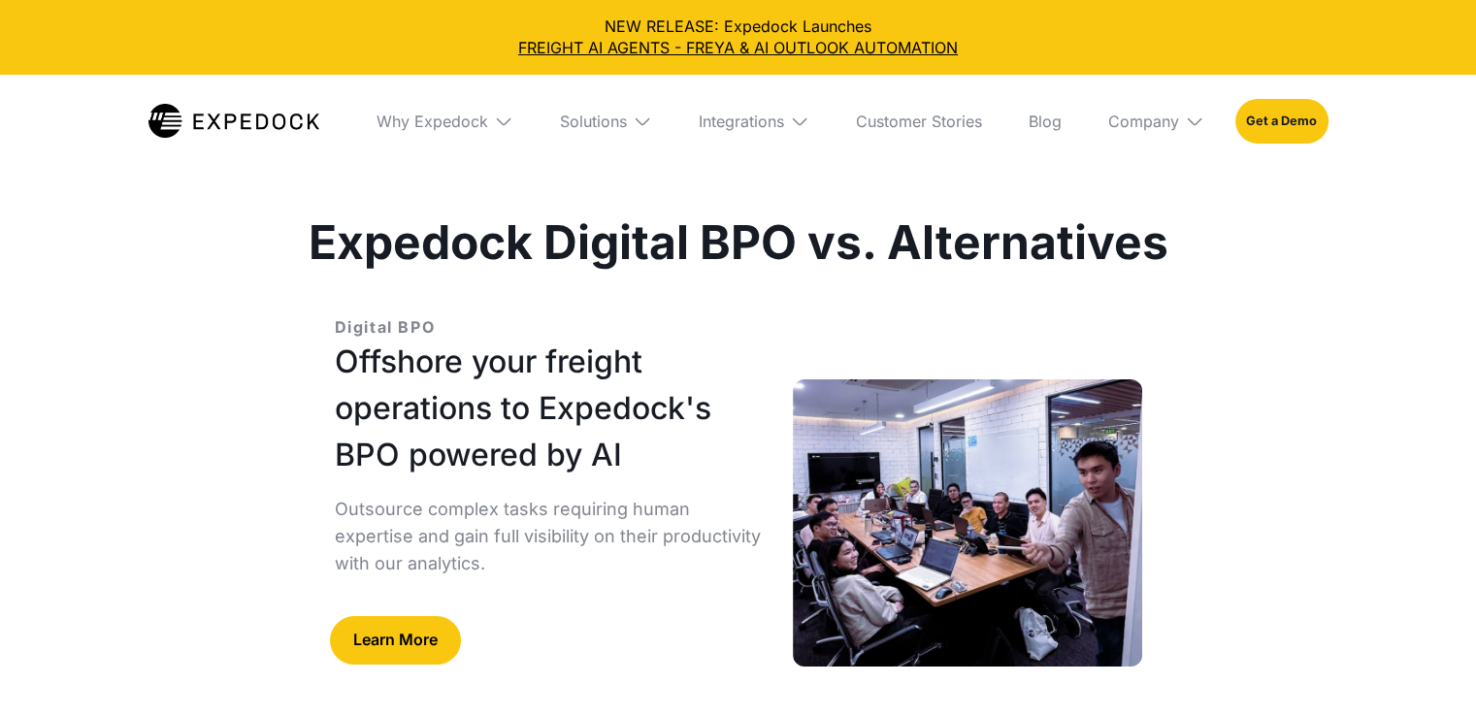
select select
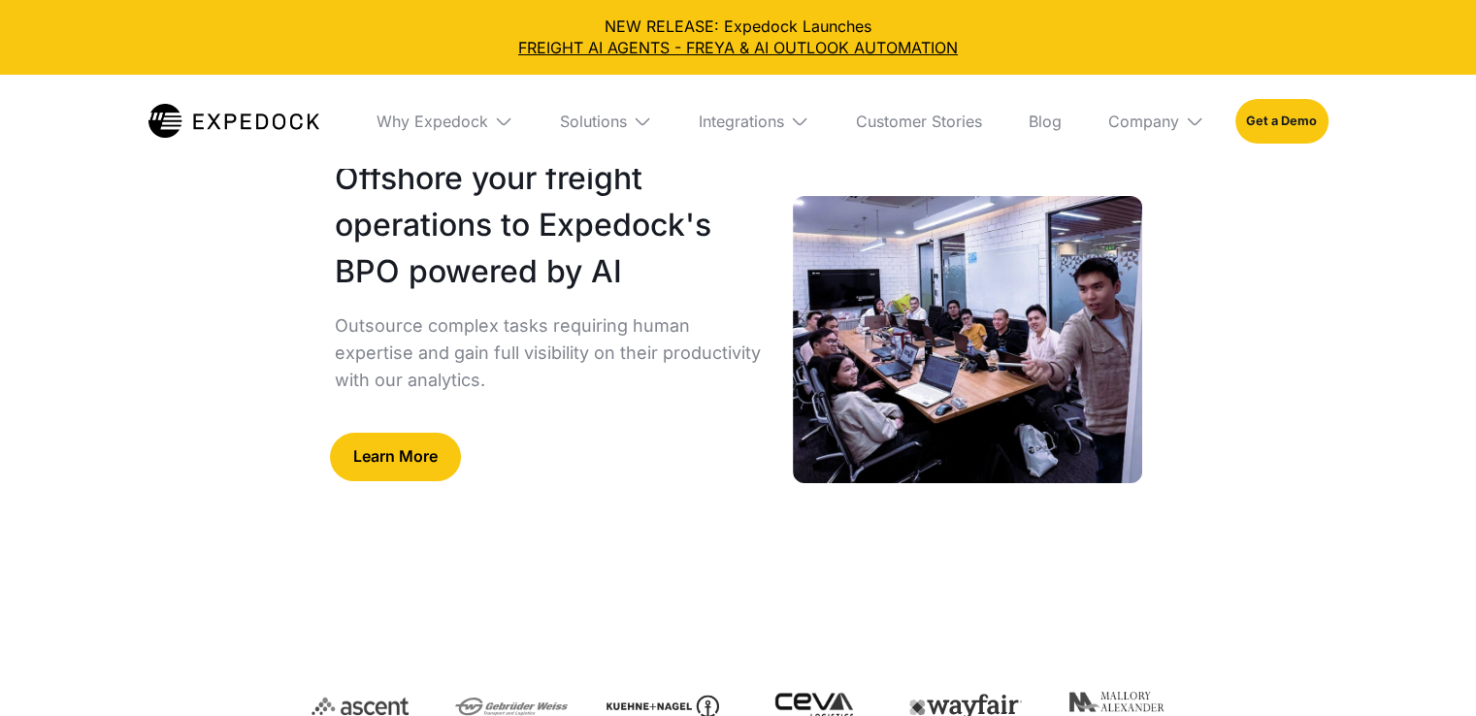
scroll to position [233, 0]
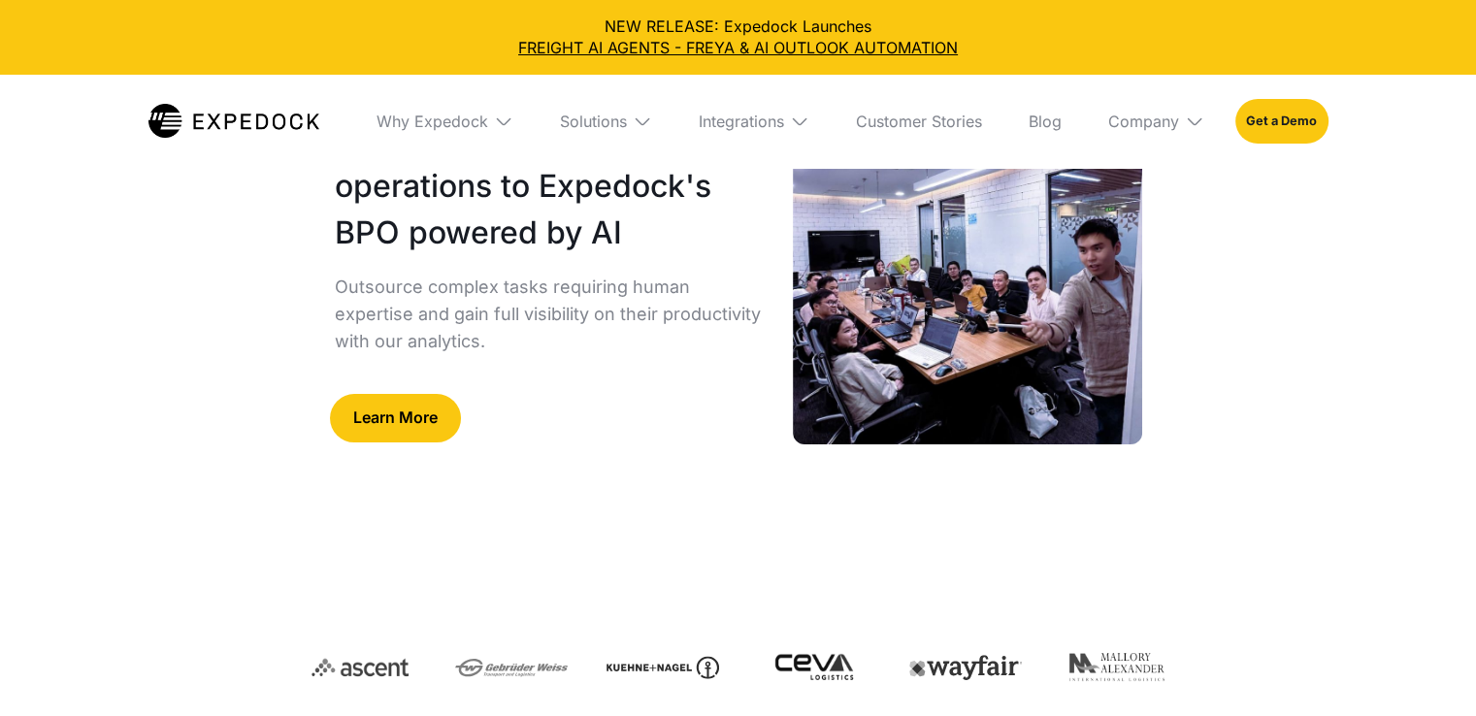
click at [415, 450] on div "Learn More" at bounding box center [398, 467] width 126 height 146
click at [411, 438] on link "Learn More" at bounding box center [395, 418] width 131 height 49
click at [397, 414] on link "Learn More" at bounding box center [395, 418] width 131 height 49
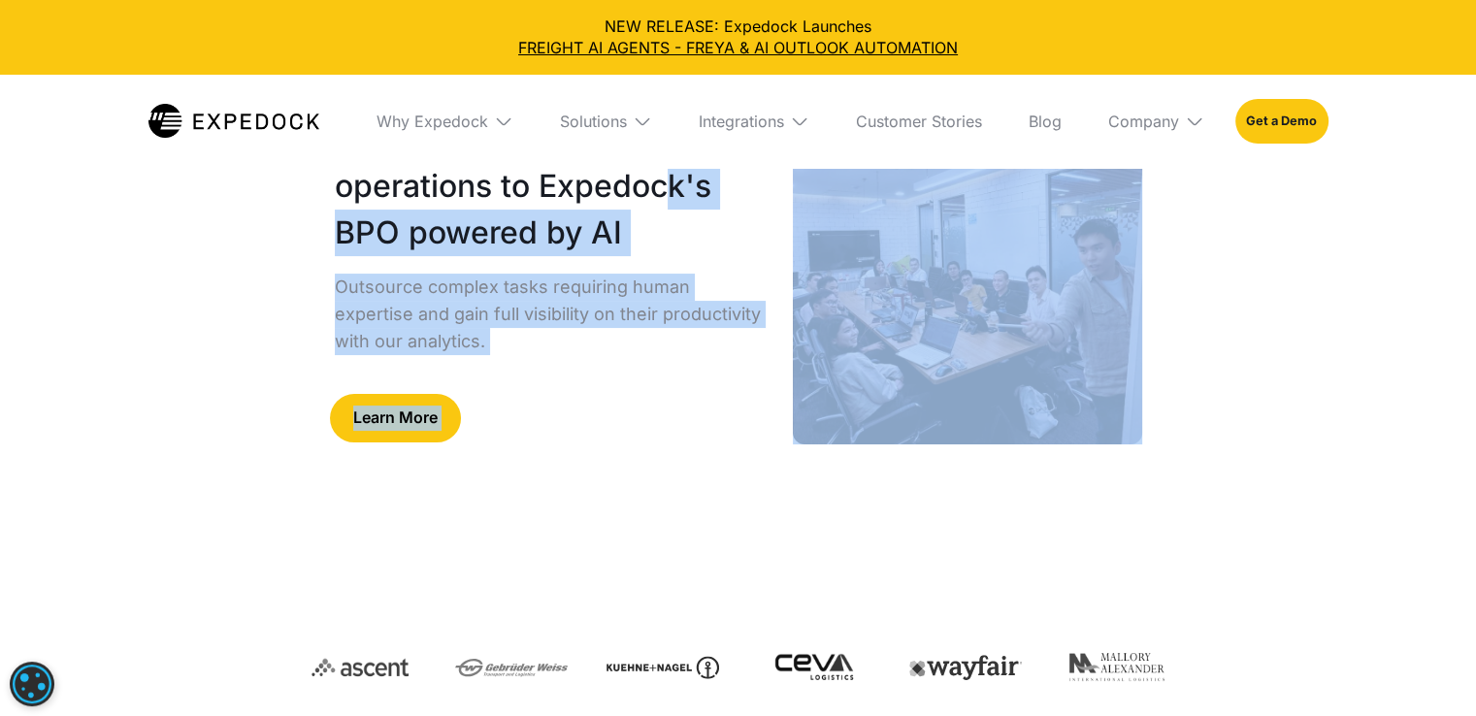
drag, startPoint x: 659, startPoint y: 201, endPoint x: 923, endPoint y: 349, distance: 302.9
click at [923, 349] on div "Digital BPO Offshore your freight operations to Expedock's BPO powered by AI Ou…" at bounding box center [739, 316] width 870 height 509
click at [923, 349] on img at bounding box center [967, 300] width 349 height 287
click at [429, 443] on div "Learn More" at bounding box center [398, 467] width 126 height 146
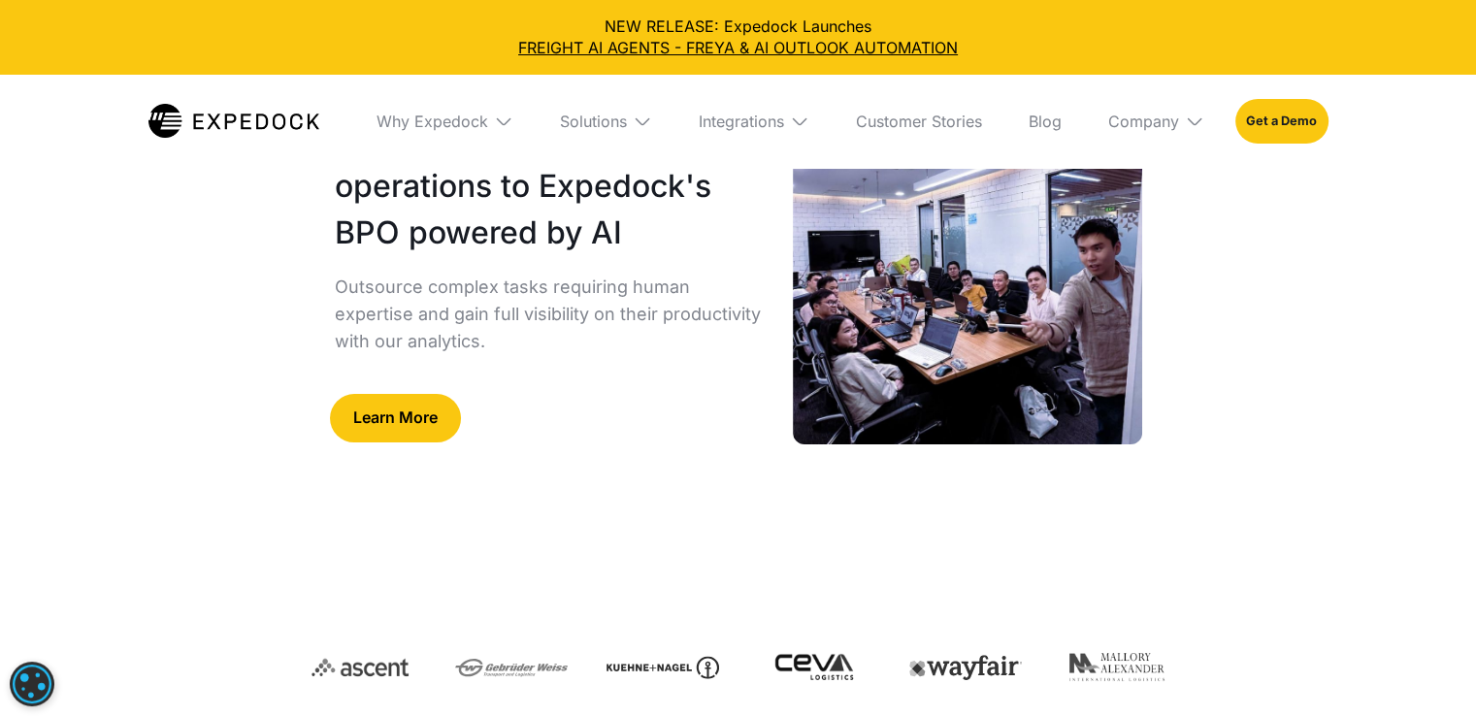
click at [394, 409] on link "Learn More" at bounding box center [395, 418] width 131 height 49
